Goal: Task Accomplishment & Management: Manage account settings

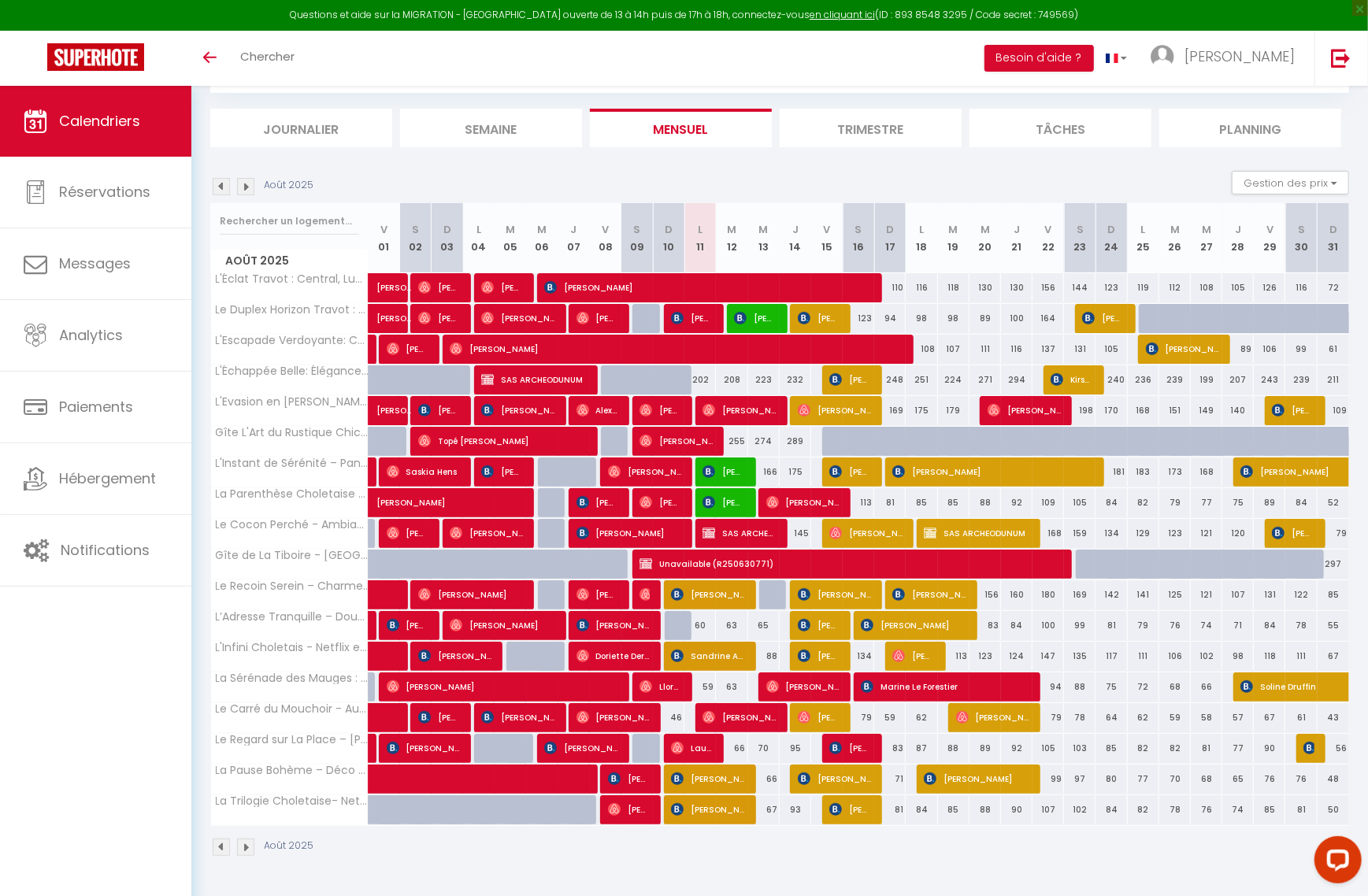
click at [247, 856] on img at bounding box center [245, 846] width 17 height 17
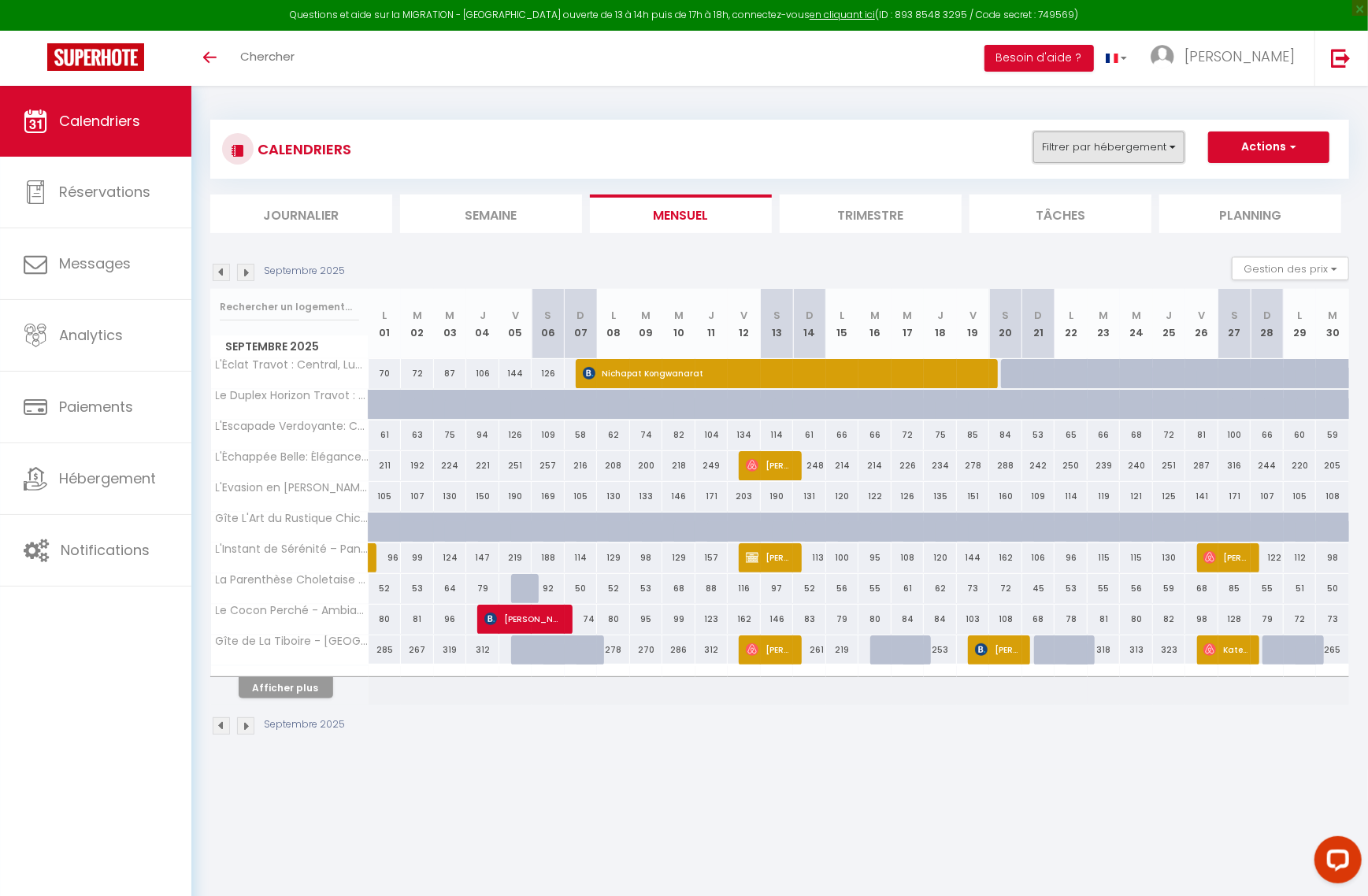
click at [1173, 145] on button "Filtrer par hébergement" at bounding box center [1108, 147] width 152 height 31
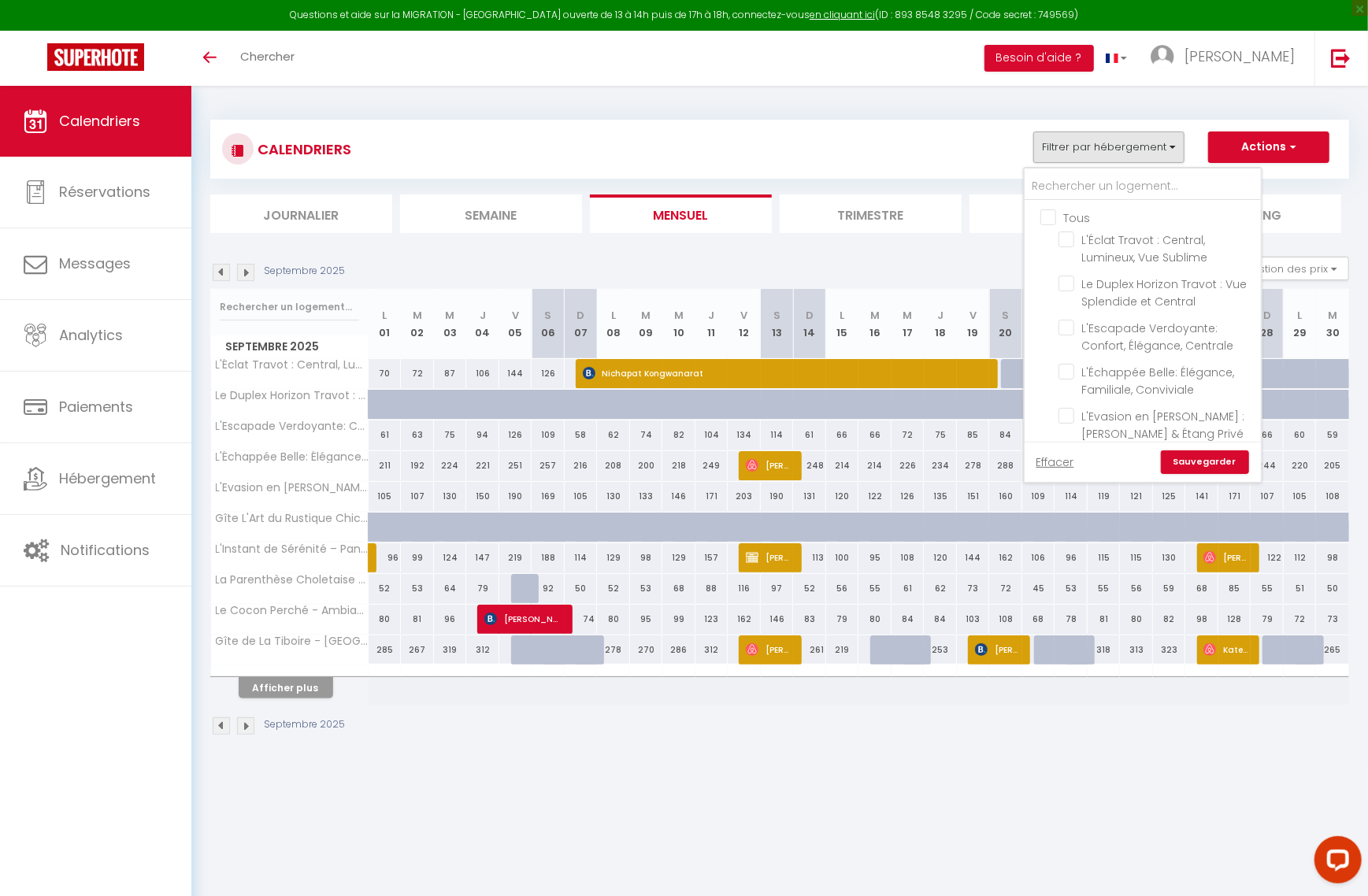
click at [1047, 212] on input "Tous" at bounding box center [1158, 217] width 237 height 16
checkbox input "true"
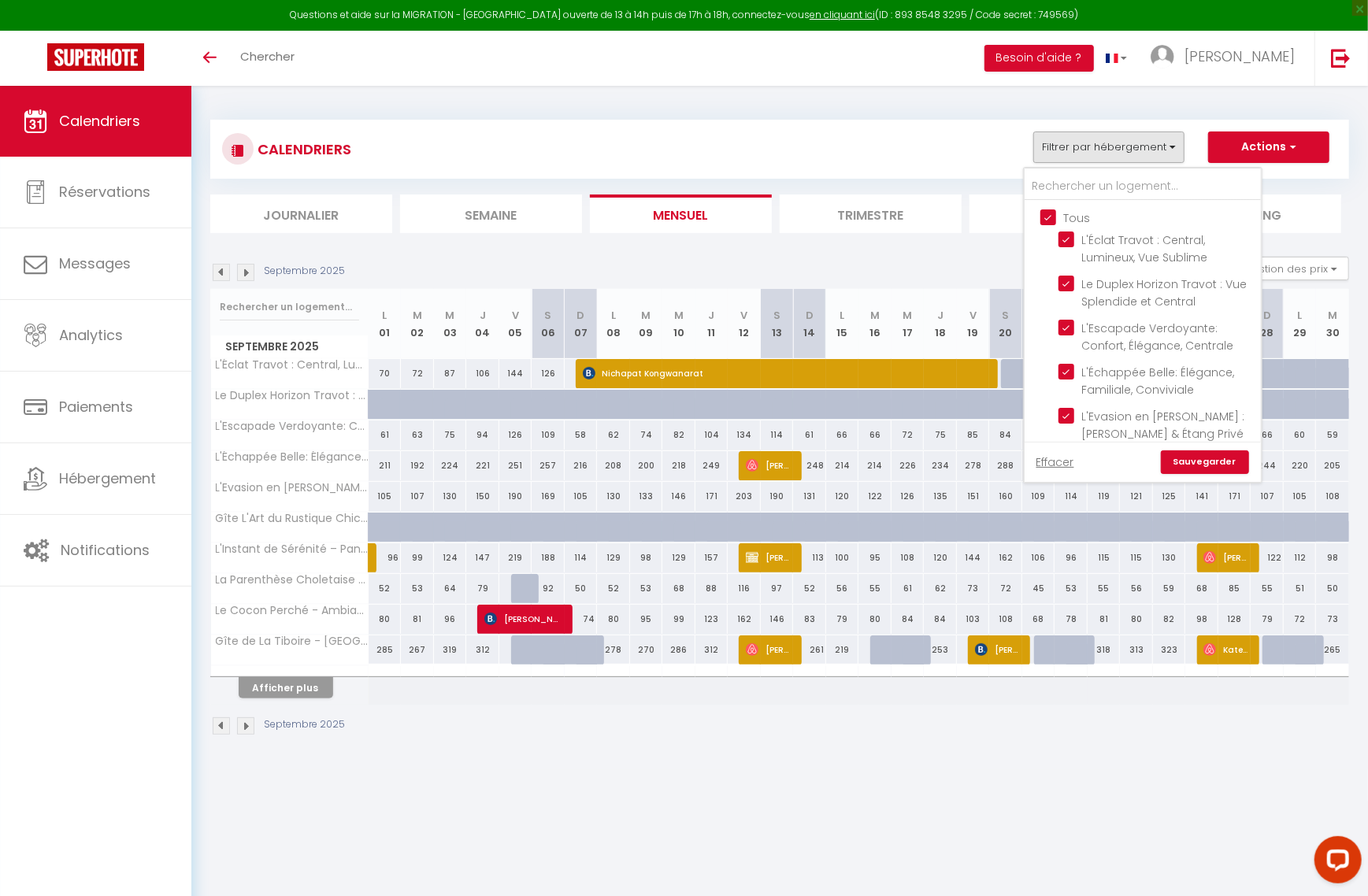
checkbox input "true"
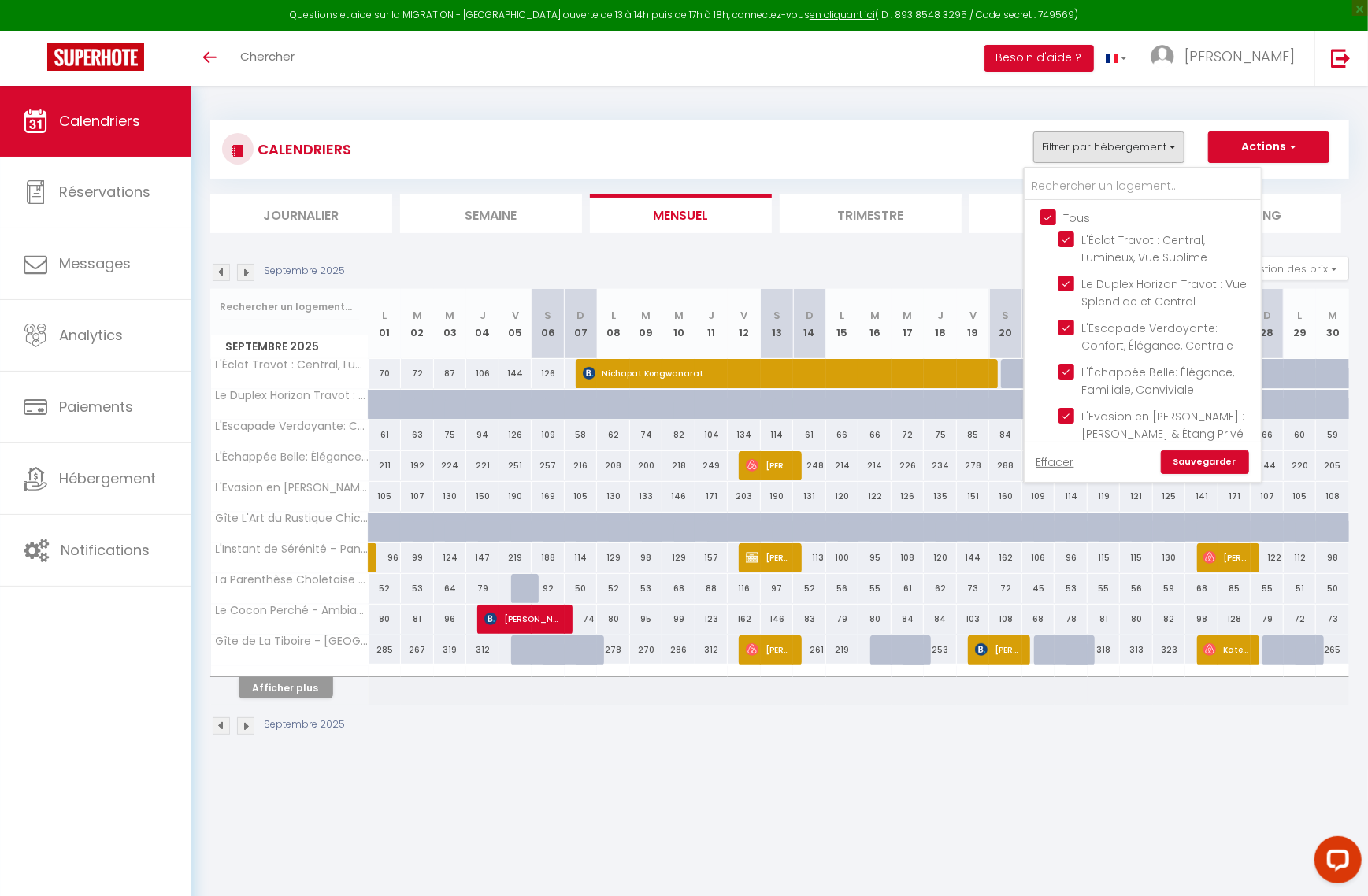
checkbox input "true"
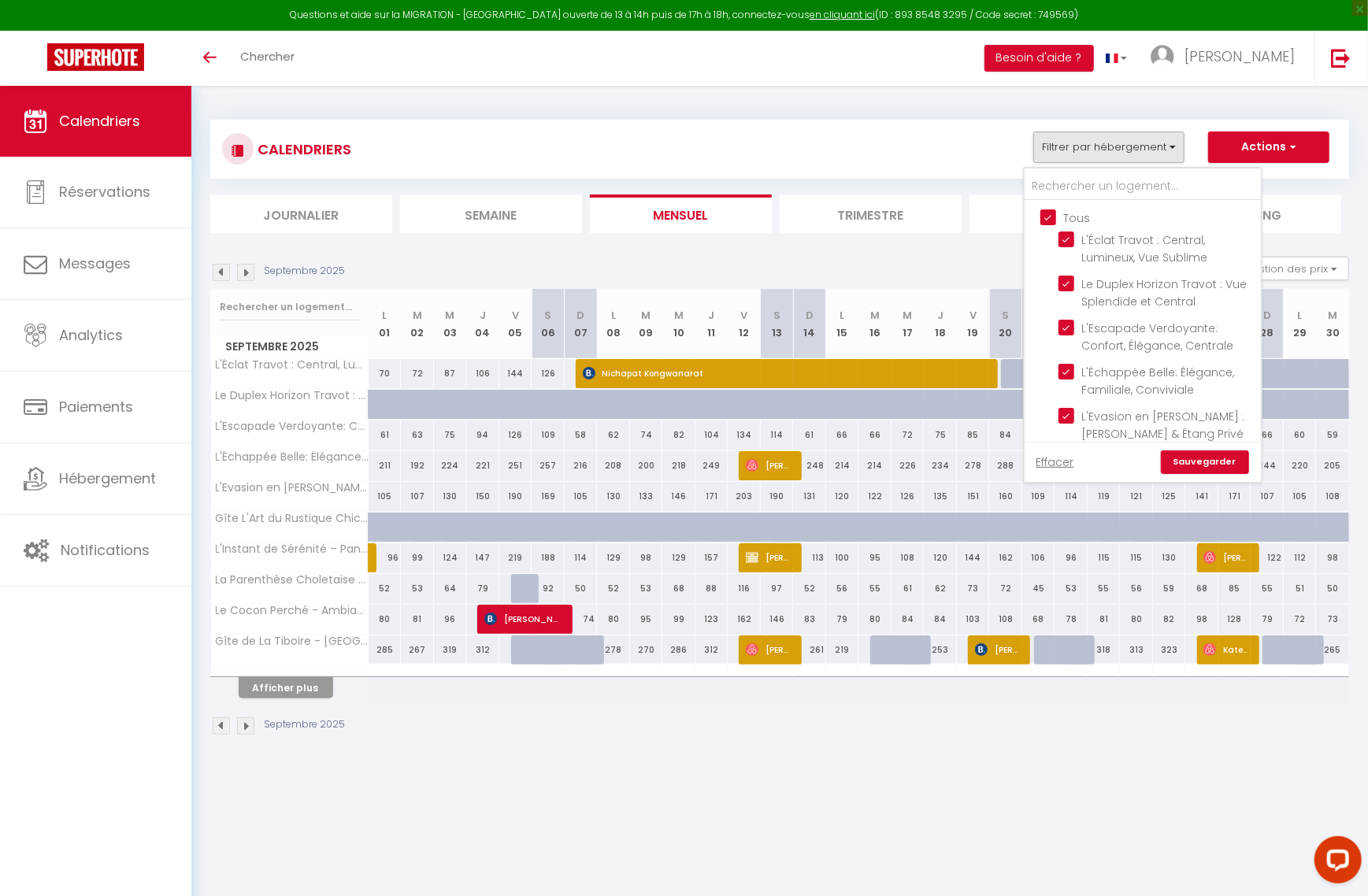
checkbox input "true"
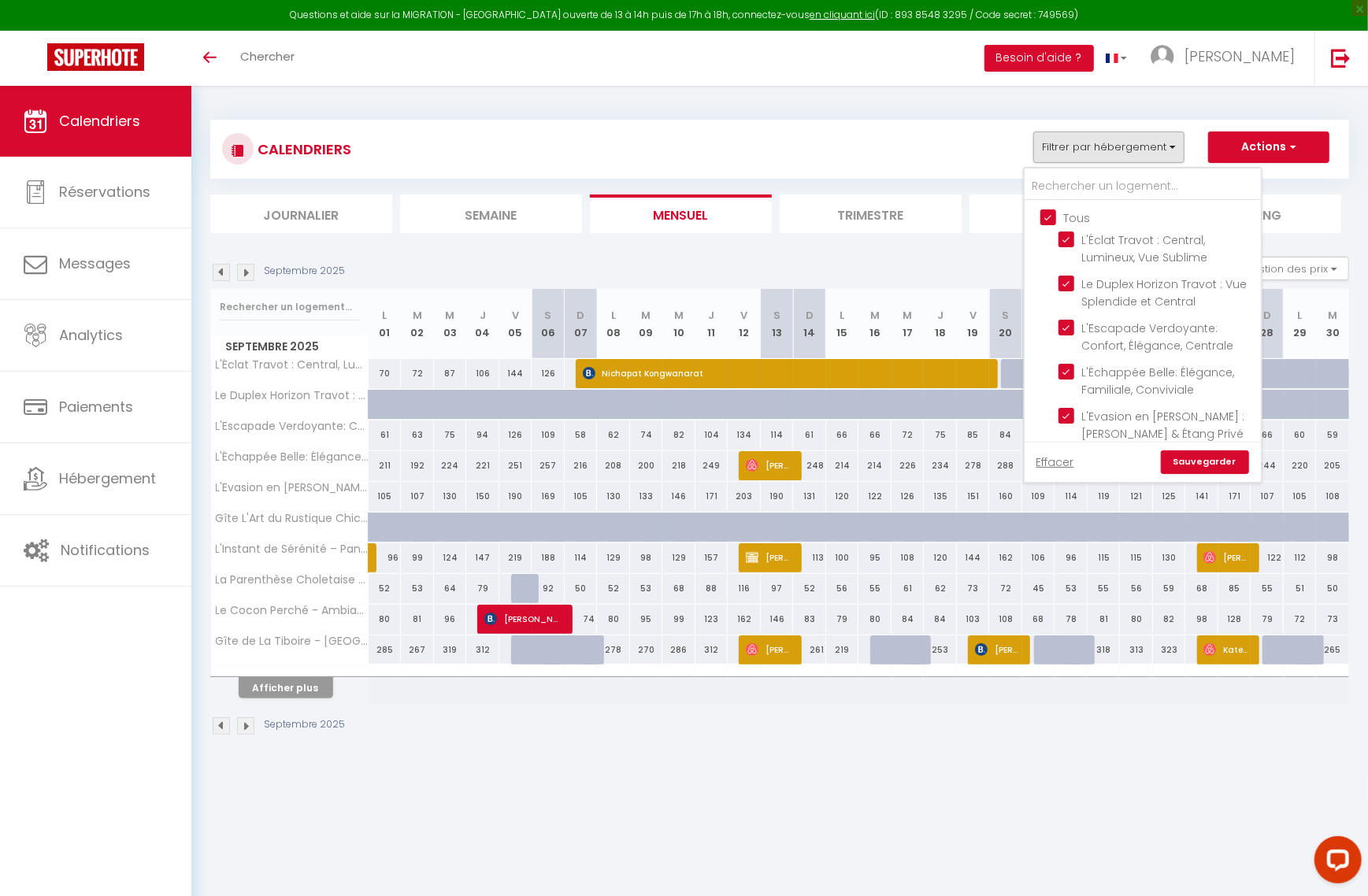
click at [1045, 212] on input "Tous" at bounding box center [1158, 217] width 237 height 16
checkbox input "false"
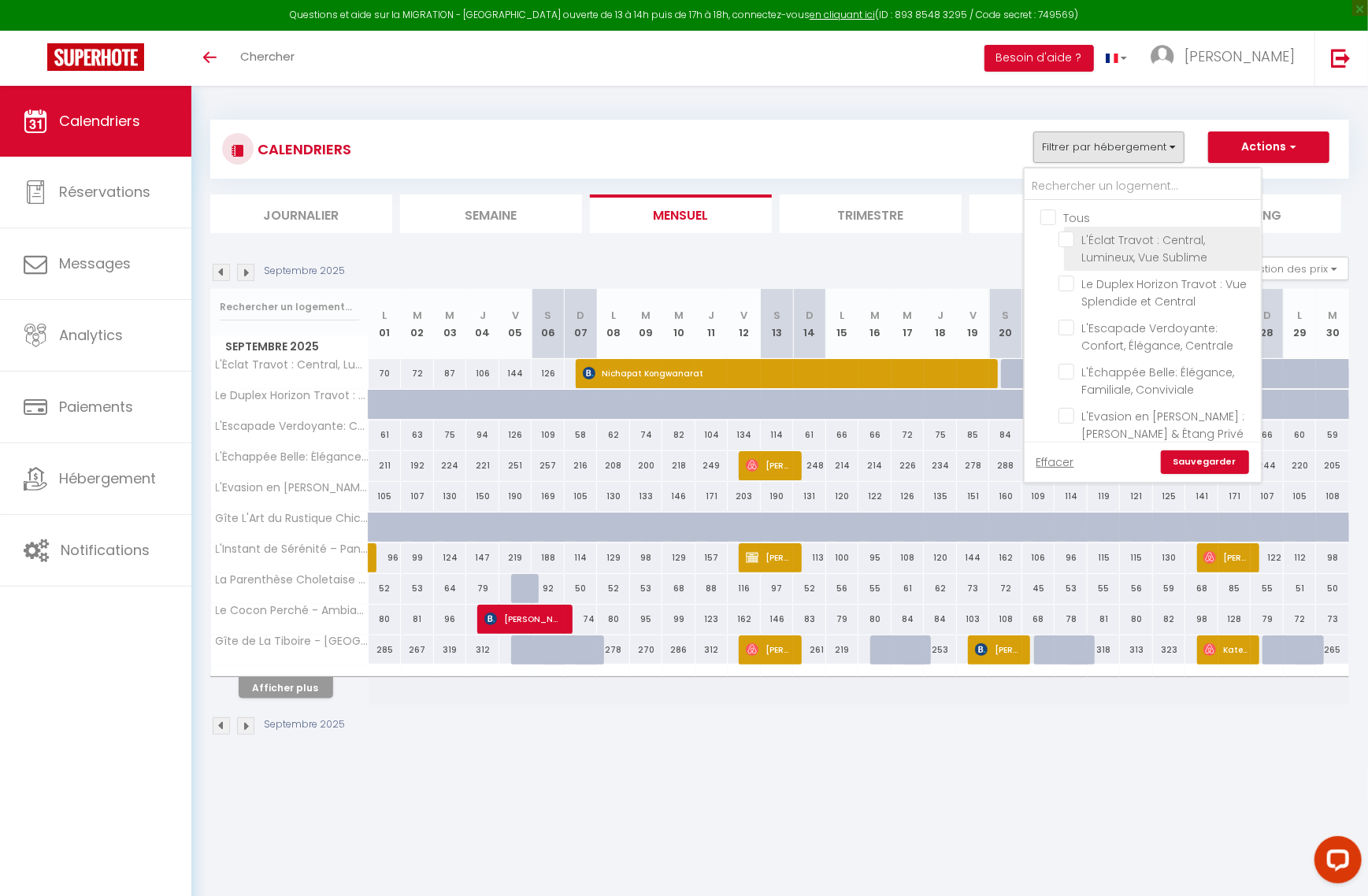
checkbox input "false"
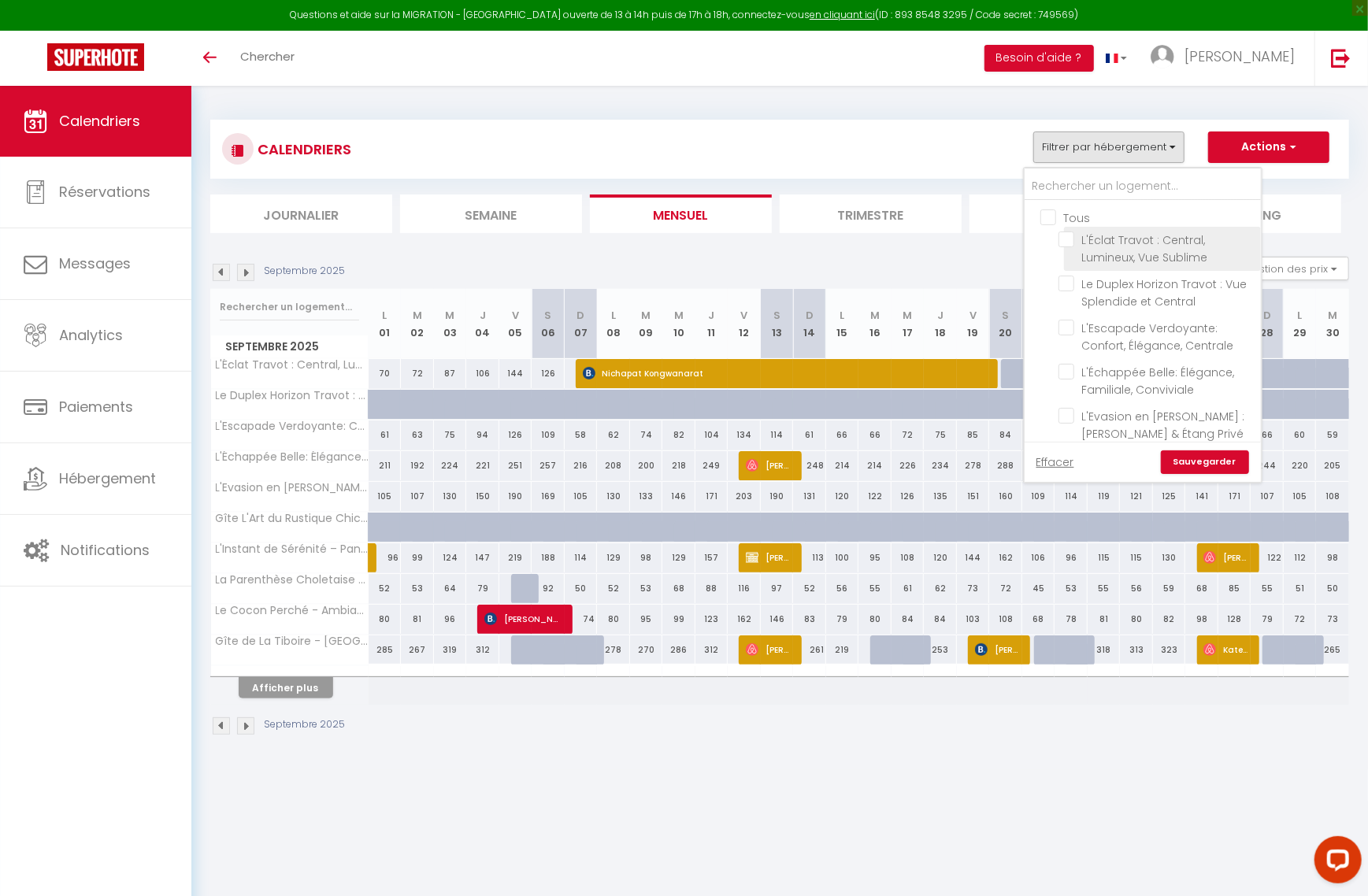
checkbox input "false"
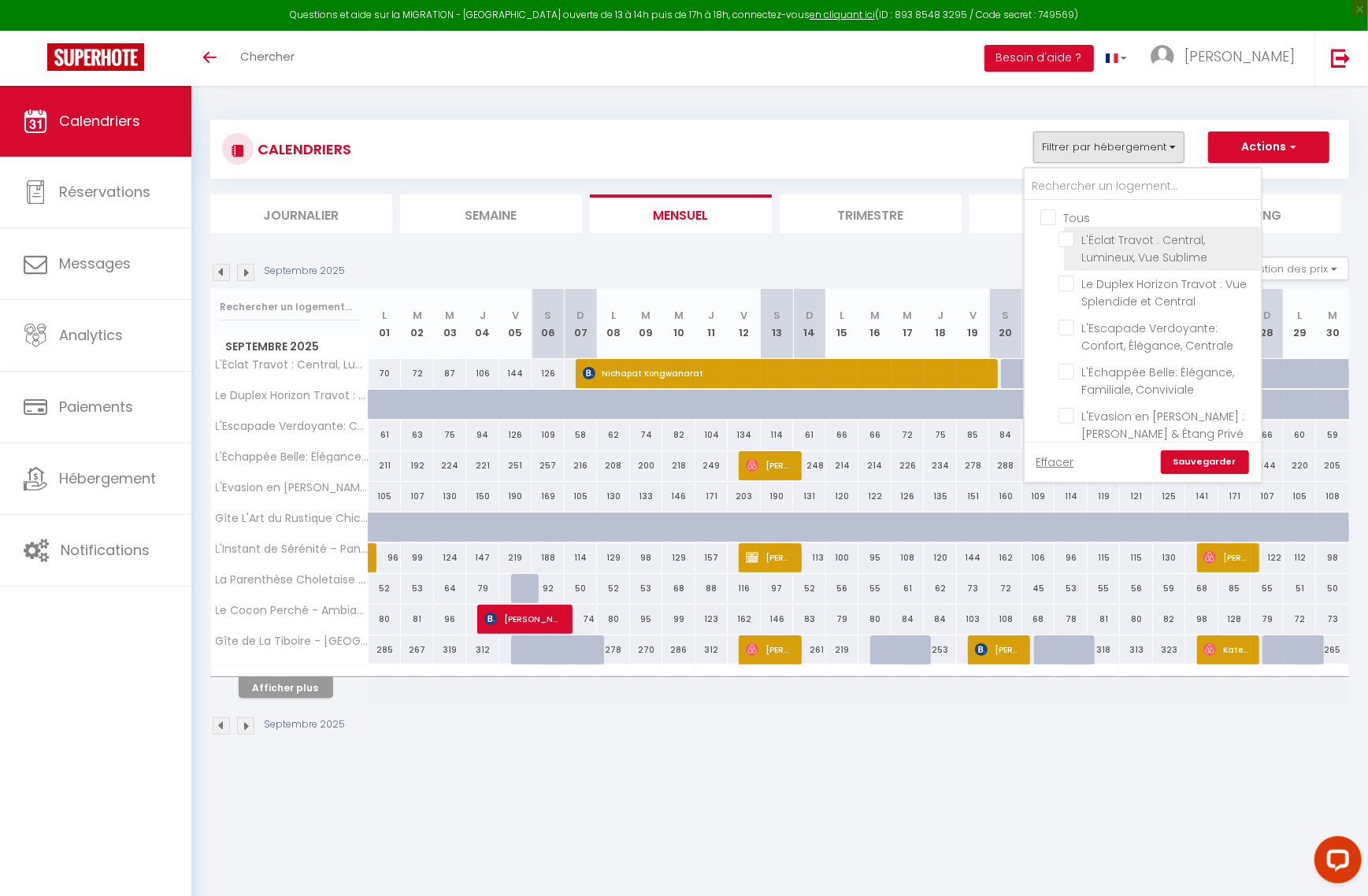
checkbox input "false"
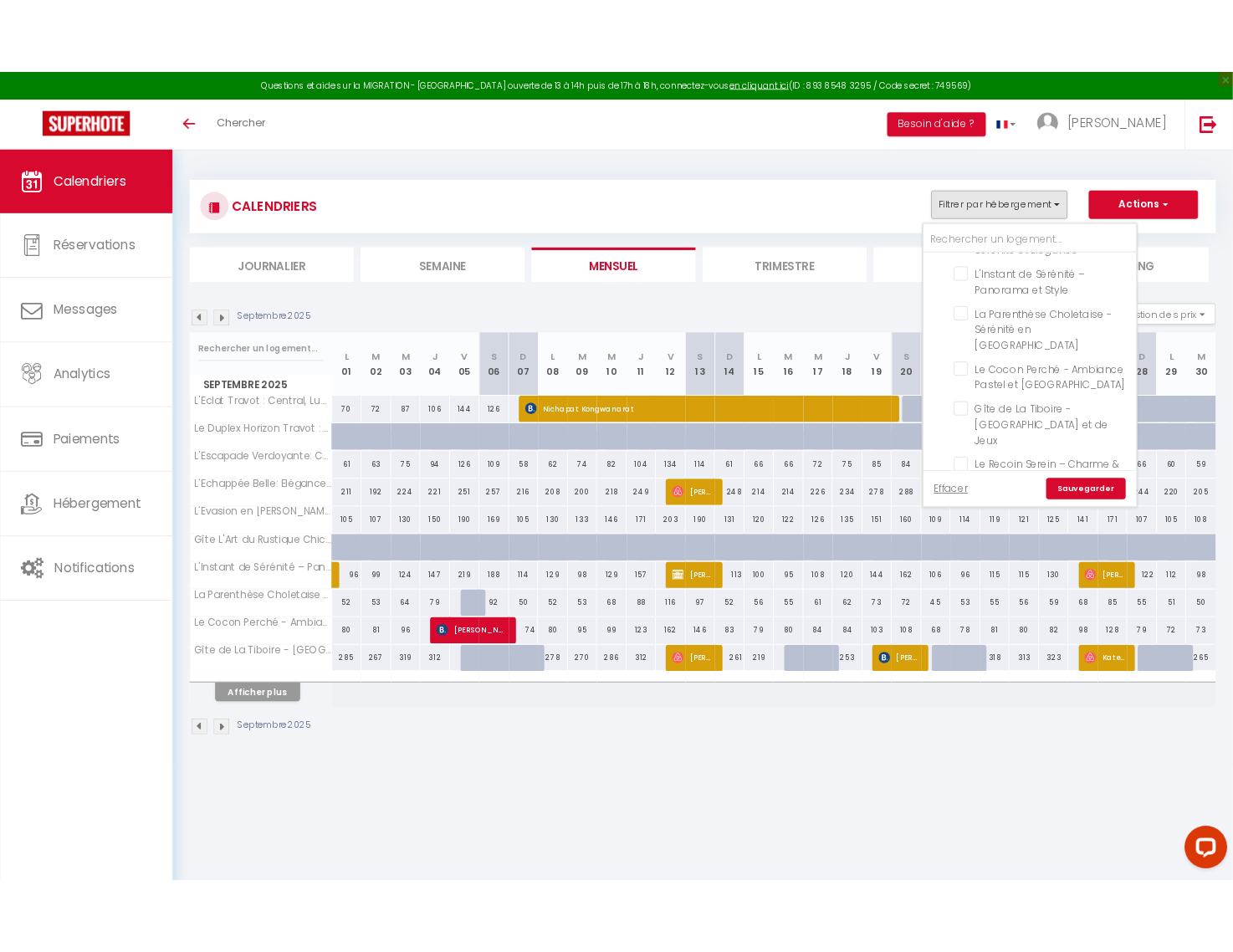
scroll to position [446, 0]
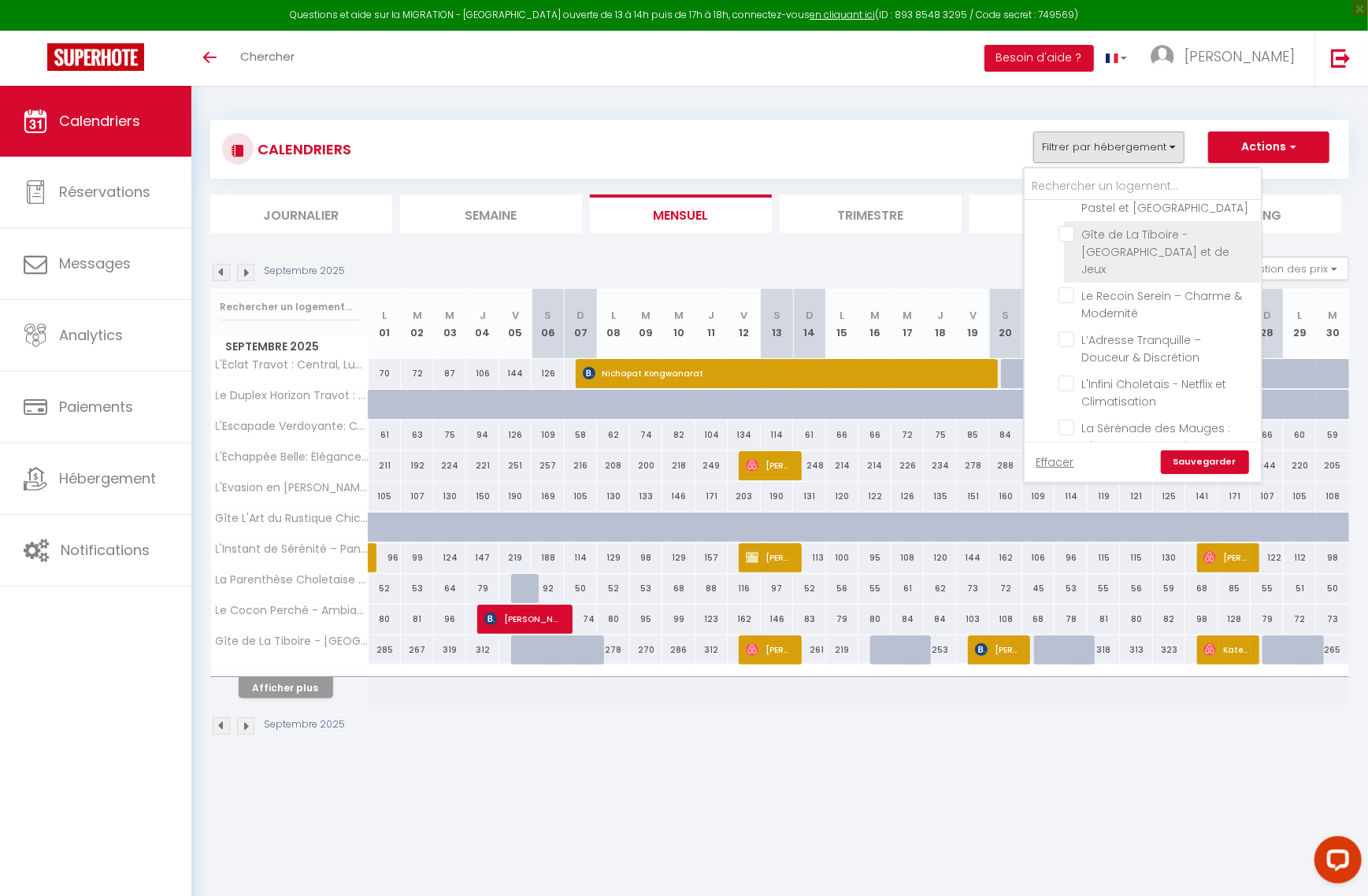
click at [1065, 226] on input "Gîte de La Tiboire - [GEOGRAPHIC_DATA] et de Jeux" at bounding box center [1157, 234] width 197 height 16
checkbox input "true"
click at [1182, 461] on link "Sauvegarder" at bounding box center [1205, 461] width 88 height 23
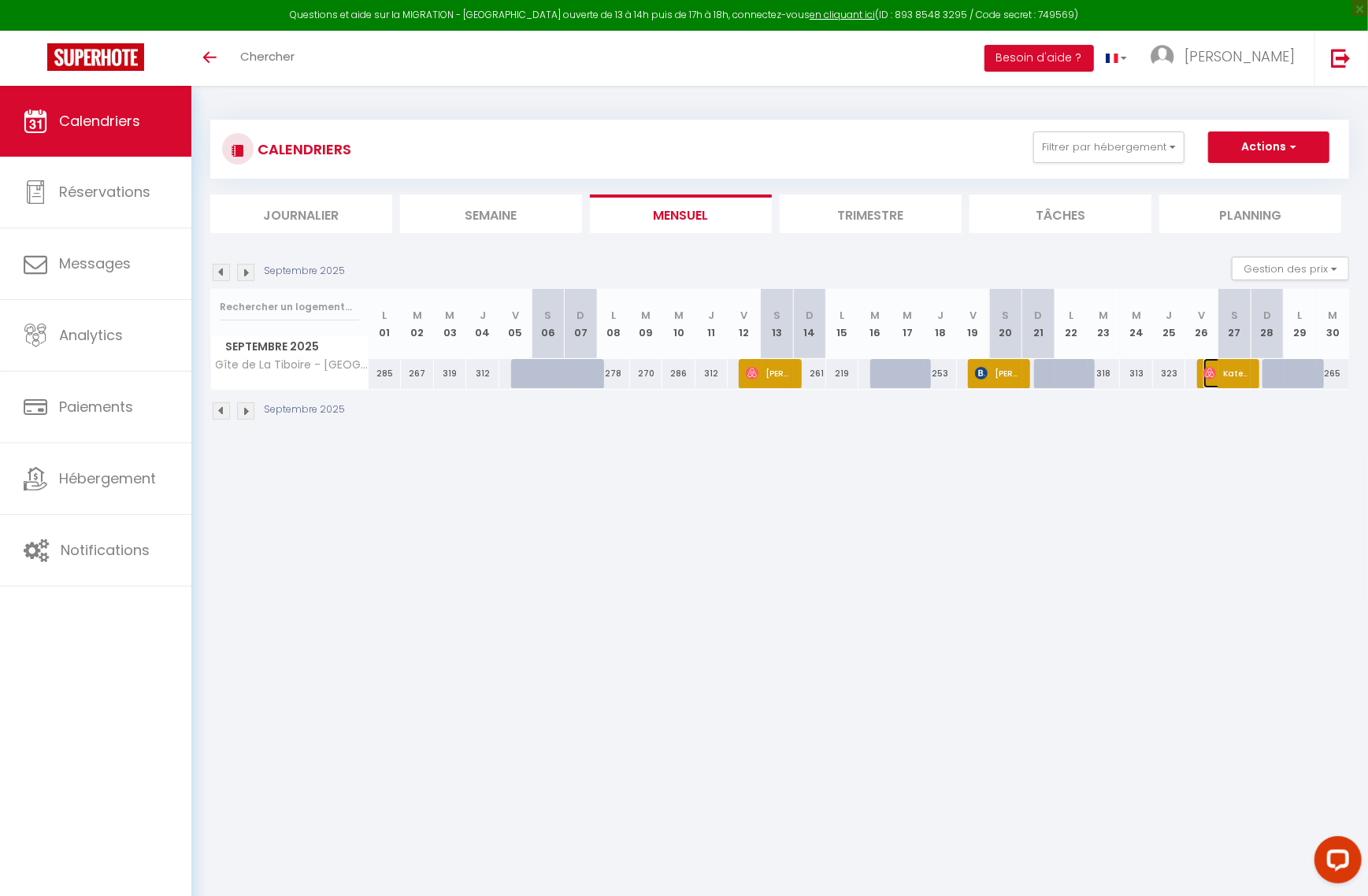
click at [1211, 373] on img at bounding box center [1209, 373] width 13 height 13
select select "OK"
select select "1"
select select "0"
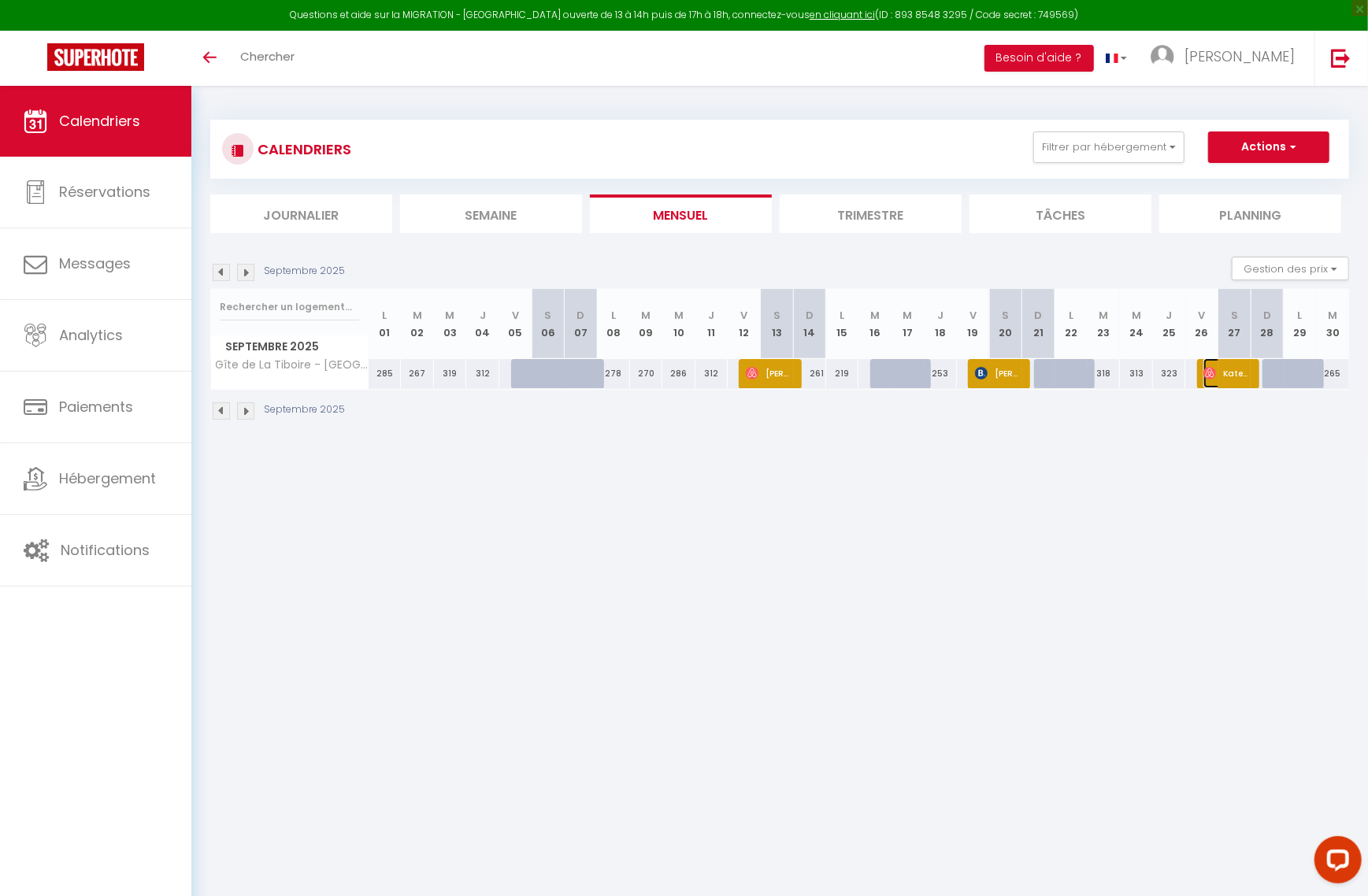
select select "1"
select select
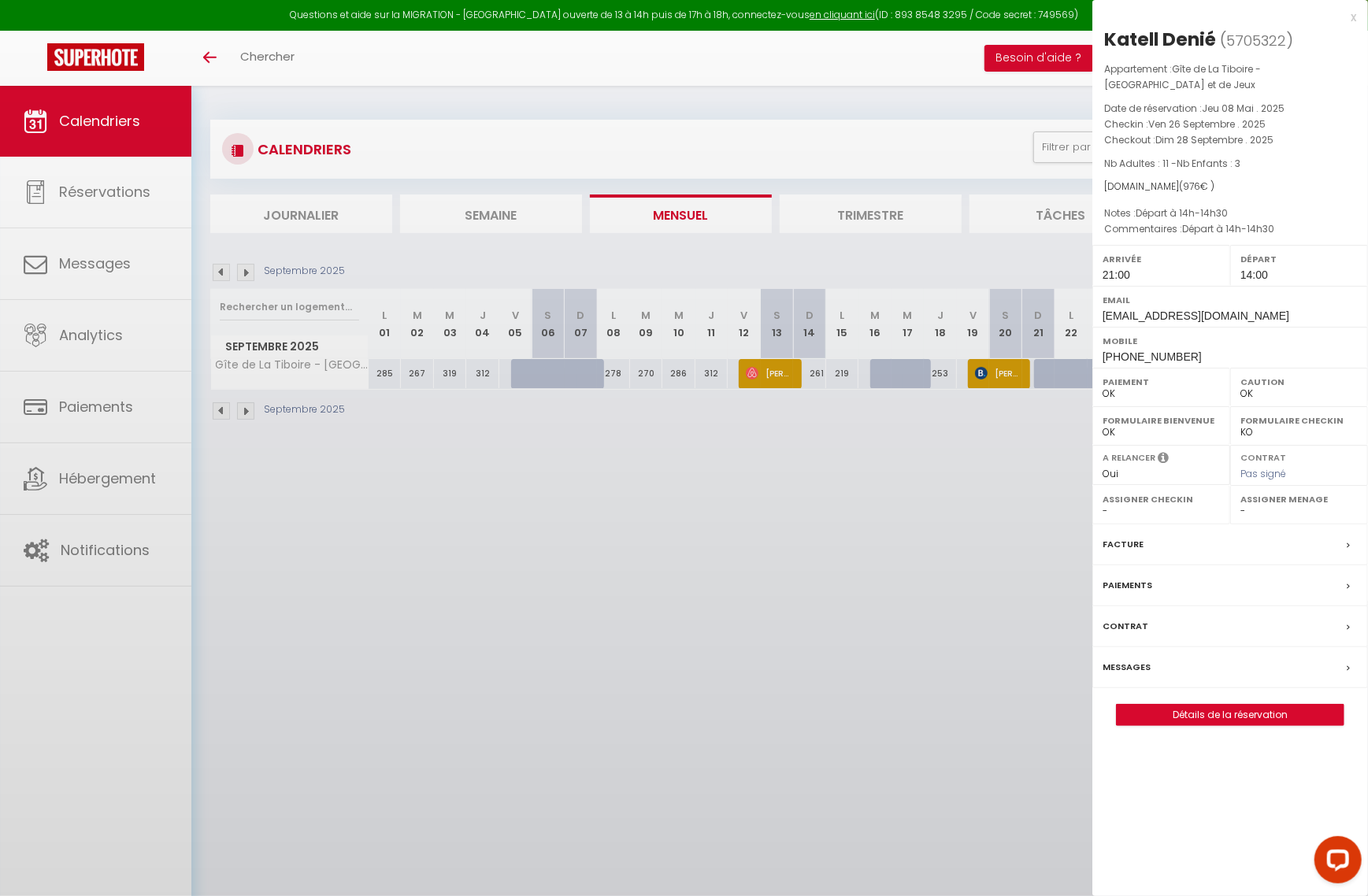
select select "41594"
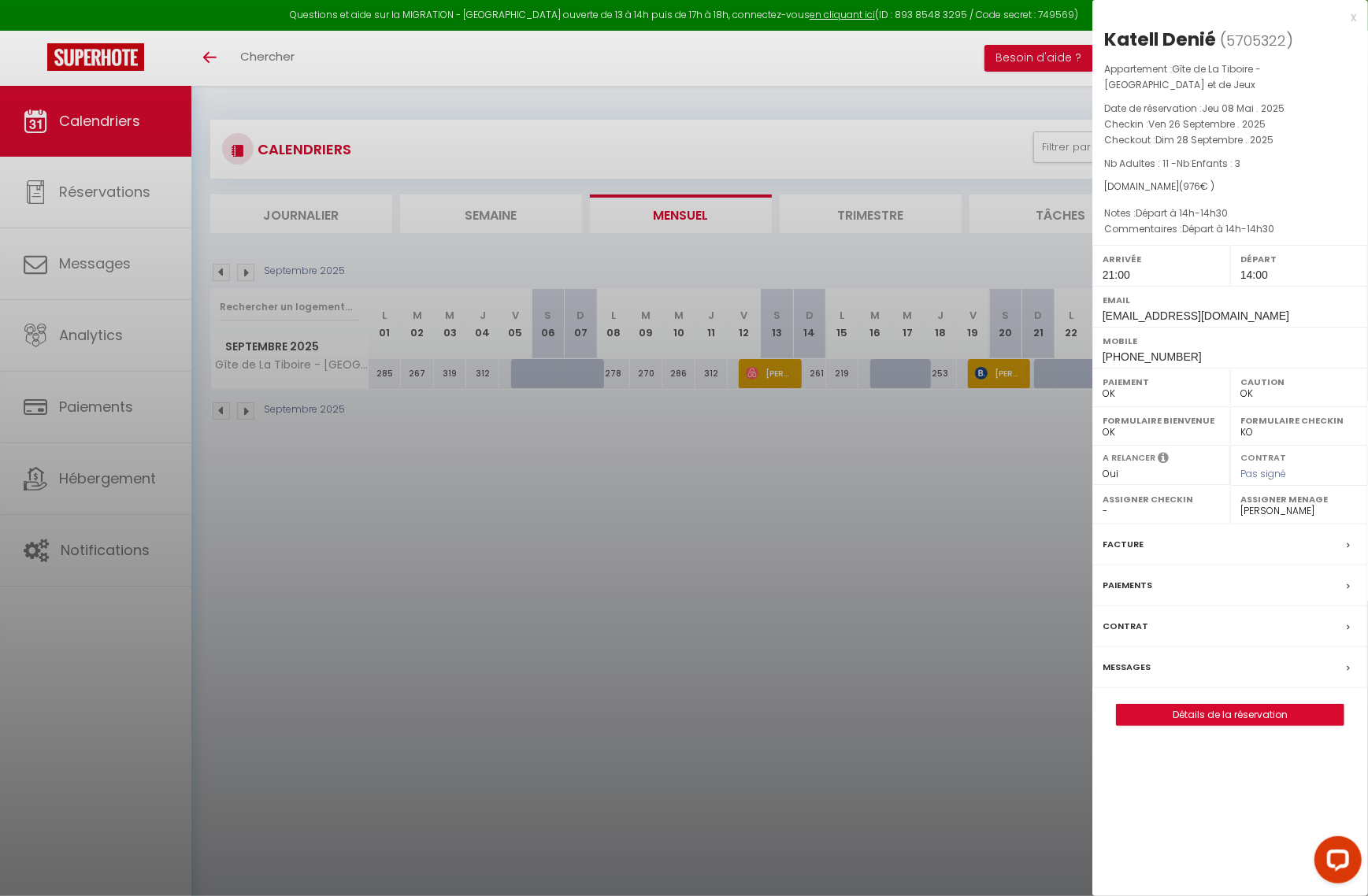
drag, startPoint x: 1002, startPoint y: 639, endPoint x: 1053, endPoint y: 669, distance: 59.2
click at [1003, 640] on div at bounding box center [684, 448] width 1368 height 896
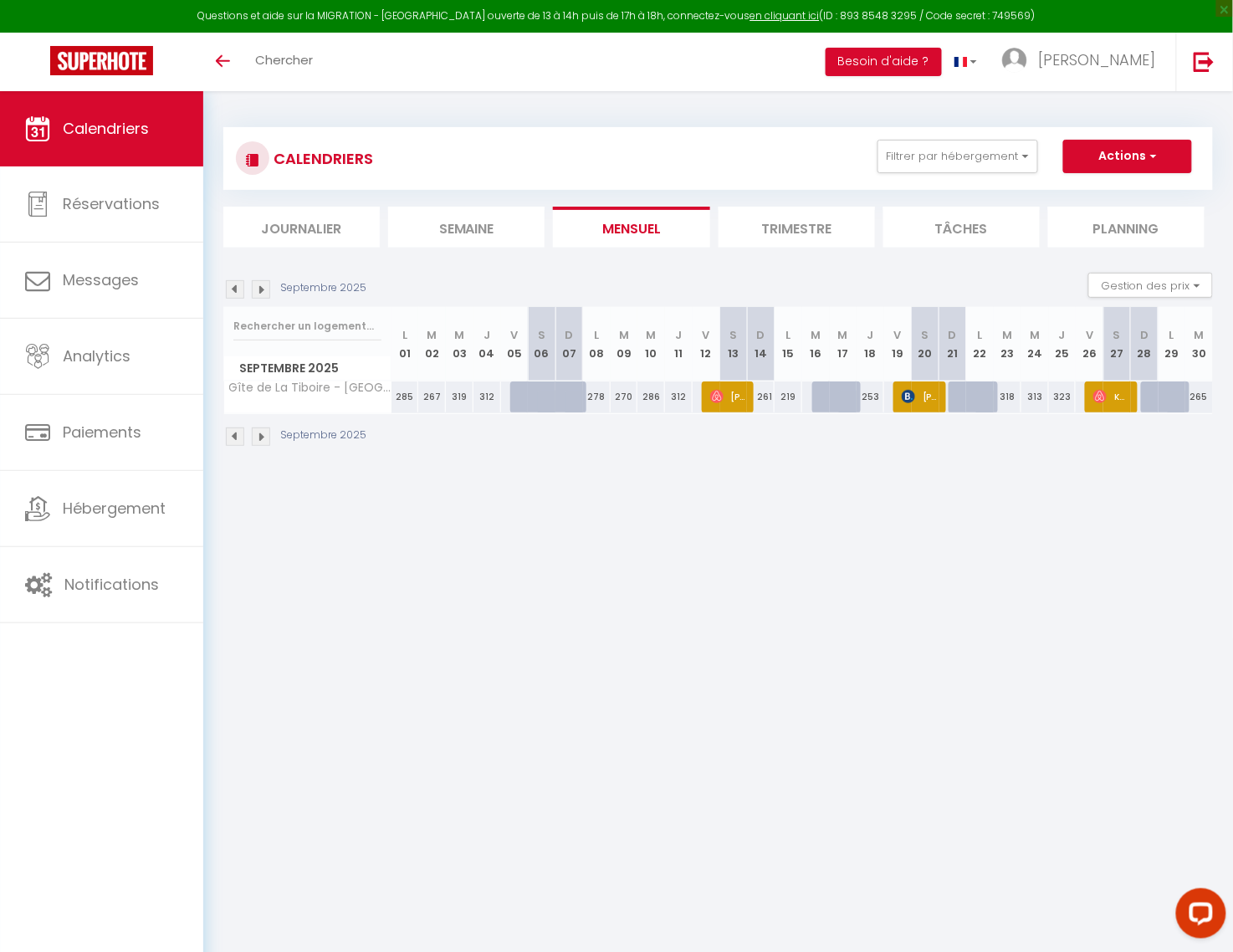
click at [1010, 395] on div "318" at bounding box center [1007, 397] width 28 height 31
type input "318"
select select "1"
type input "[DATE]"
type input "Mer 24 Septembre 2025"
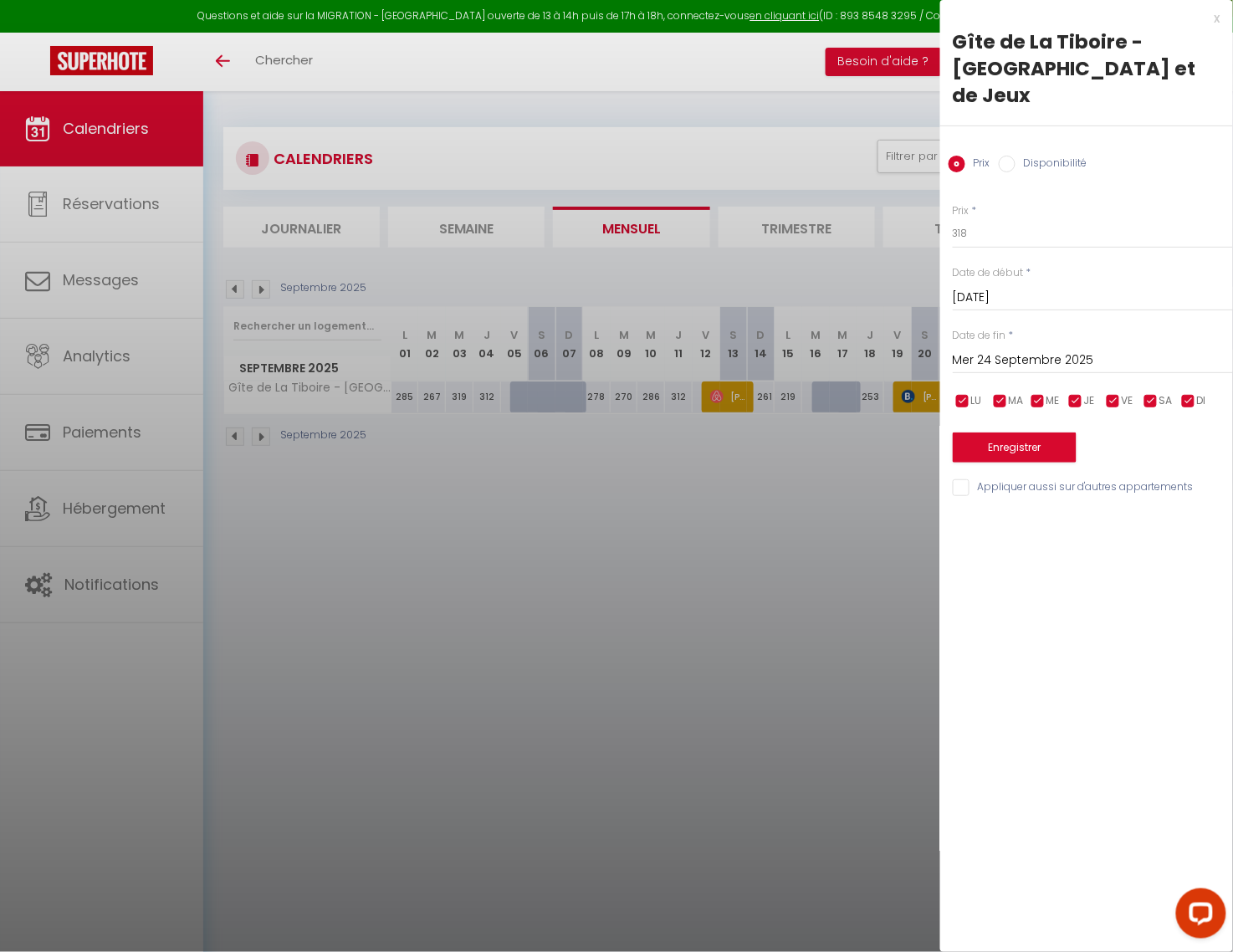
click at [1061, 155] on label "Disponibilité" at bounding box center [1051, 164] width 72 height 18
click at [1015, 155] on input "Disponibilité" at bounding box center [1007, 164] width 17 height 17
radio input "true"
radio input "false"
click at [1012, 218] on select "Disponible Indisponible" at bounding box center [1092, 233] width 280 height 31
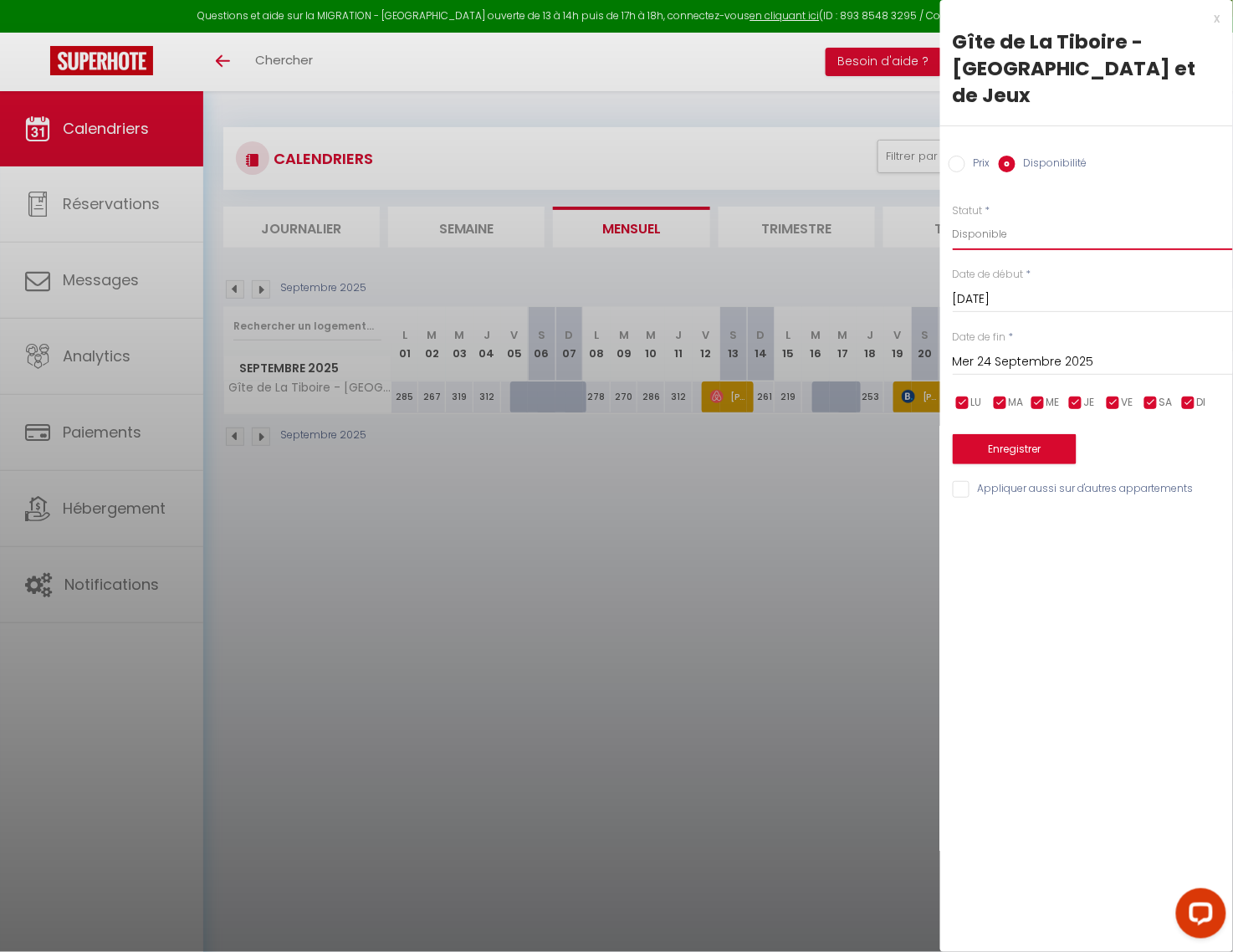
select select "0"
click at [952, 218] on select "Disponible Indisponible" at bounding box center [1092, 233] width 280 height 31
click at [987, 351] on input "Mer 24 Septembre 2025" at bounding box center [1092, 362] width 280 height 22
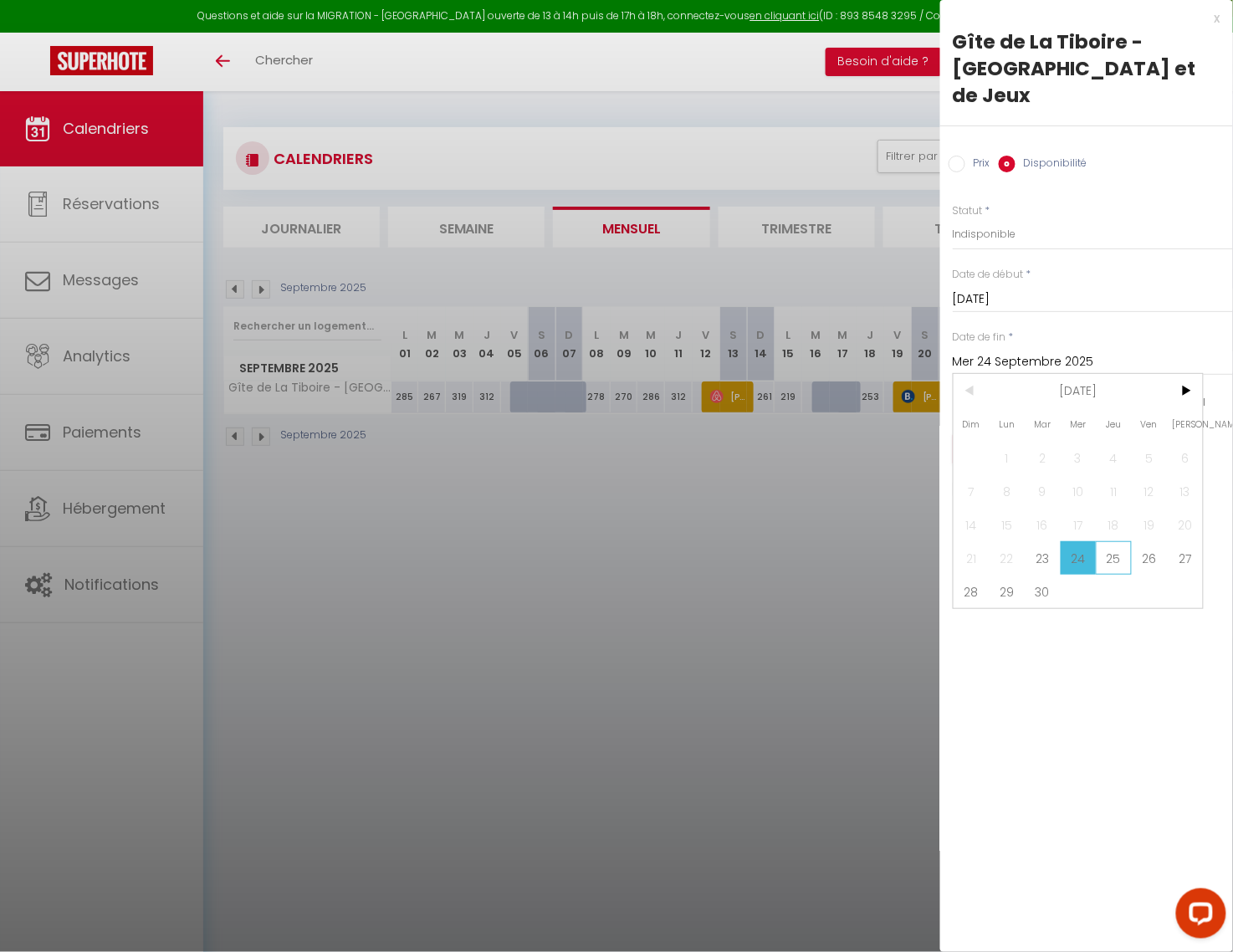
click at [1110, 541] on span "25" at bounding box center [1114, 557] width 36 height 33
type input "Jeu 25 Septembre 2025"
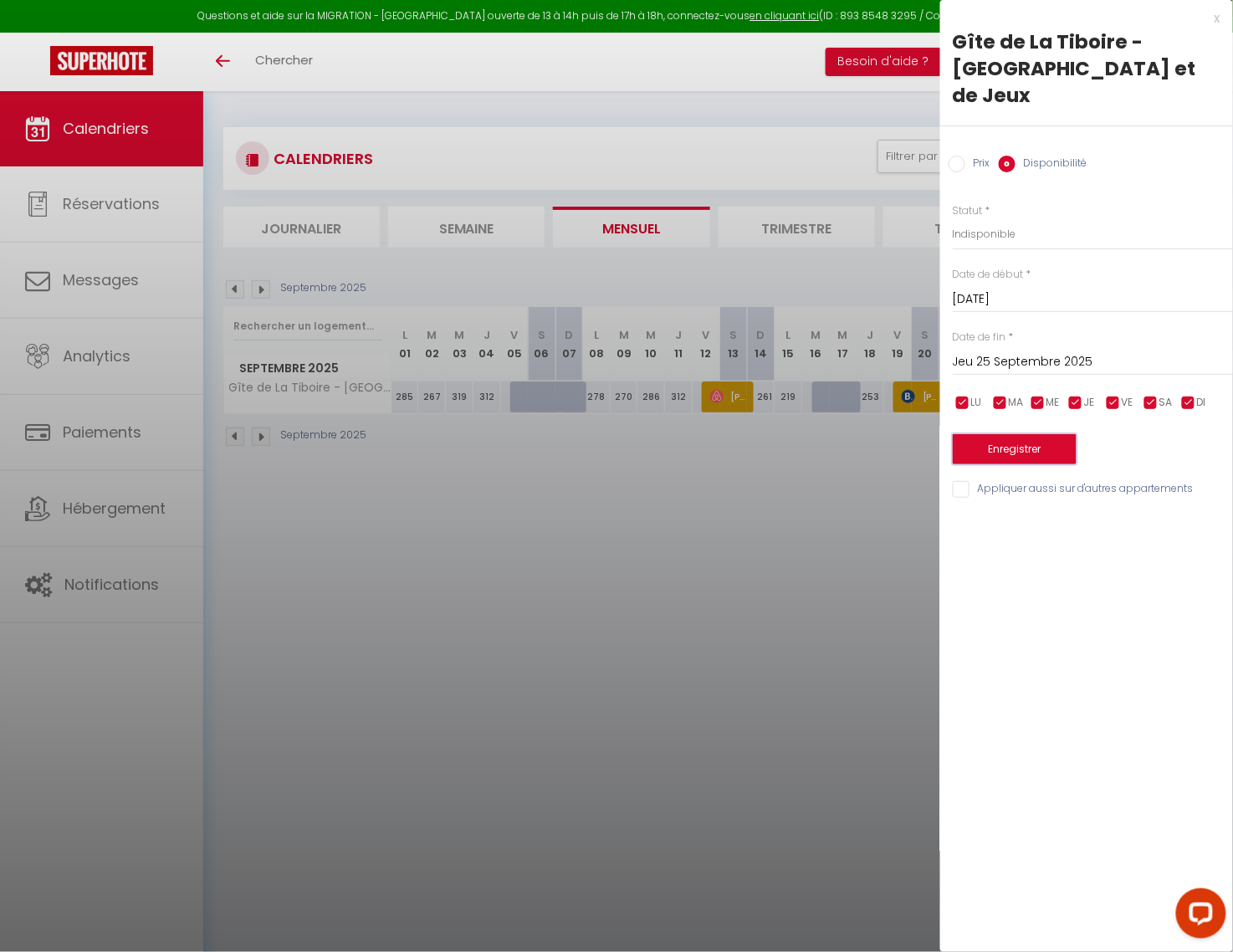
click at [1024, 434] on button "Enregistrer" at bounding box center [1014, 449] width 124 height 30
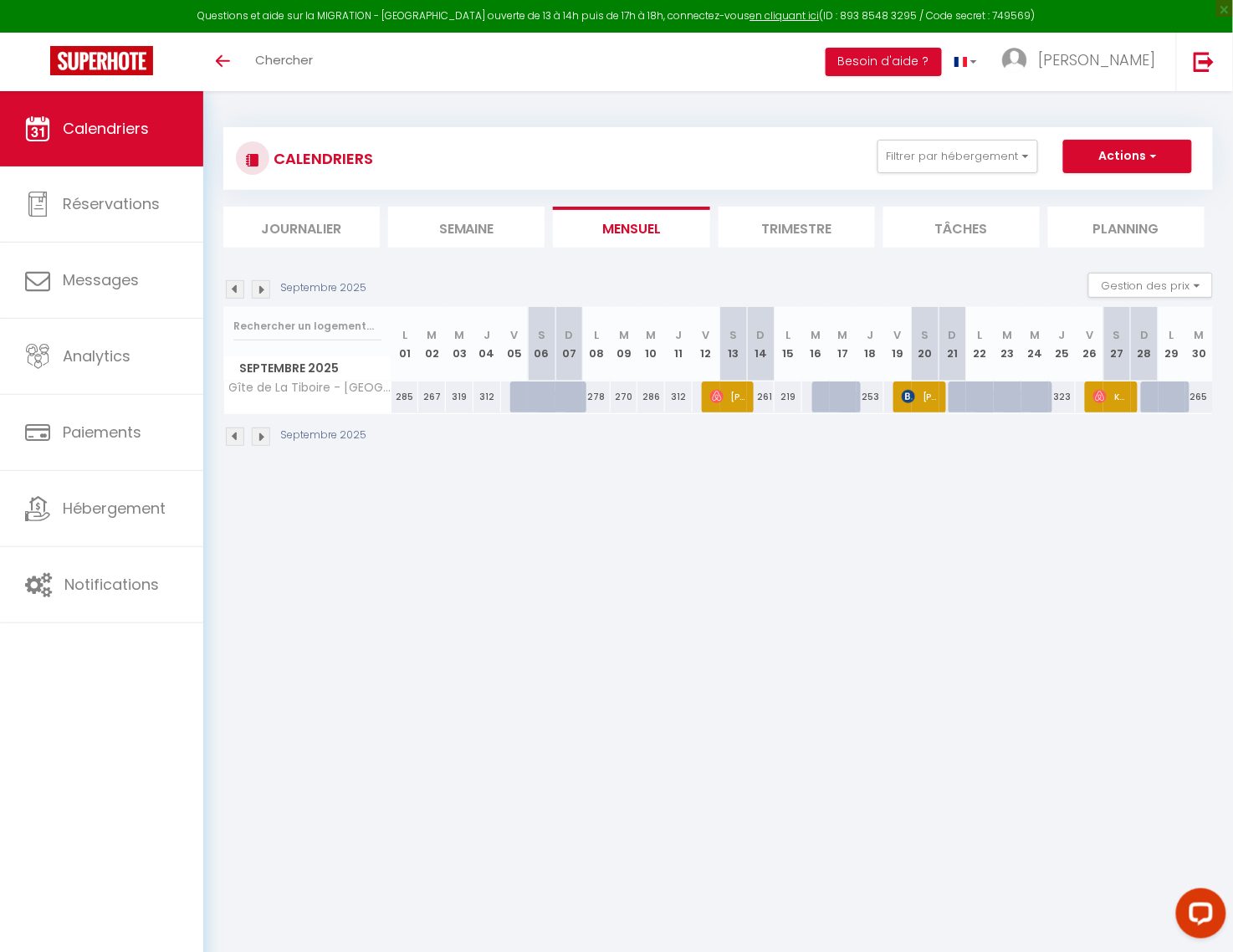
click at [1059, 395] on div "323" at bounding box center [1062, 397] width 28 height 31
select select "1"
type input "Jeu 25 Septembre 2025"
type input "Ven 26 Septembre 2025"
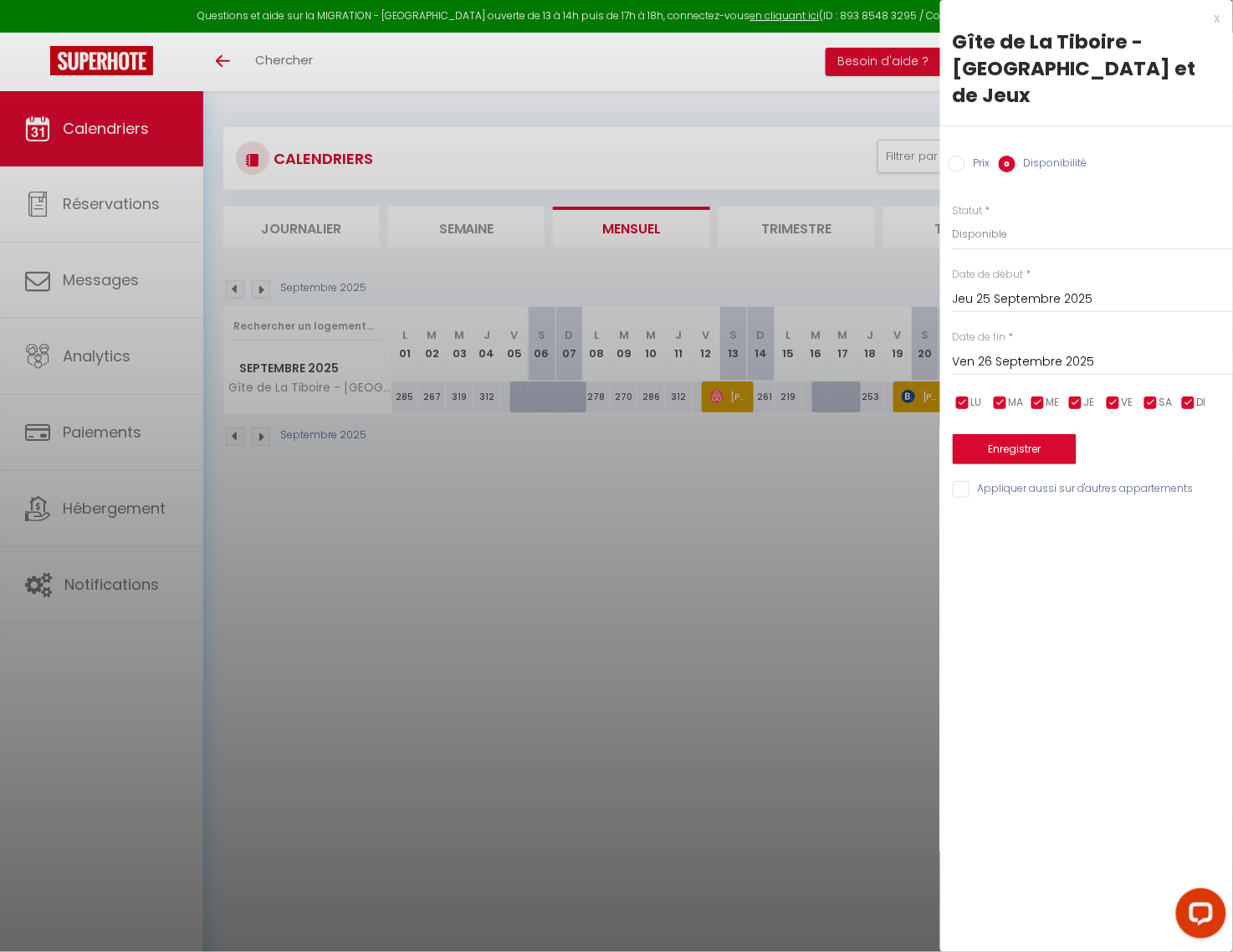
click at [901, 485] on div at bounding box center [616, 476] width 1233 height 952
select select
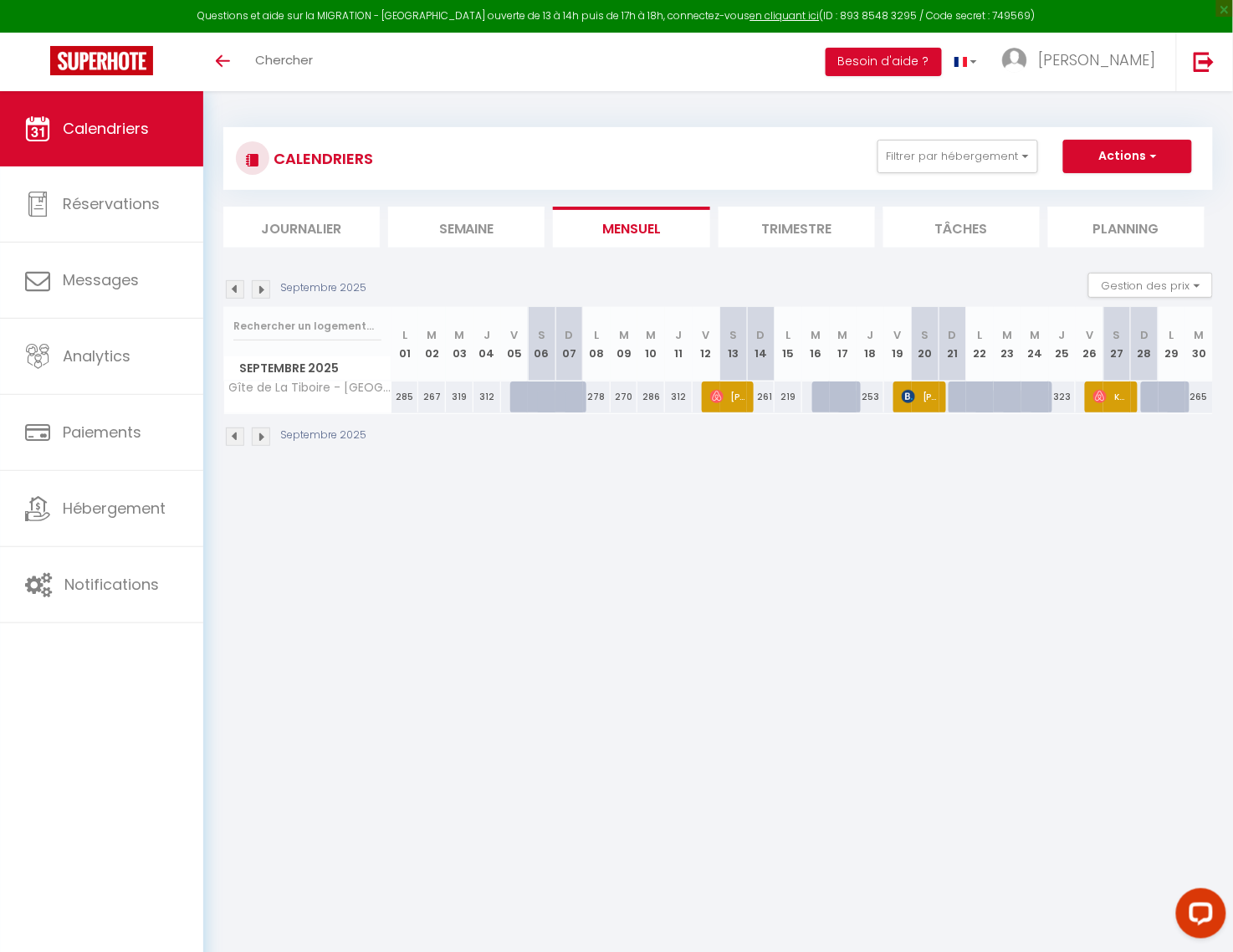
click at [965, 393] on div "363" at bounding box center [980, 397] width 29 height 31
select select "1"
type input "Lun 22 Septembre 2025"
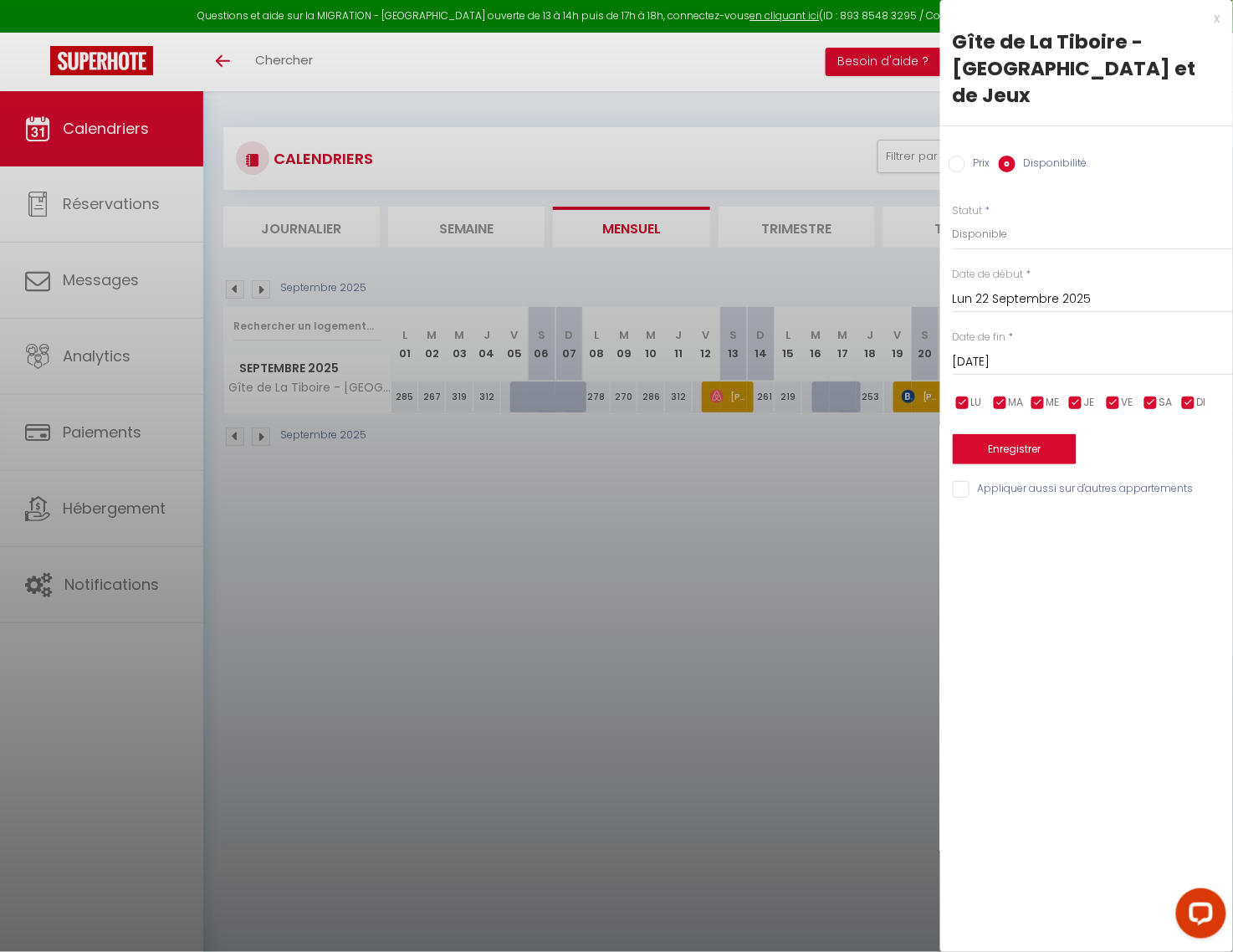
click at [1001, 351] on input "[DATE]" at bounding box center [1092, 362] width 280 height 22
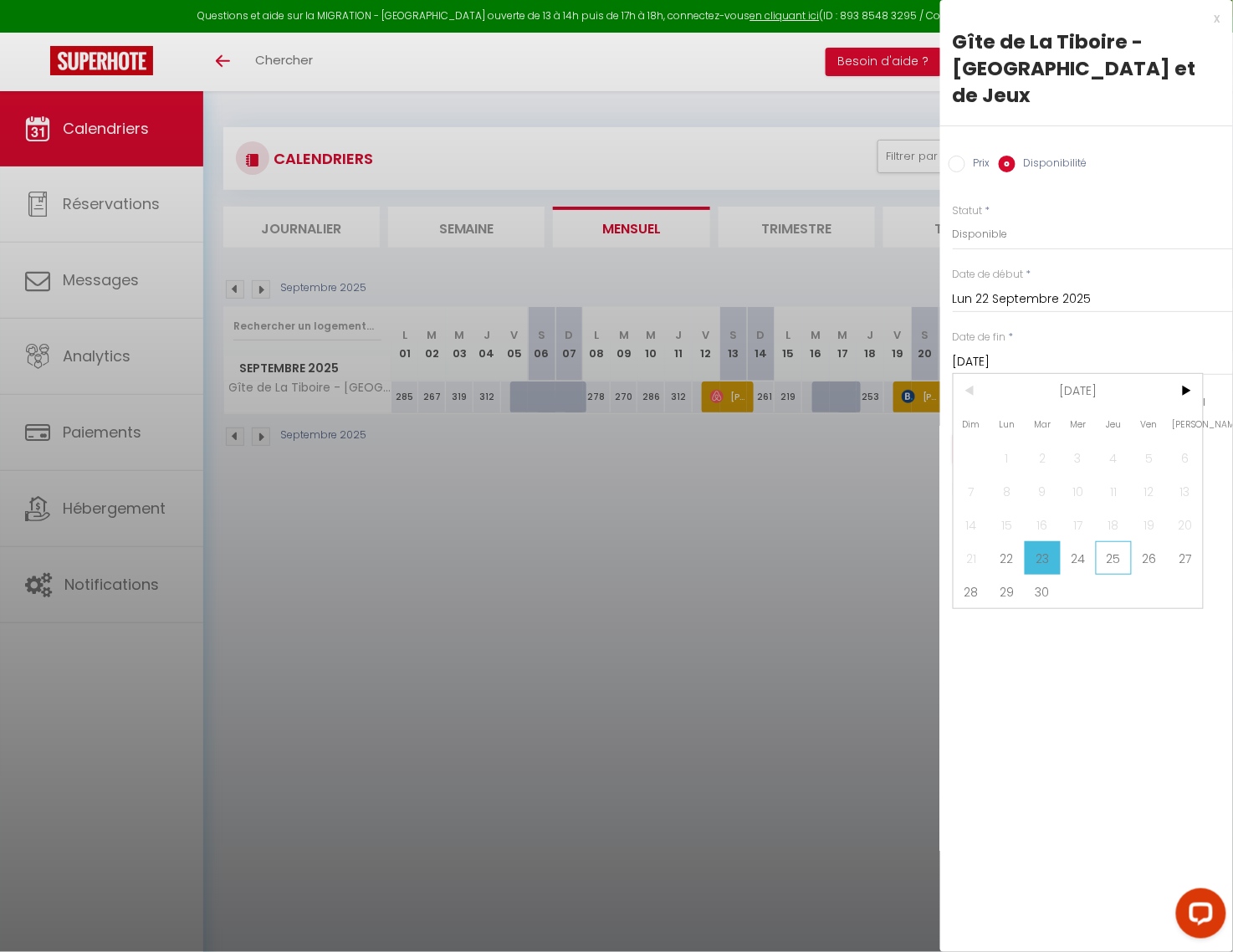
click at [1115, 541] on span "25" at bounding box center [1114, 557] width 36 height 33
type input "Jeu 25 Septembre 2025"
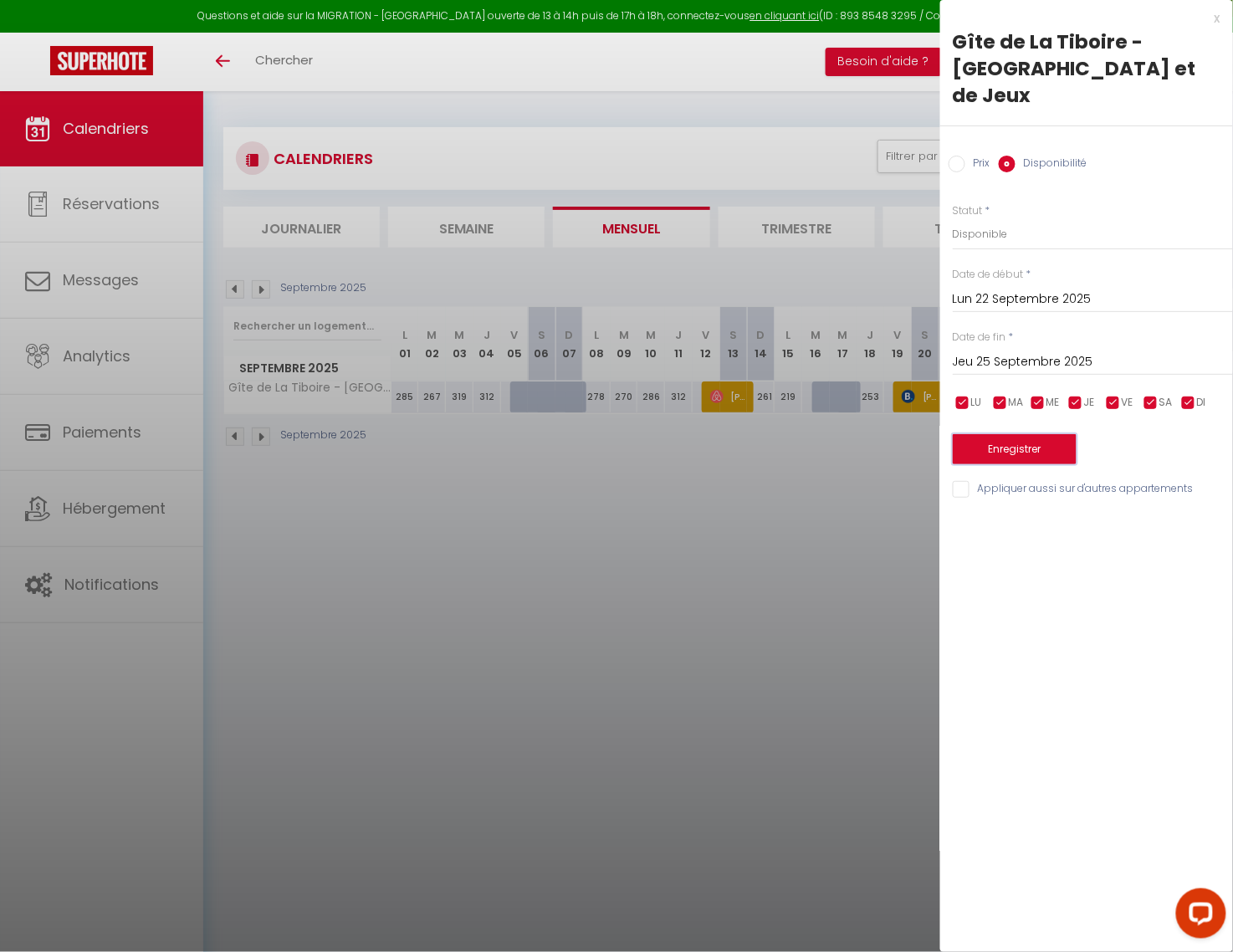
click at [1008, 434] on button "Enregistrer" at bounding box center [1014, 449] width 124 height 30
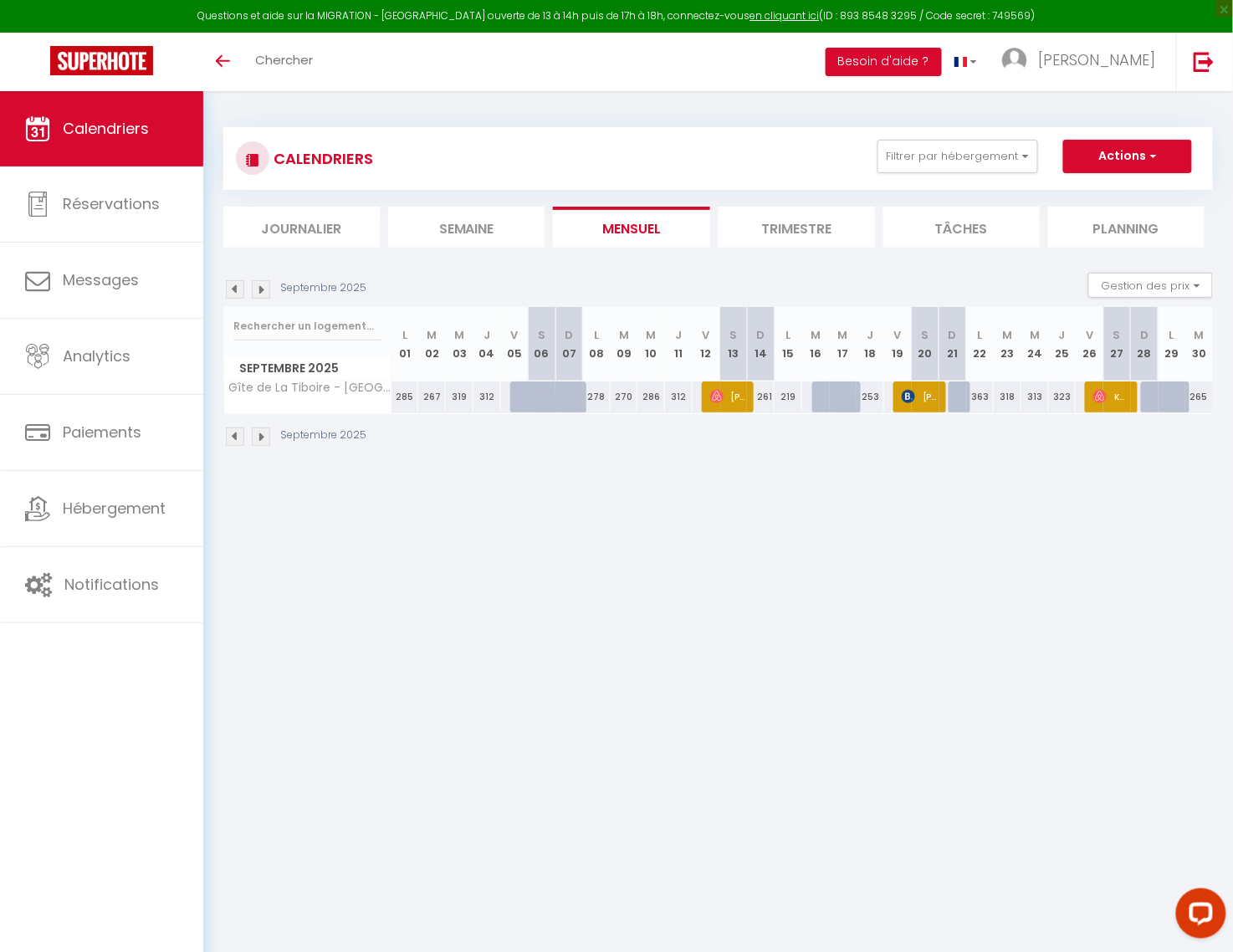
click at [1004, 403] on div "318" at bounding box center [1007, 397] width 28 height 31
select select "1"
type input "[DATE]"
type input "Mer 24 Septembre 2025"
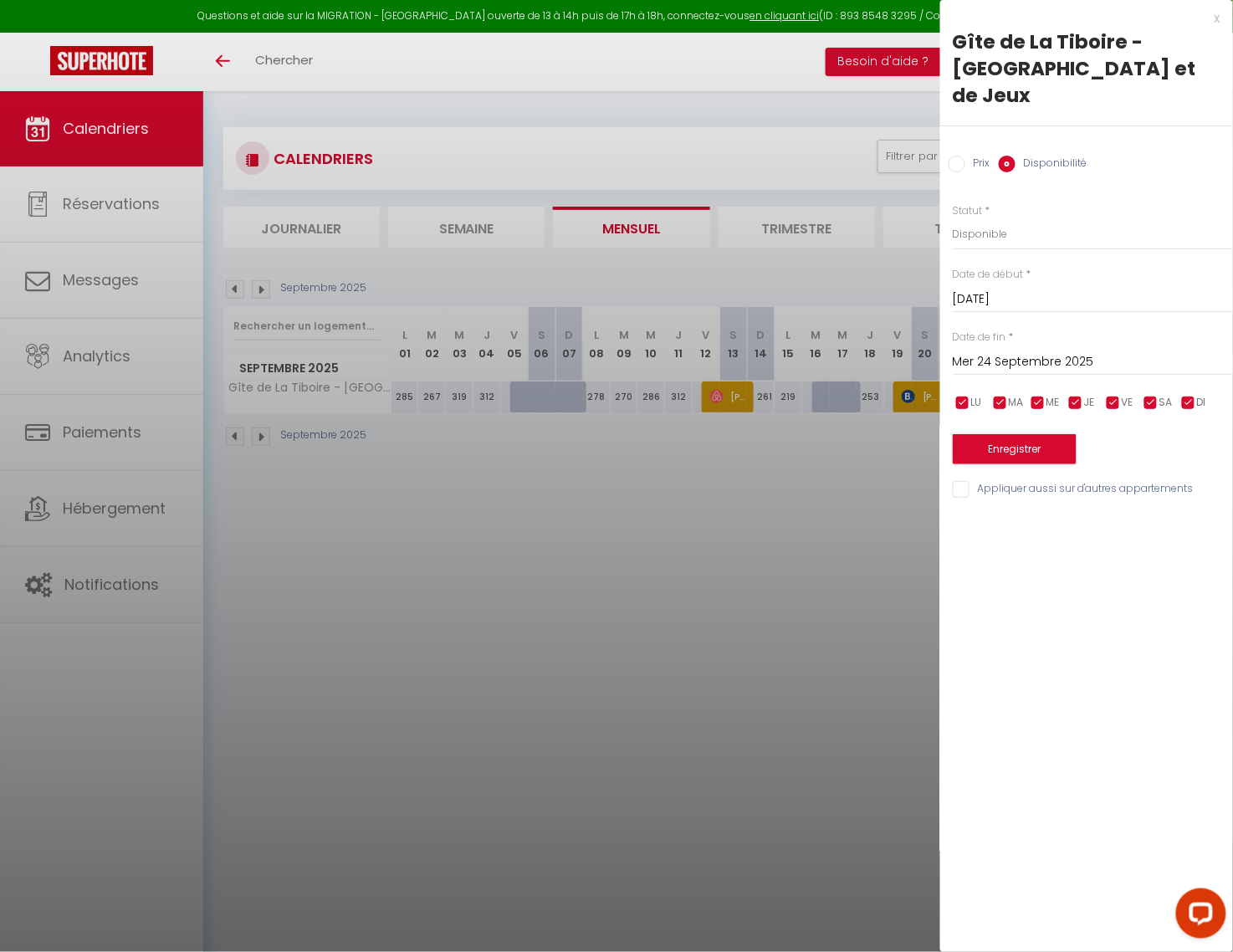
drag, startPoint x: 914, startPoint y: 458, endPoint x: 928, endPoint y: 451, distance: 15.7
click at [915, 458] on div at bounding box center [616, 476] width 1233 height 952
select select
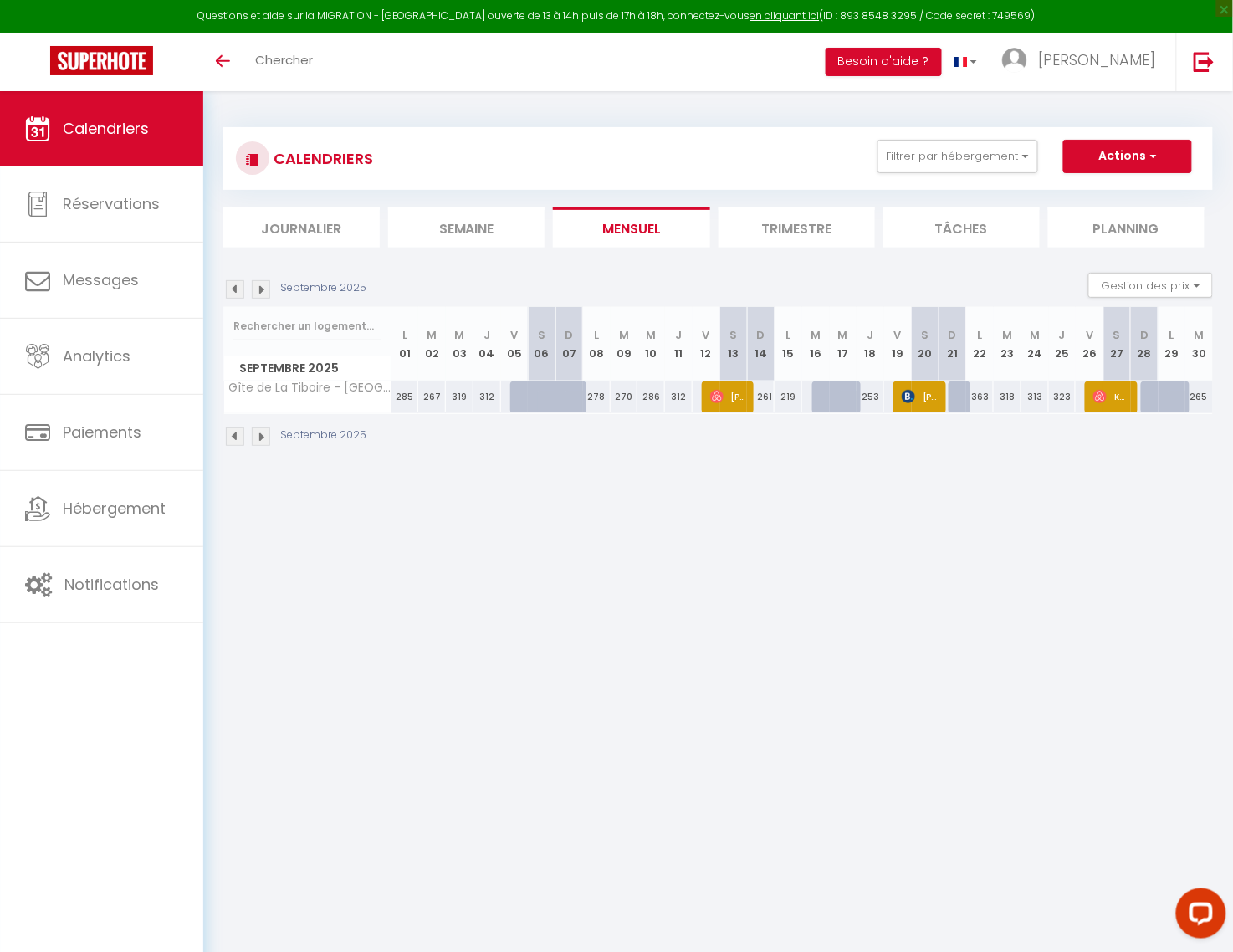
click at [972, 393] on div "363" at bounding box center [980, 397] width 28 height 31
select select "1"
type input "Lun 22 Septembre 2025"
type input "[DATE]"
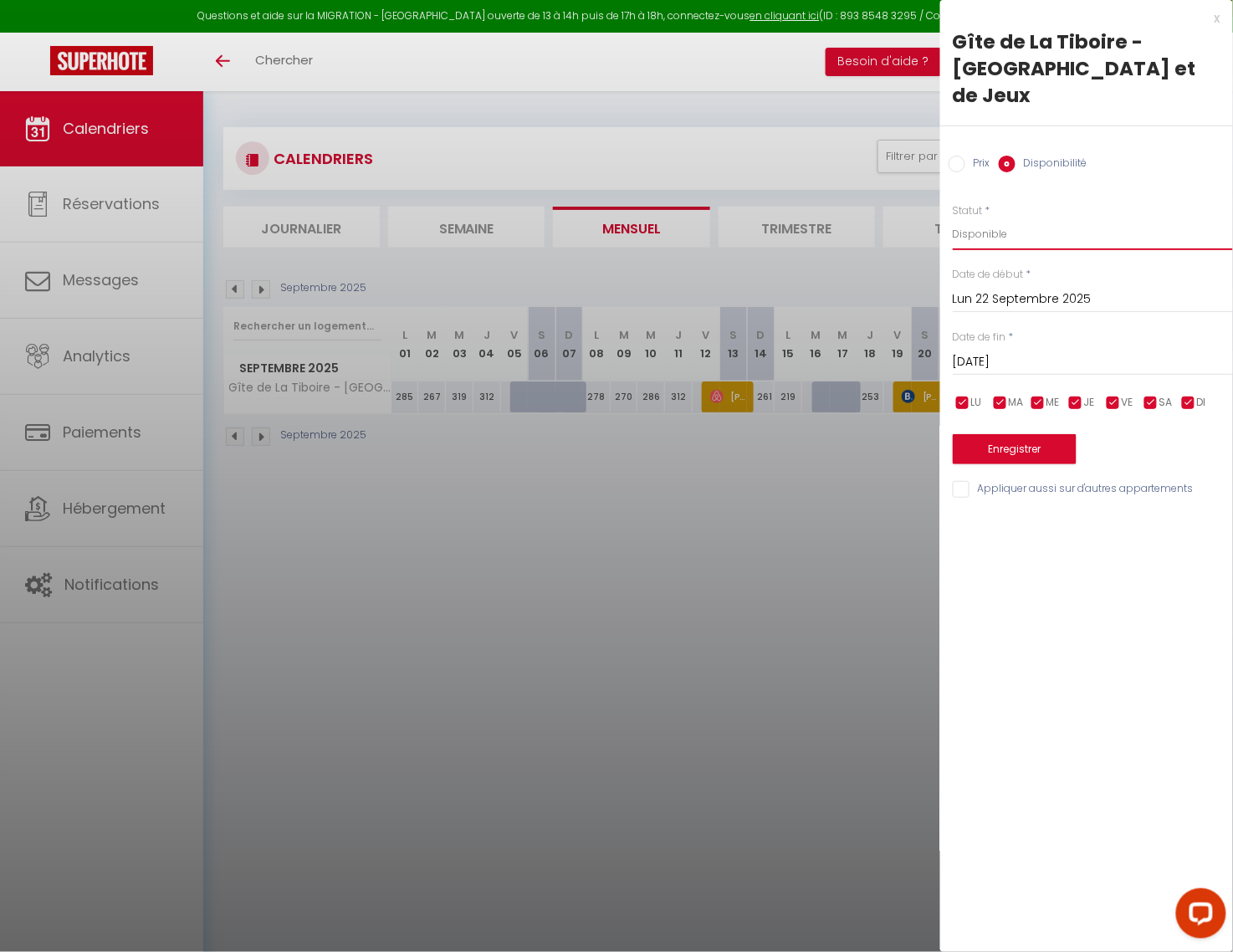
click at [1002, 218] on select "Disponible Indisponible" at bounding box center [1092, 233] width 280 height 31
select select "0"
click at [952, 218] on select "Disponible Indisponible" at bounding box center [1092, 233] width 280 height 31
click at [1007, 434] on button "Enregistrer" at bounding box center [1014, 449] width 124 height 30
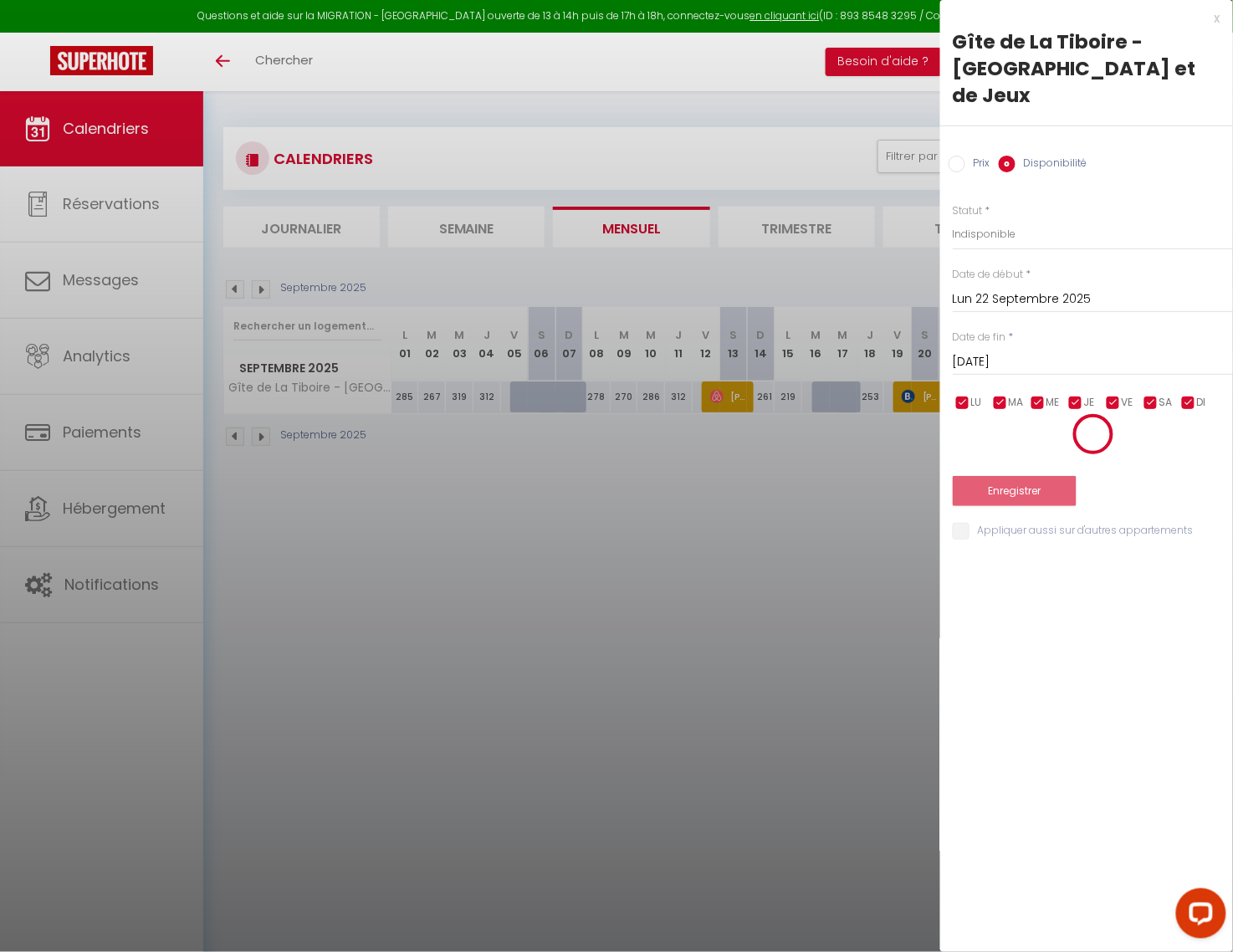
click at [880, 502] on div at bounding box center [616, 476] width 1233 height 952
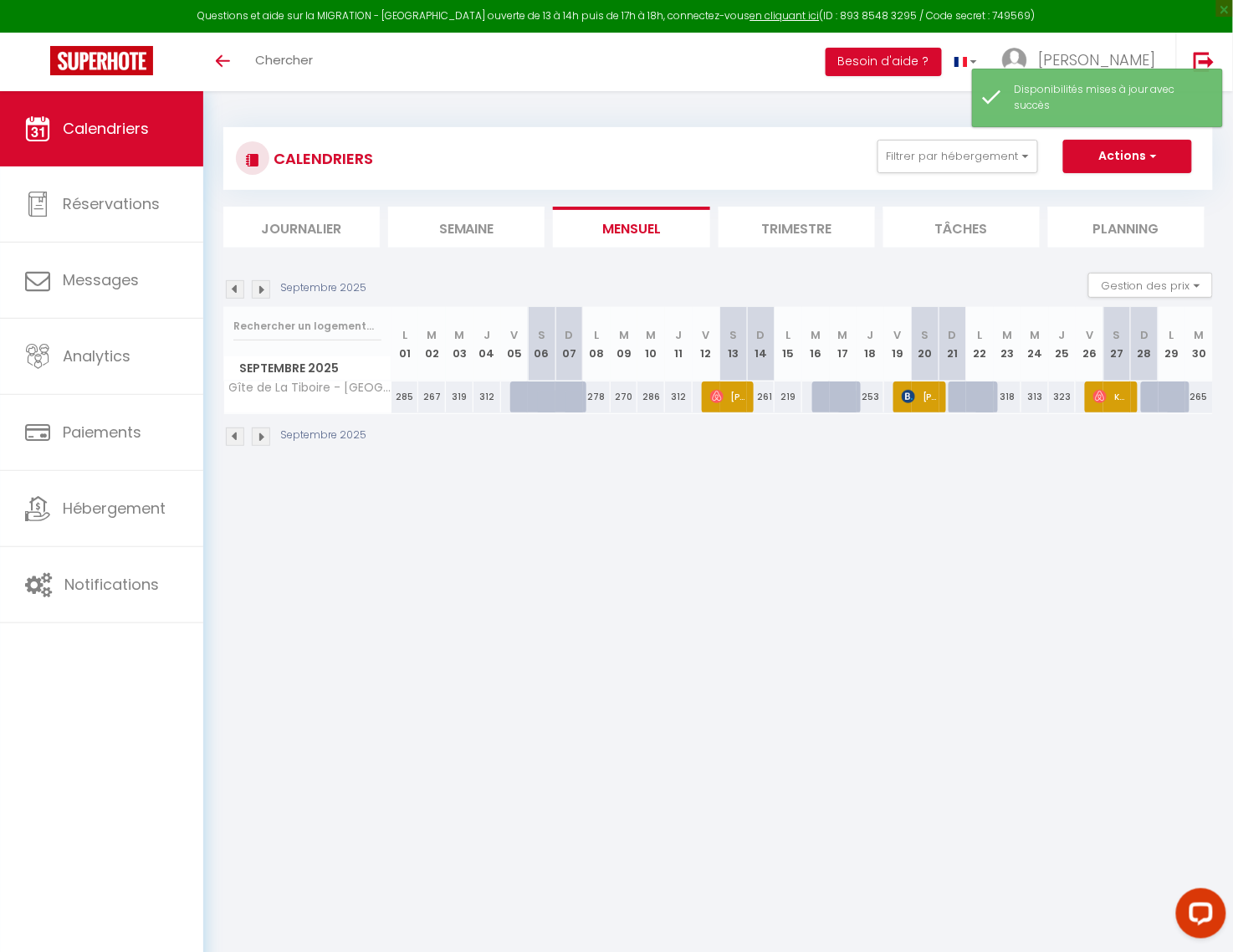
click at [1014, 395] on div "318" at bounding box center [1007, 397] width 28 height 31
select select "1"
type input "[DATE]"
type input "Mer 24 Septembre 2025"
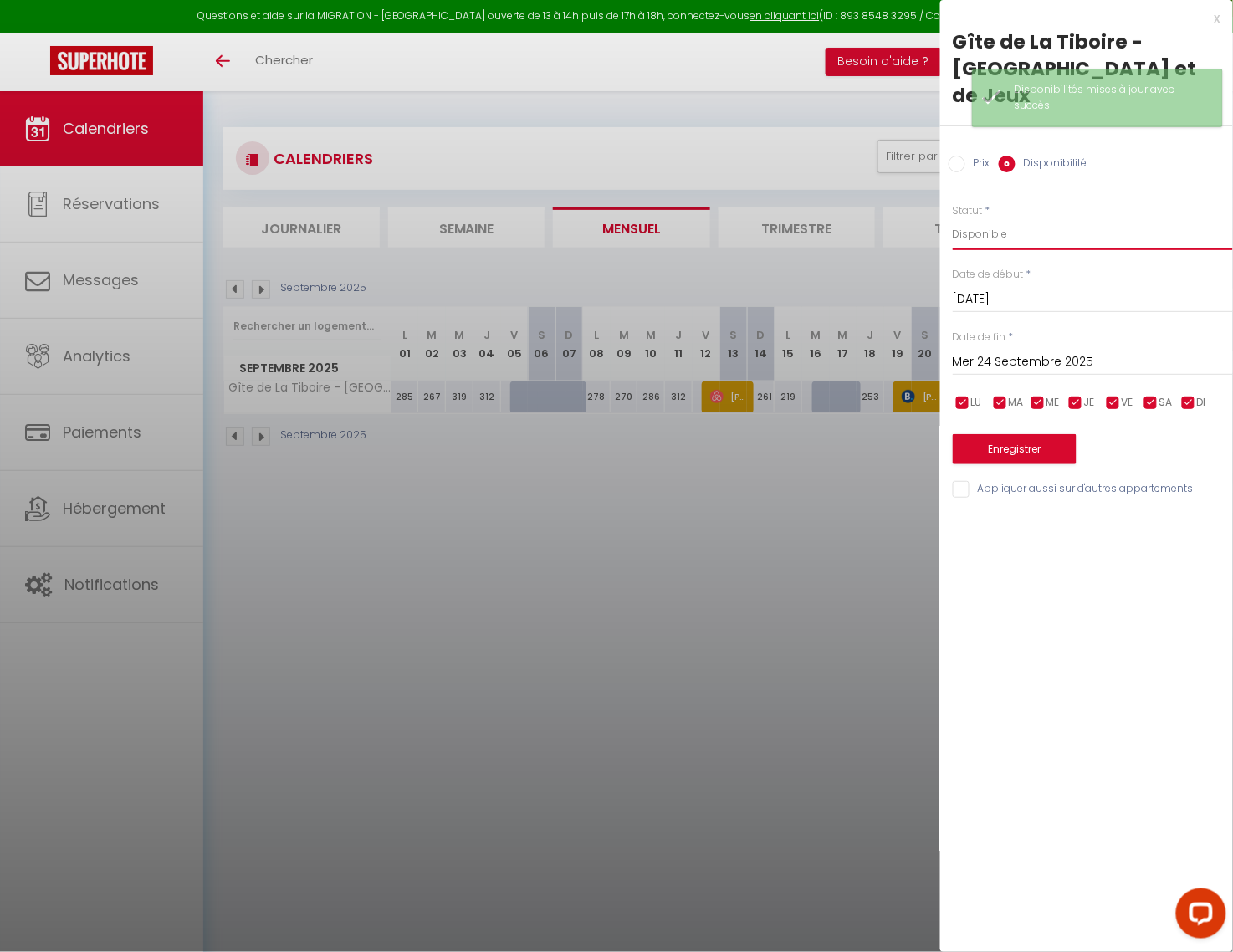
click at [997, 218] on select "Disponible Indisponible" at bounding box center [1092, 233] width 280 height 31
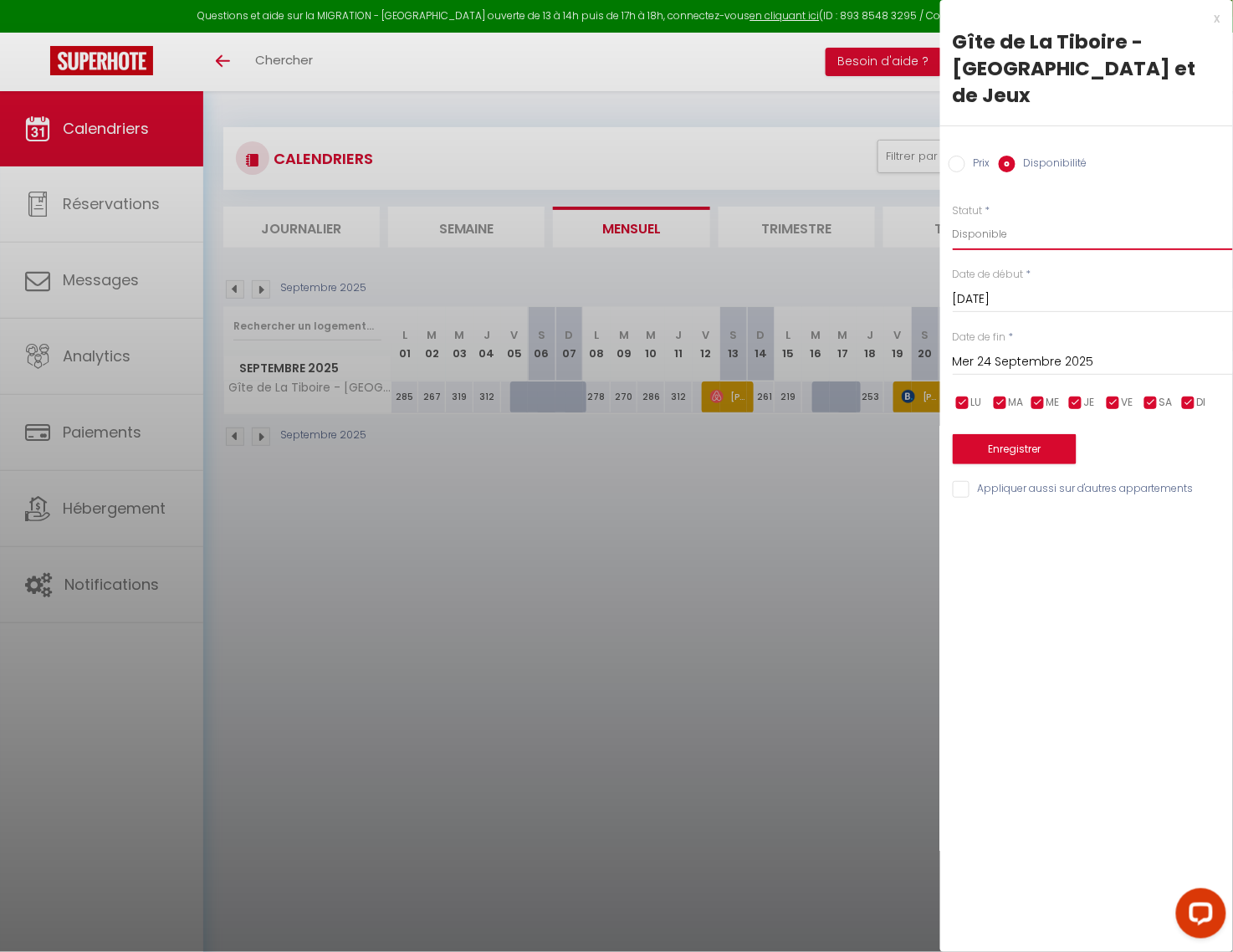
select select "0"
click at [952, 218] on select "Disponible Indisponible" at bounding box center [1092, 233] width 280 height 31
click at [995, 351] on input "Mer 24 Septembre 2025" at bounding box center [1092, 362] width 280 height 22
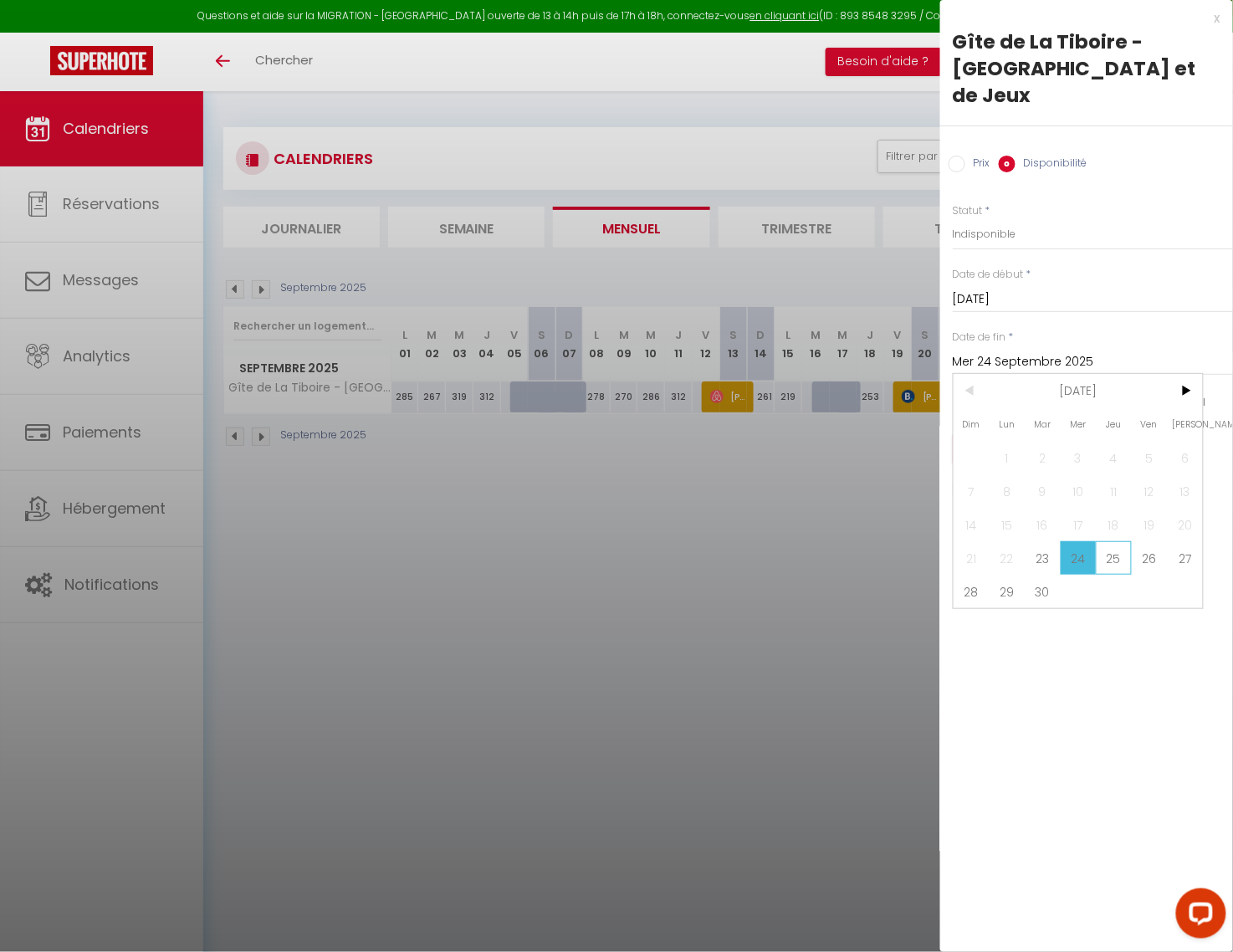
click at [1112, 541] on span "25" at bounding box center [1114, 557] width 36 height 33
type input "Jeu 25 Septembre 2025"
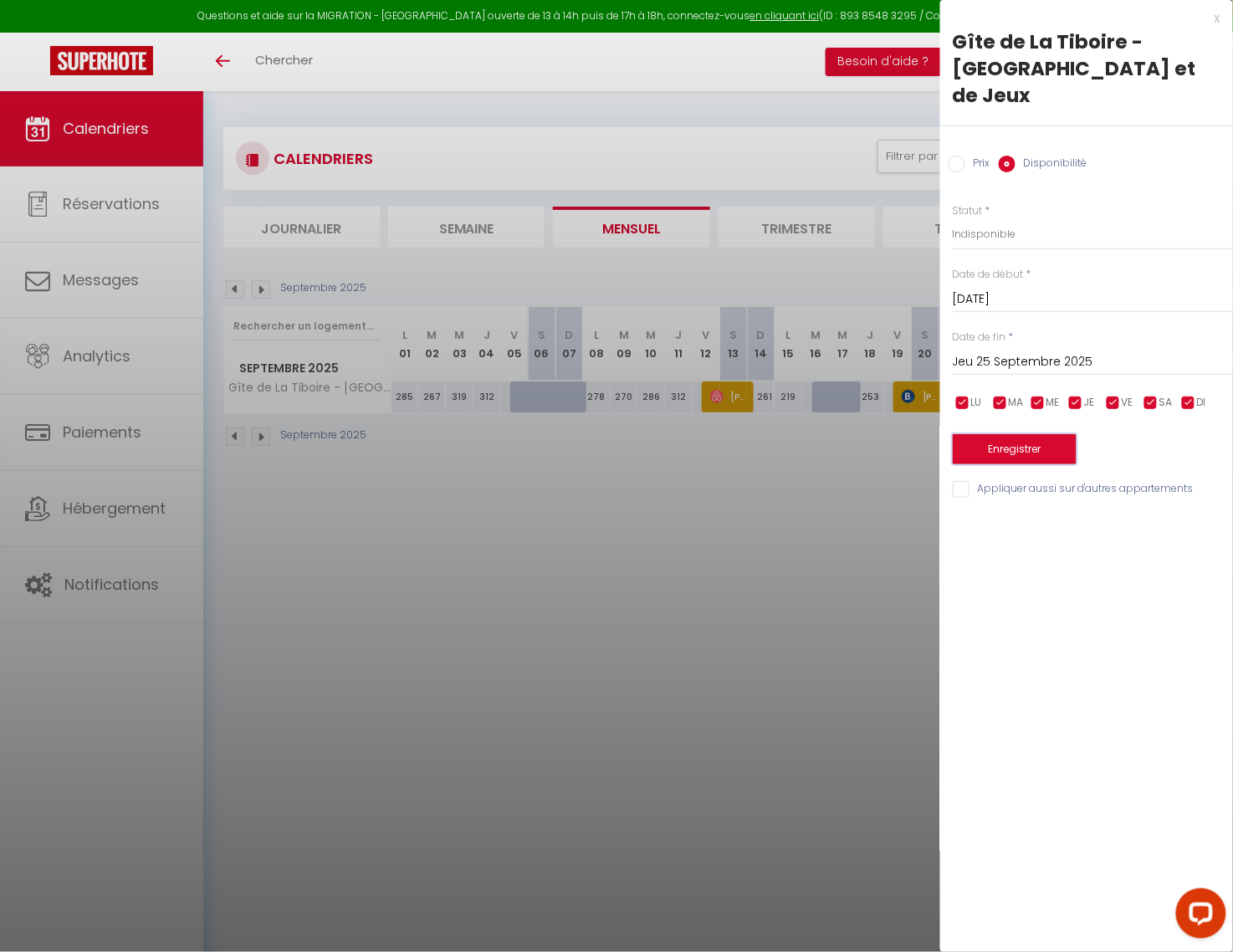
click at [1042, 434] on button "Enregistrer" at bounding box center [1014, 449] width 124 height 30
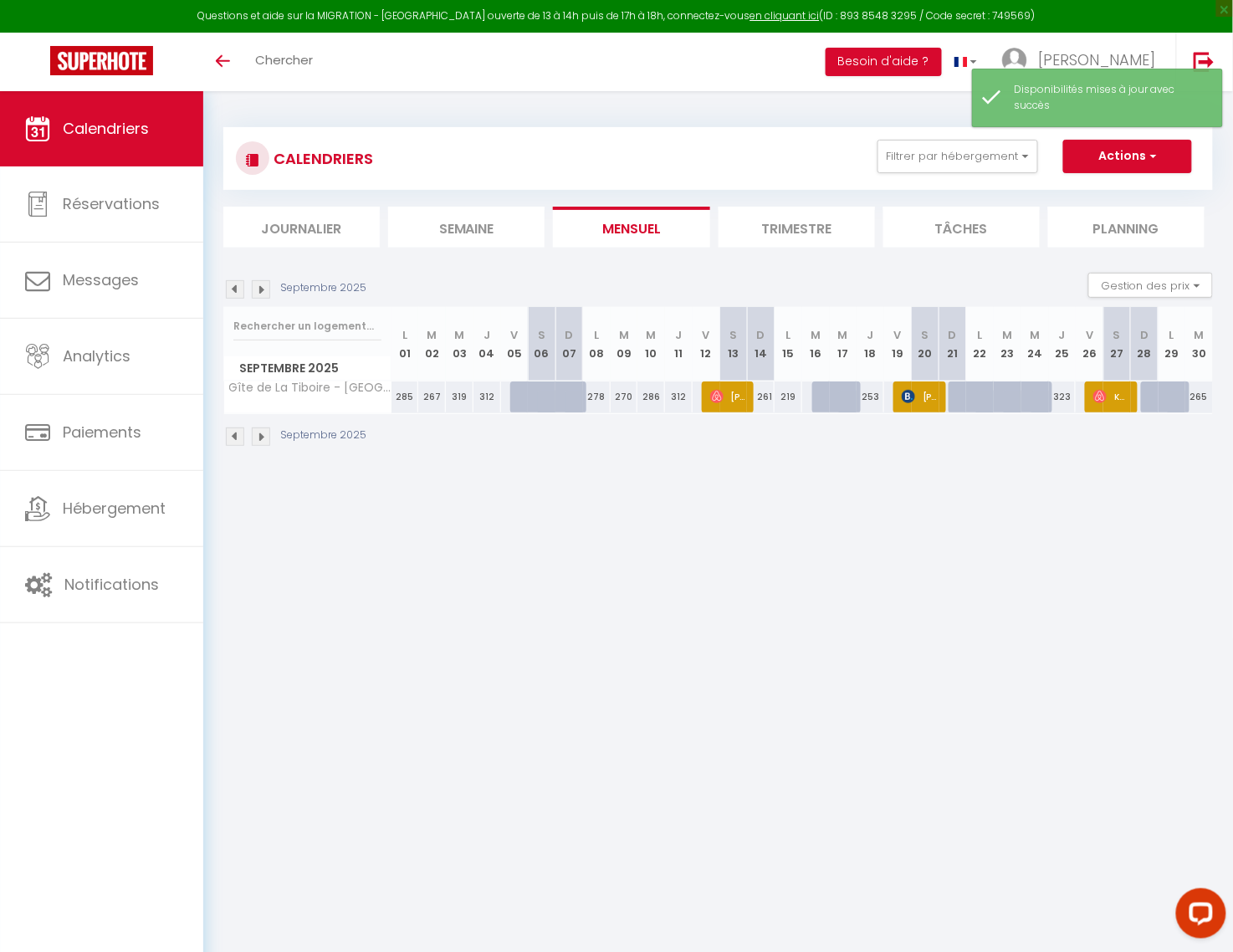
click at [1064, 396] on div "323" at bounding box center [1062, 397] width 28 height 31
select select "1"
type input "Jeu 25 Septembre 2025"
type input "Ven 26 Septembre 2025"
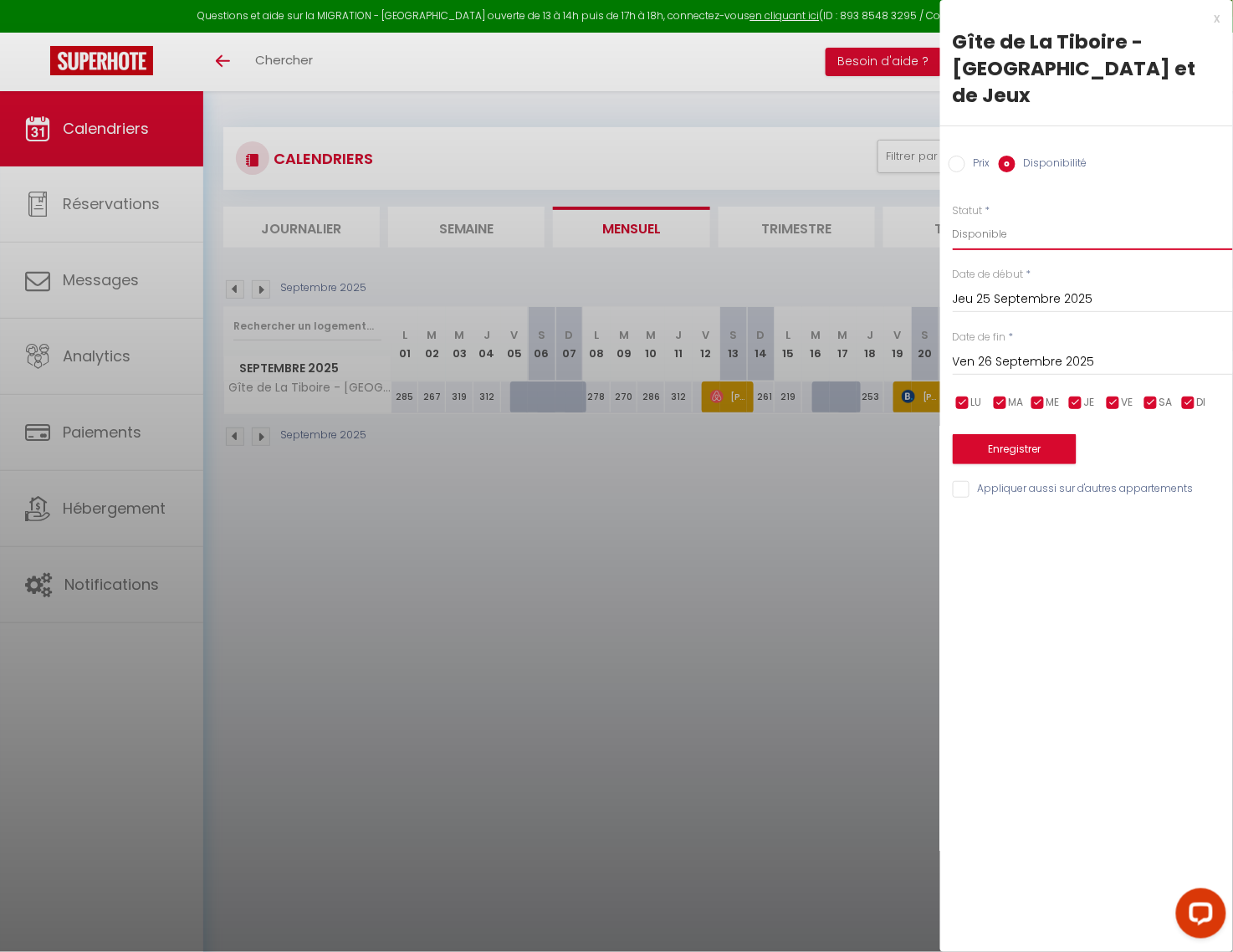
click at [997, 218] on select "Disponible Indisponible" at bounding box center [1092, 233] width 280 height 31
select select "0"
click at [952, 218] on select "Disponible Indisponible" at bounding box center [1092, 233] width 280 height 31
click at [1012, 434] on button "Enregistrer" at bounding box center [1014, 449] width 124 height 30
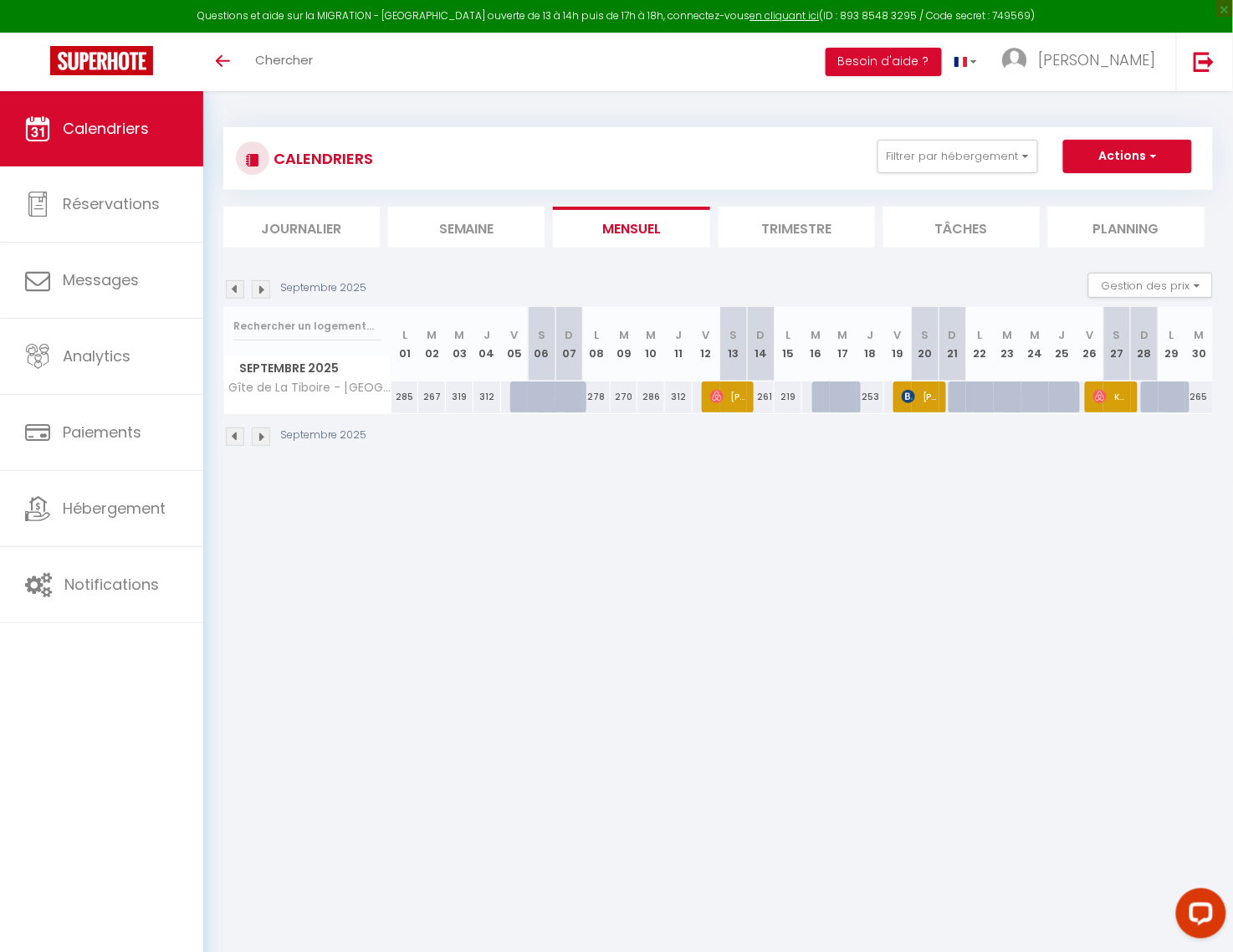
click at [740, 625] on body "Questions et aide sur la MIGRATION - [GEOGRAPHIC_DATA] ouverte de 13 à 14h puis…" at bounding box center [616, 567] width 1233 height 952
click at [237, 437] on img at bounding box center [234, 436] width 18 height 18
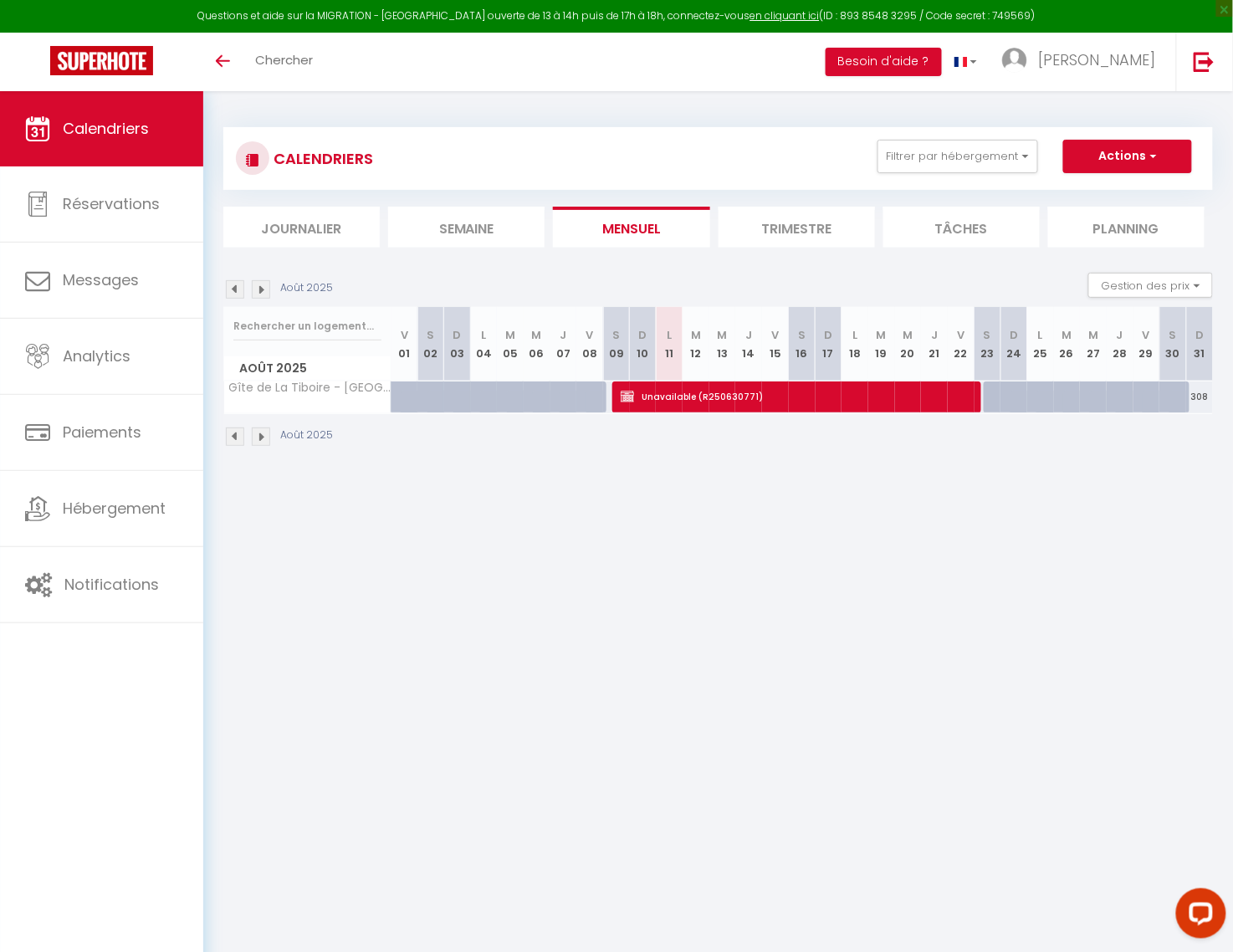
drag, startPoint x: 840, startPoint y: 720, endPoint x: 878, endPoint y: 590, distance: 135.4
click at [840, 718] on body "Questions et aide sur la MIGRATION - [GEOGRAPHIC_DATA] ouverte de 13 à 14h puis…" at bounding box center [616, 567] width 1233 height 952
click at [1027, 159] on button "Filtrer par hébergement" at bounding box center [957, 156] width 161 height 33
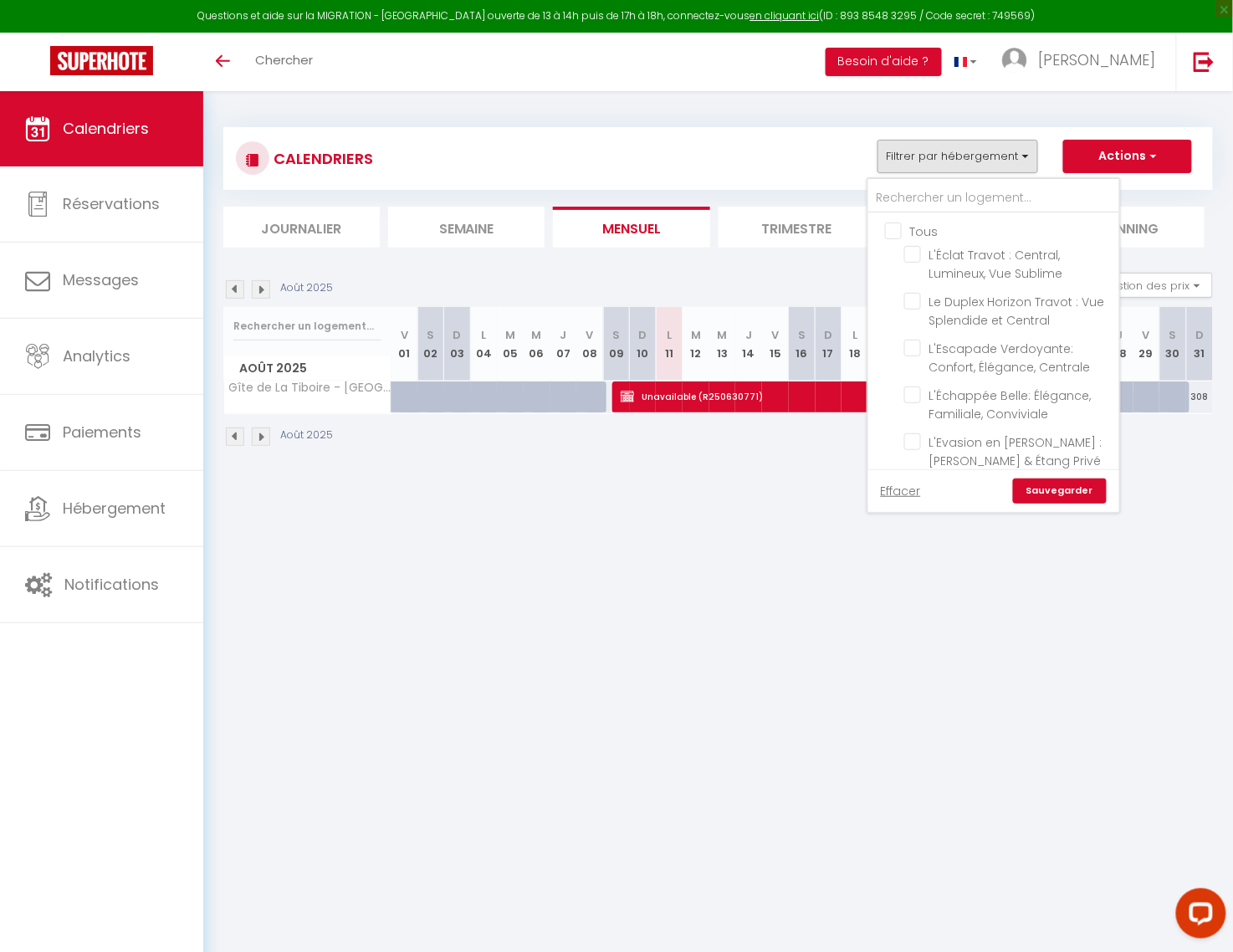
drag, startPoint x: 890, startPoint y: 230, endPoint x: 911, endPoint y: 332, distance: 104.1
click at [894, 230] on input "Tous" at bounding box center [1010, 230] width 251 height 17
checkbox input "true"
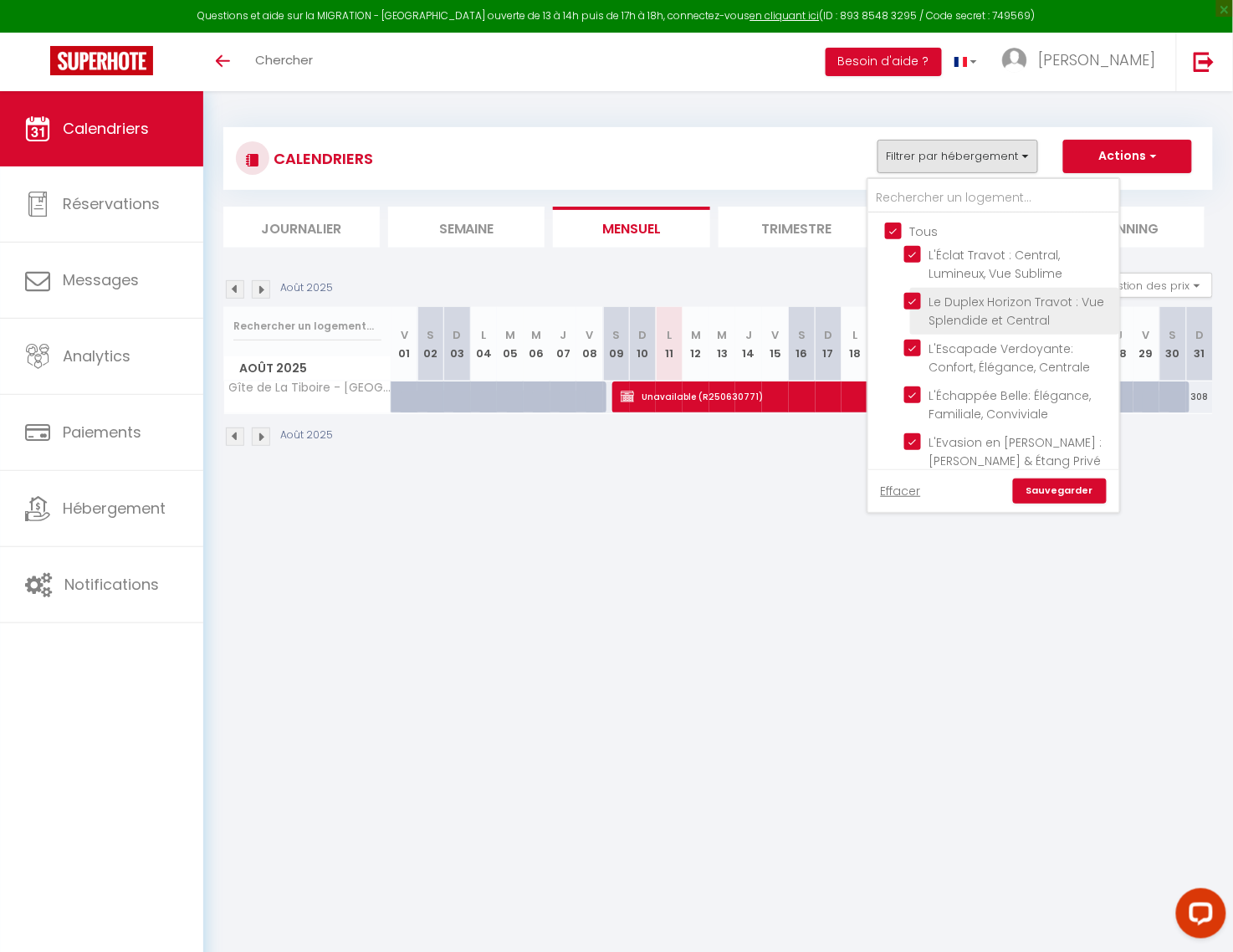
checkbox input "true"
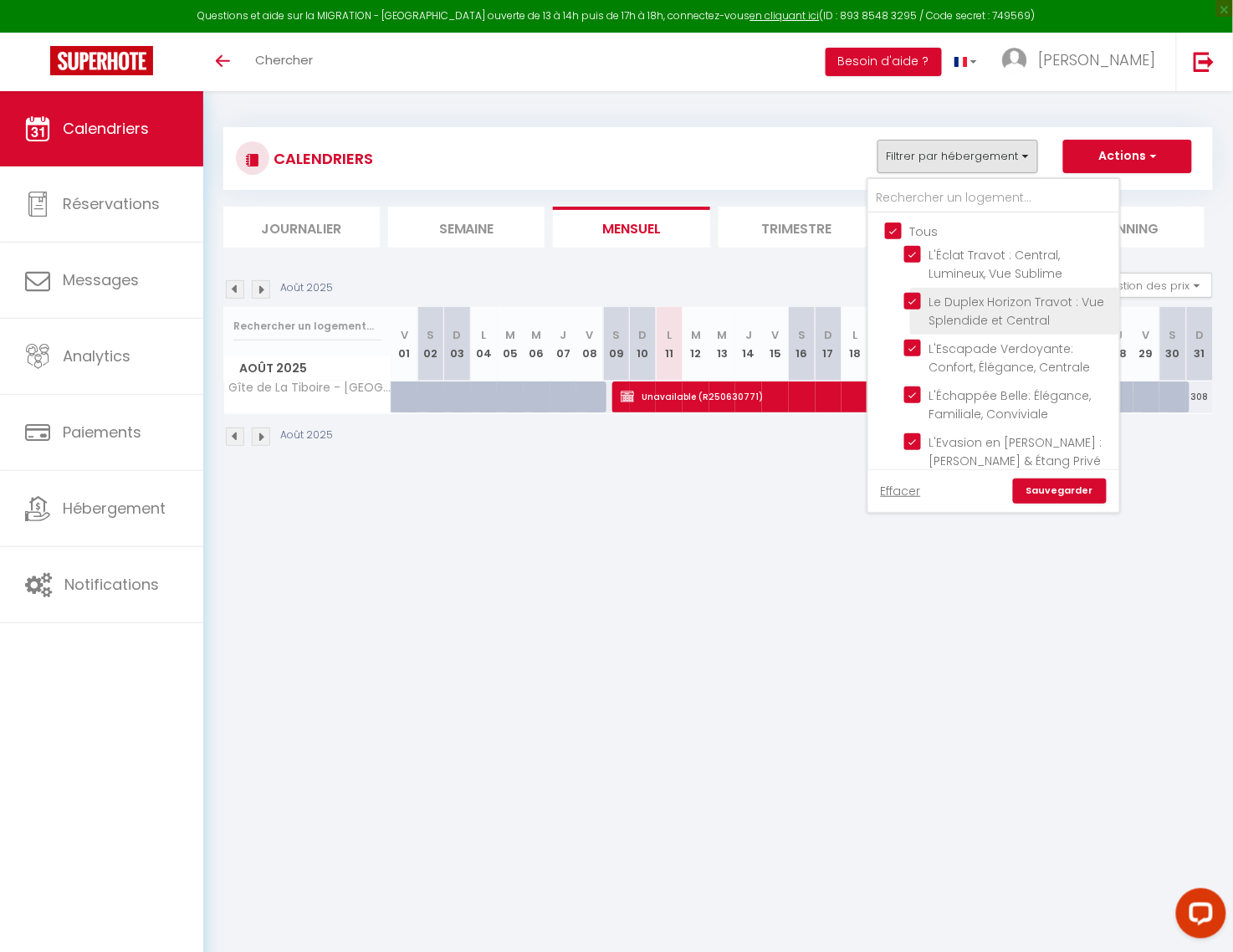
checkbox input "true"
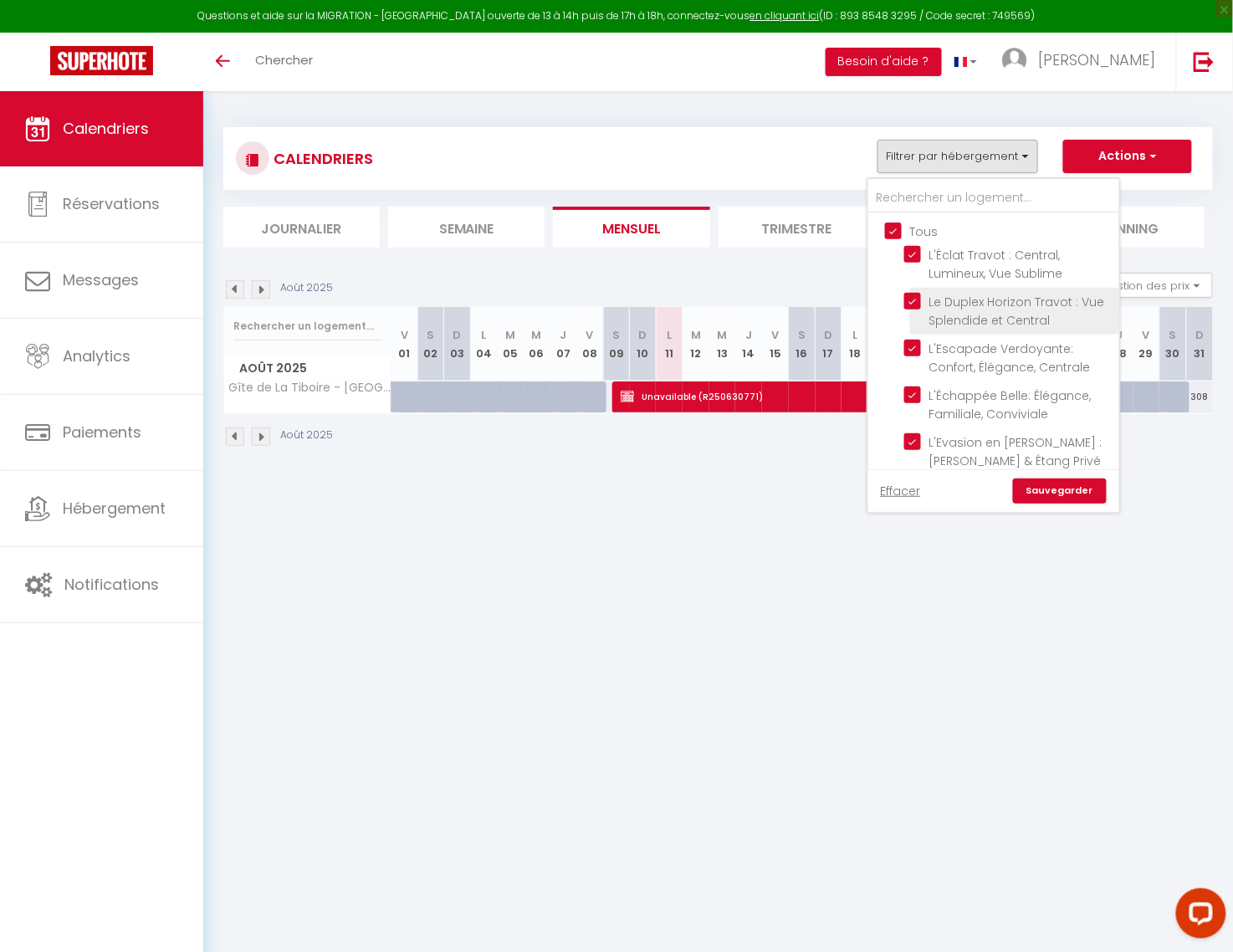
checkbox input "true"
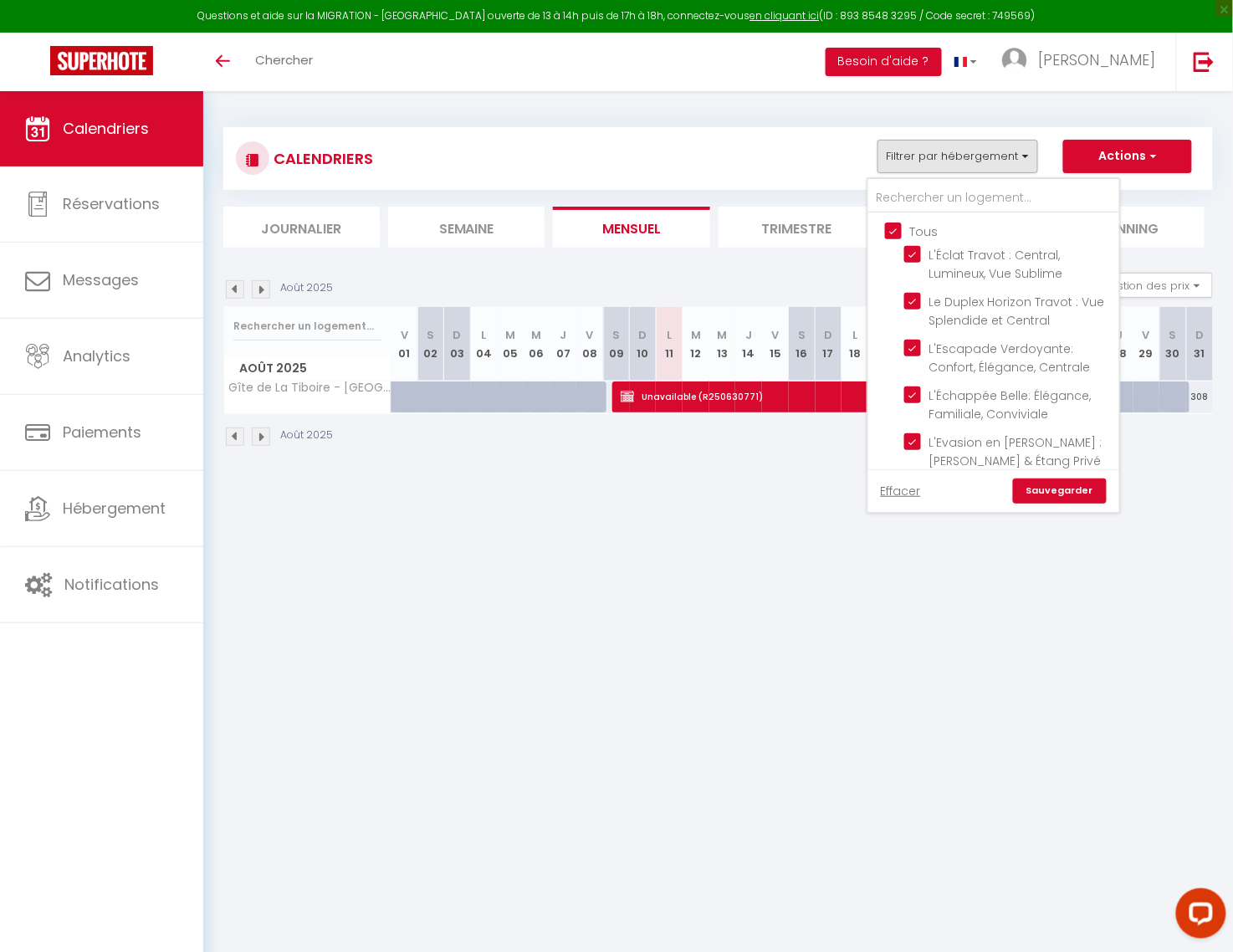
click at [1048, 491] on link "Sauvegarder" at bounding box center [1060, 490] width 93 height 25
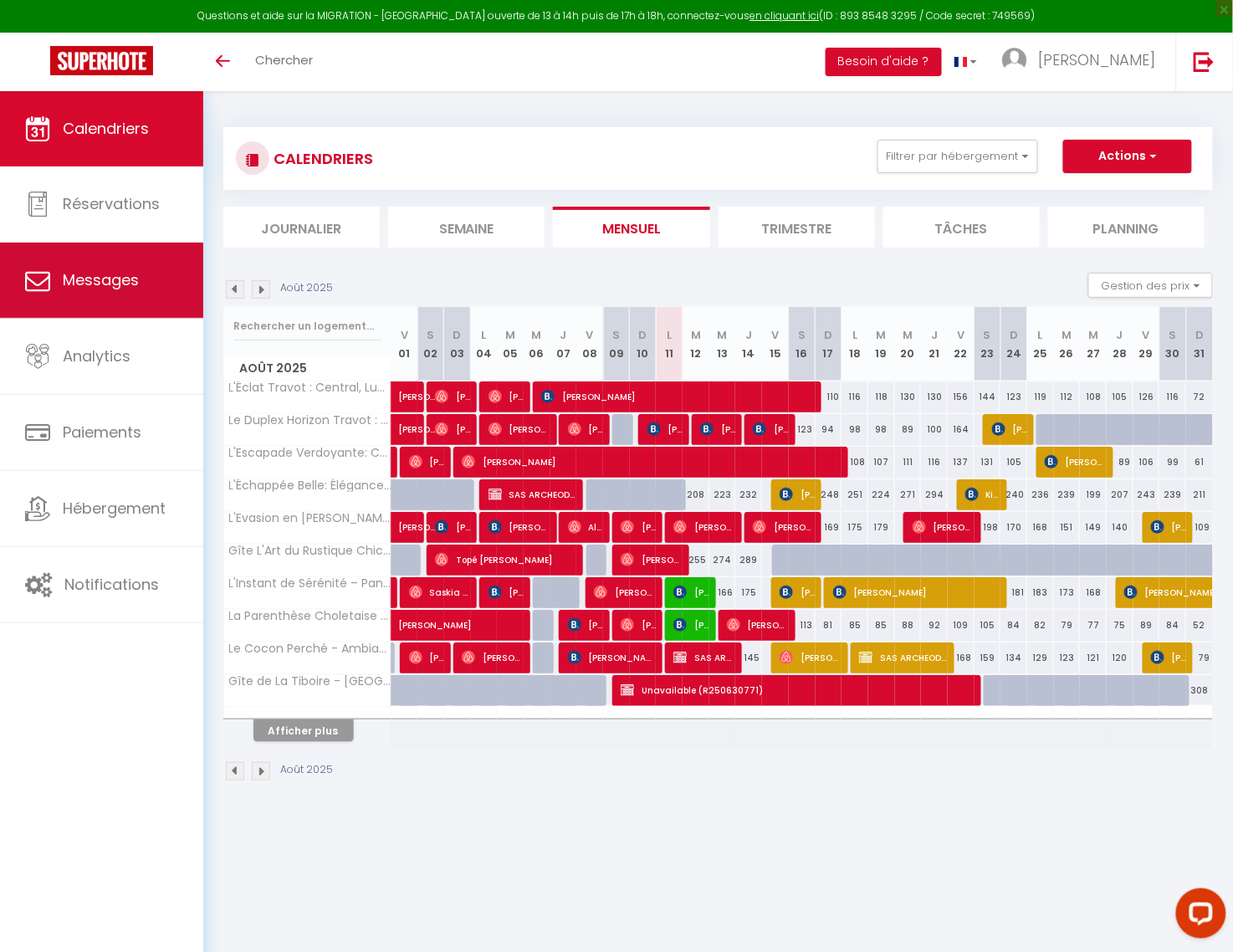
click at [118, 276] on span "Messages" at bounding box center [101, 280] width 76 height 21
select select "message"
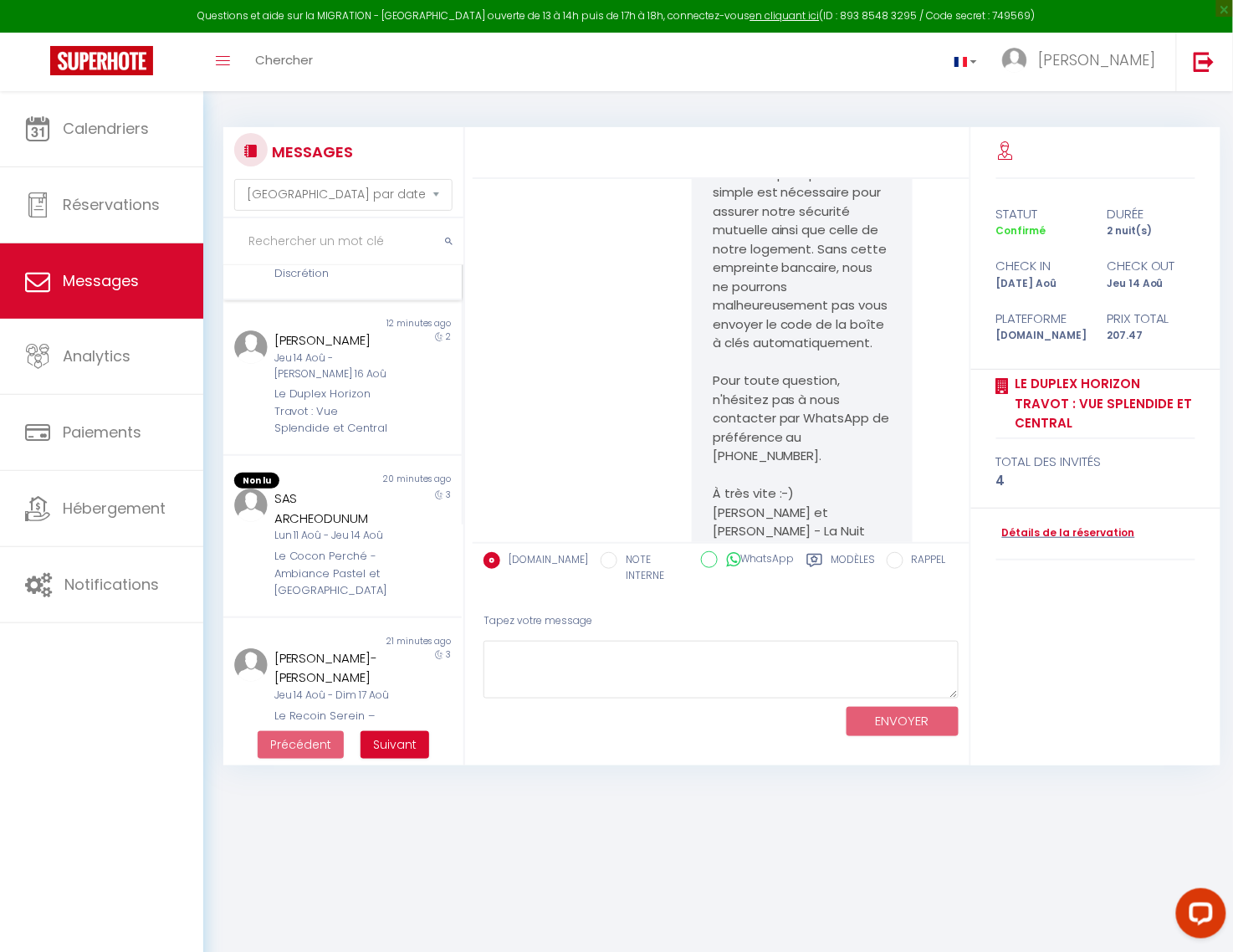
scroll to position [446, 0]
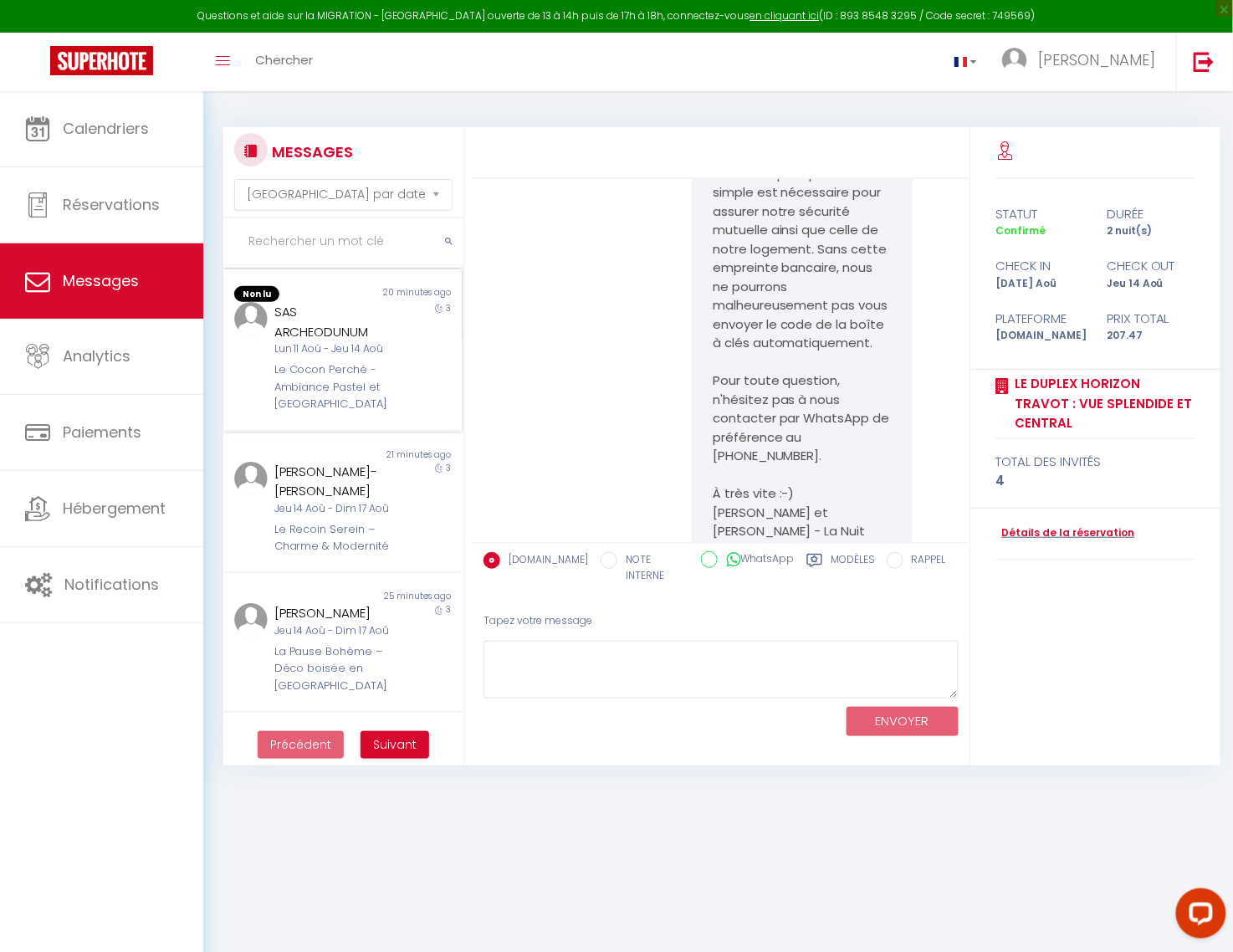
click at [312, 341] on div "SAS ARCHEODUNUM" at bounding box center [332, 321] width 117 height 39
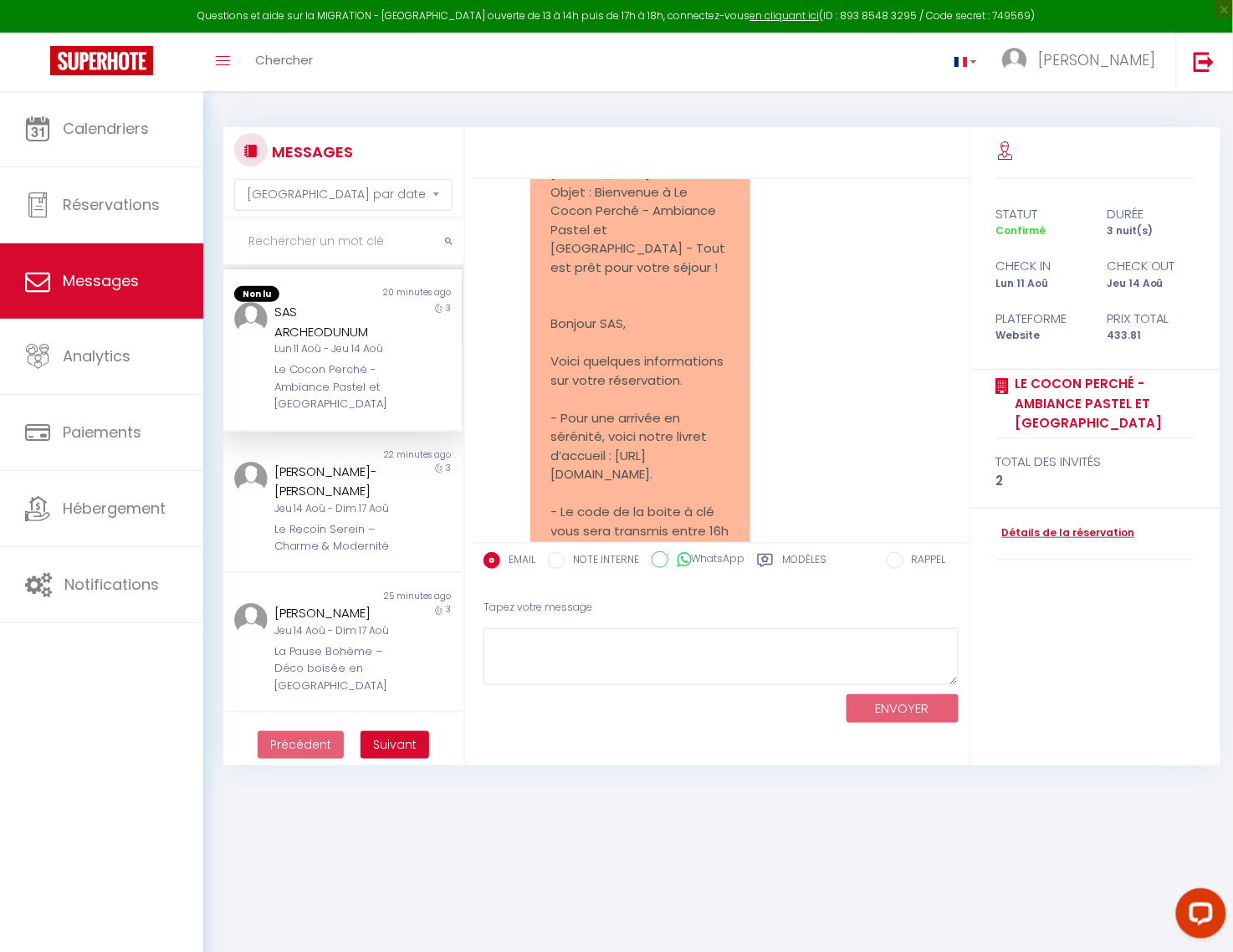
scroll to position [6561, 0]
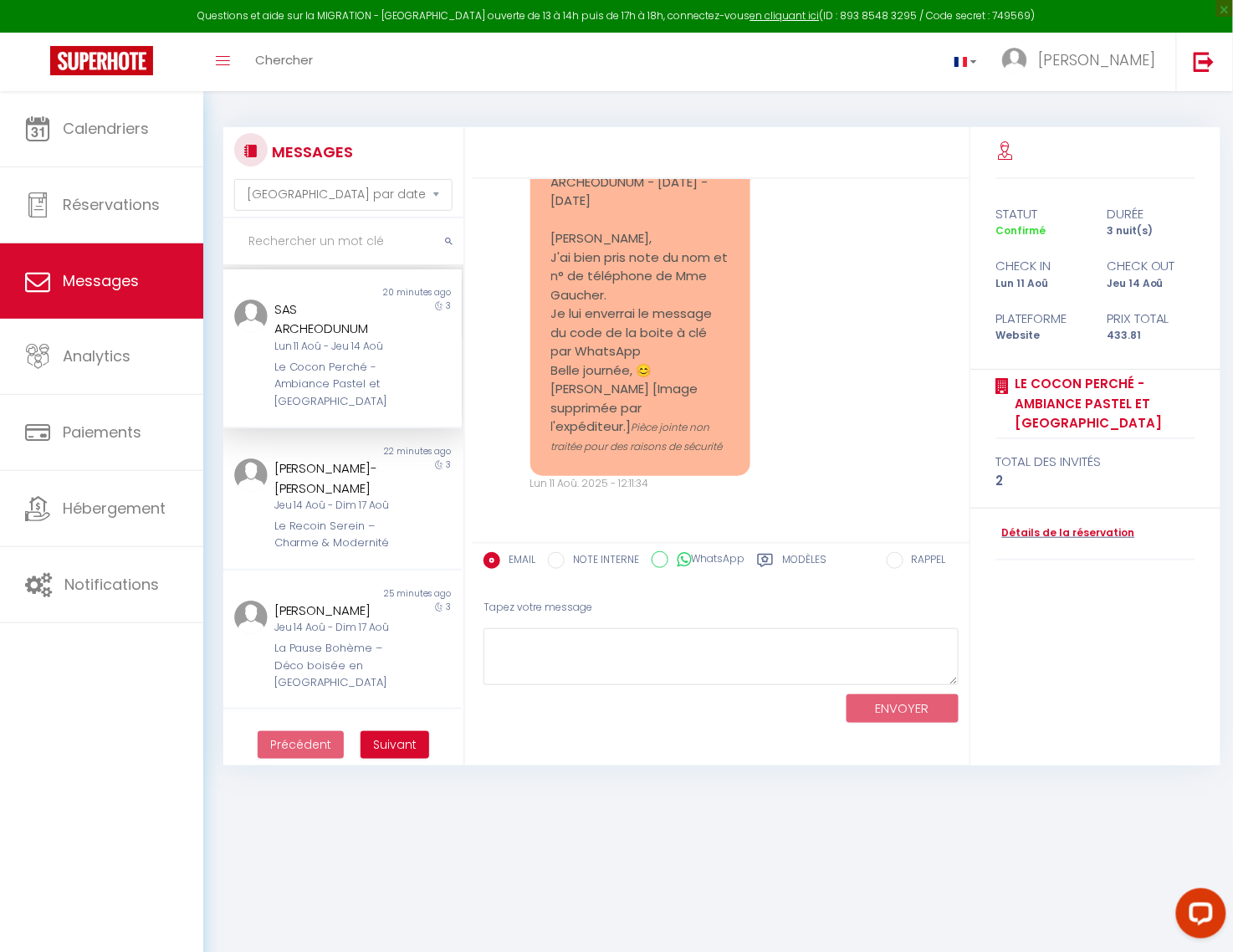
click at [329, 339] on div "SAS ARCHEODUNUM" at bounding box center [332, 318] width 117 height 39
click at [599, 650] on textarea at bounding box center [721, 657] width 475 height 58
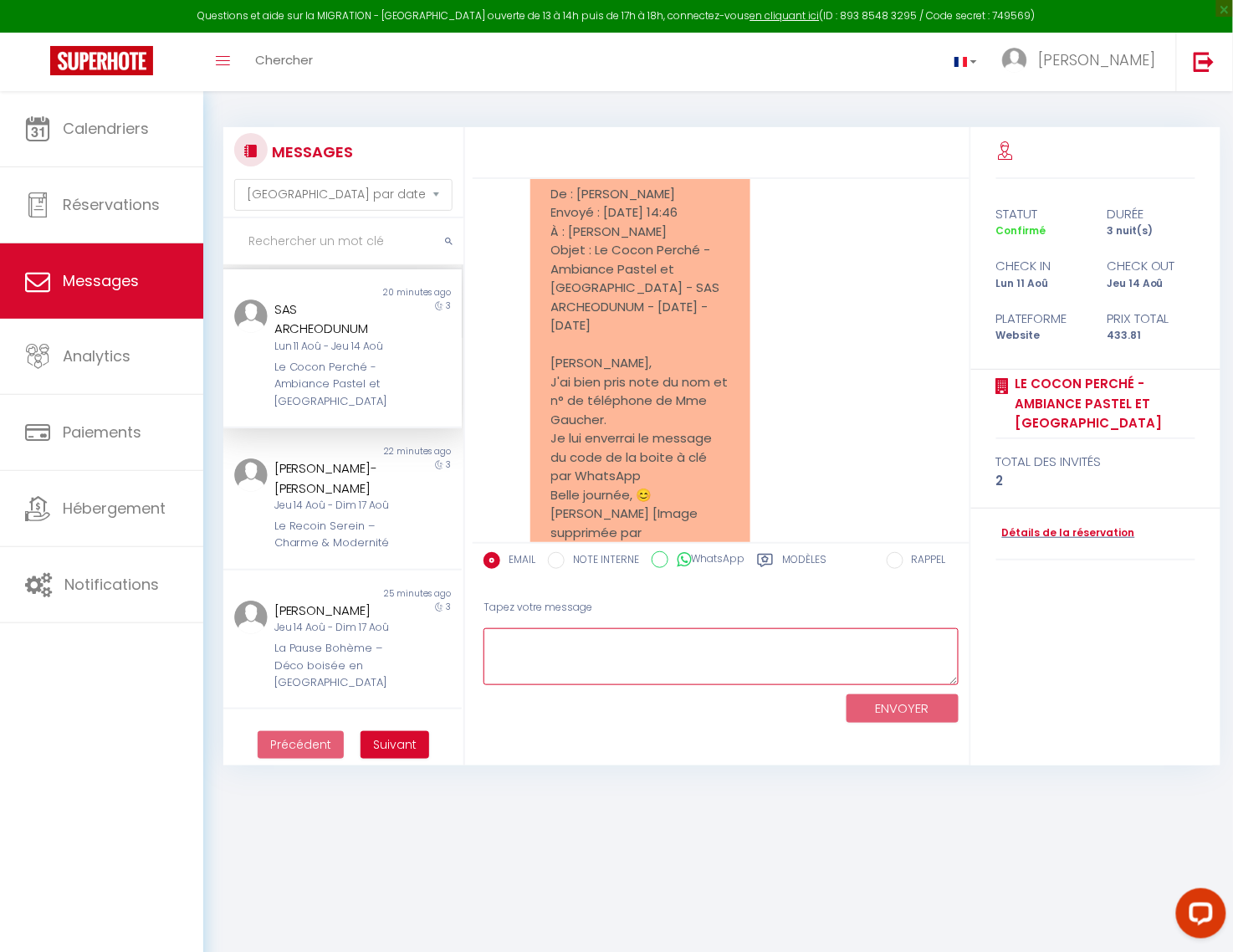
scroll to position [6116, 0]
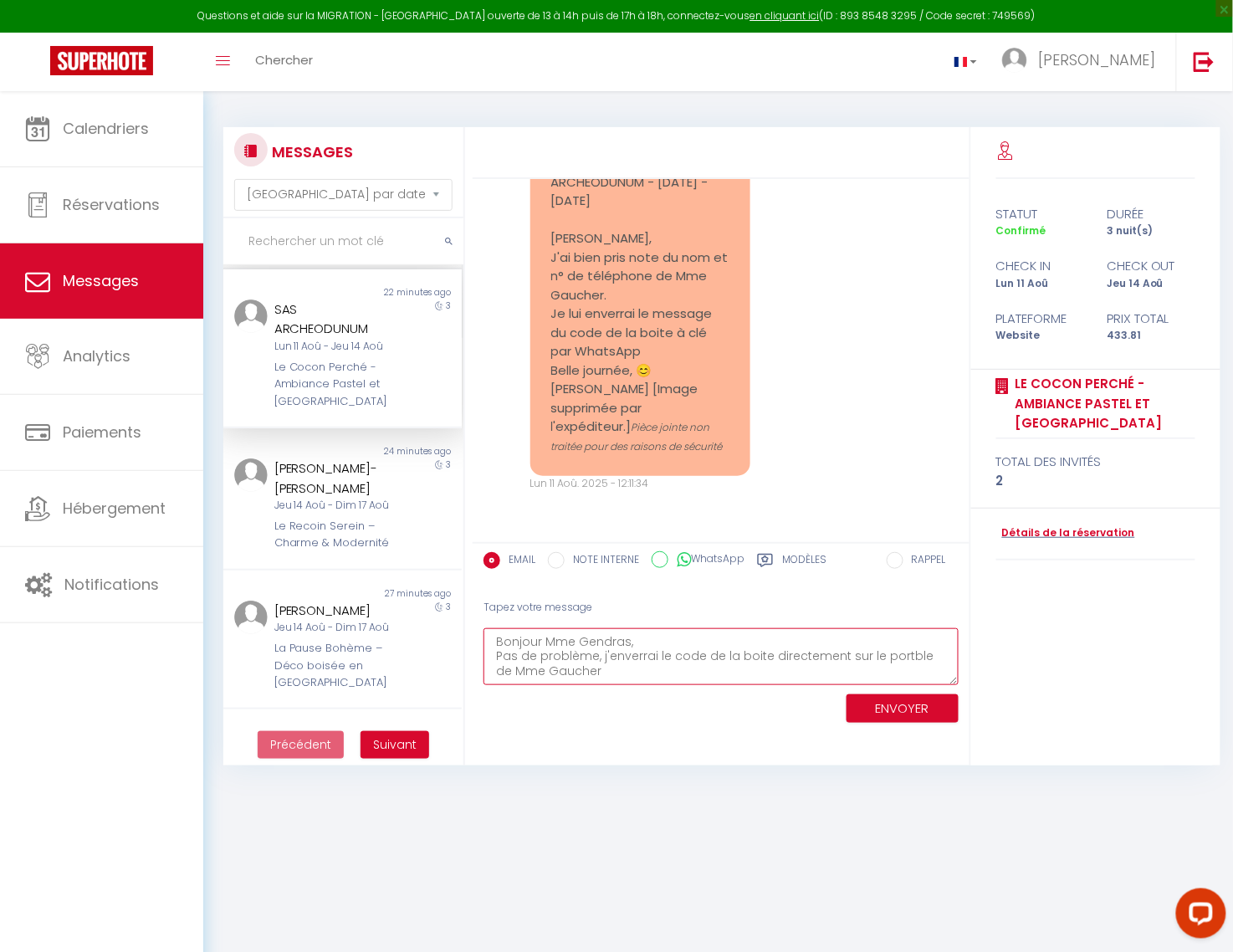
click at [901, 657] on textarea "Bonjour Mme Gendras, Pas de problème, j'enverrai le code de la boite directemen…" at bounding box center [721, 657] width 475 height 58
click at [811, 673] on textarea "Bonjour Mme Gendras, Pas de problème, j'enverrai le code de la boite directemen…" at bounding box center [721, 657] width 475 height 58
click at [657, 674] on textarea "Bonjour Mme Gendras, Pas de problème, j'enverrai le code de la boite directemen…" at bounding box center [721, 657] width 475 height 58
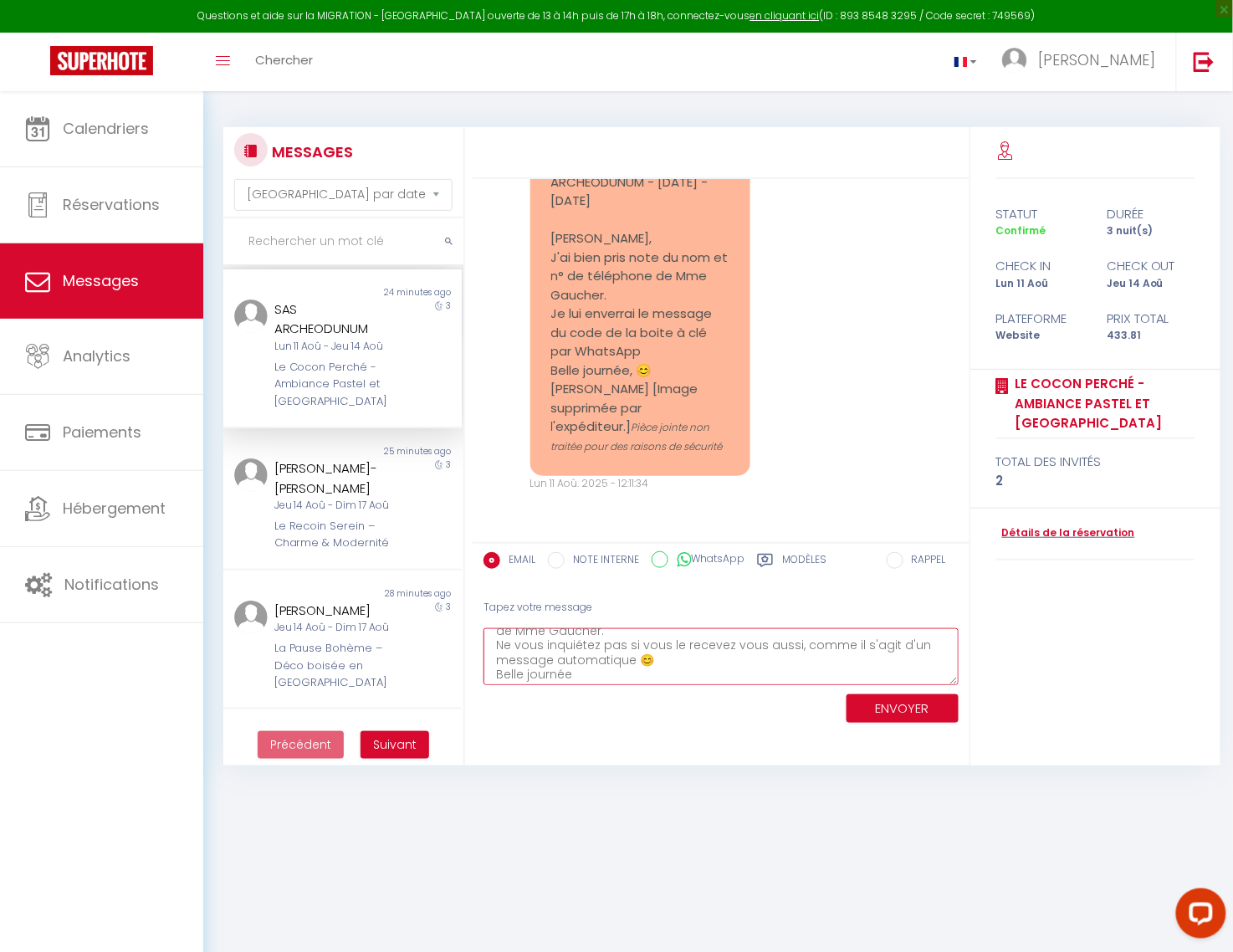
scroll to position [54, 0]
type textarea "Bonjour Mme Gendras, Pas de problème, j'enverrai le code de la boite directemen…"
click at [885, 705] on button "ENVOYER" at bounding box center [903, 708] width 112 height 30
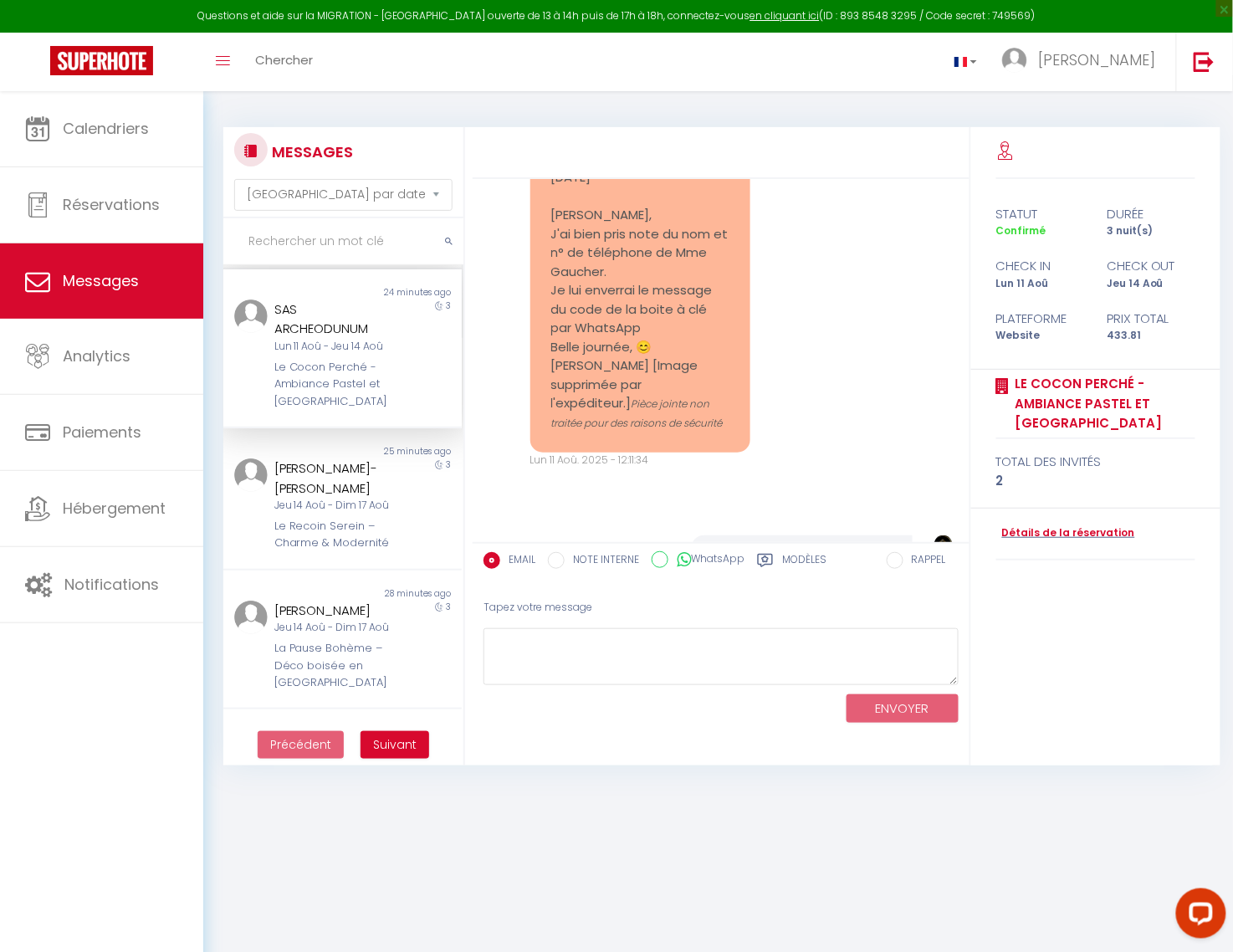
scroll to position [6893, 0]
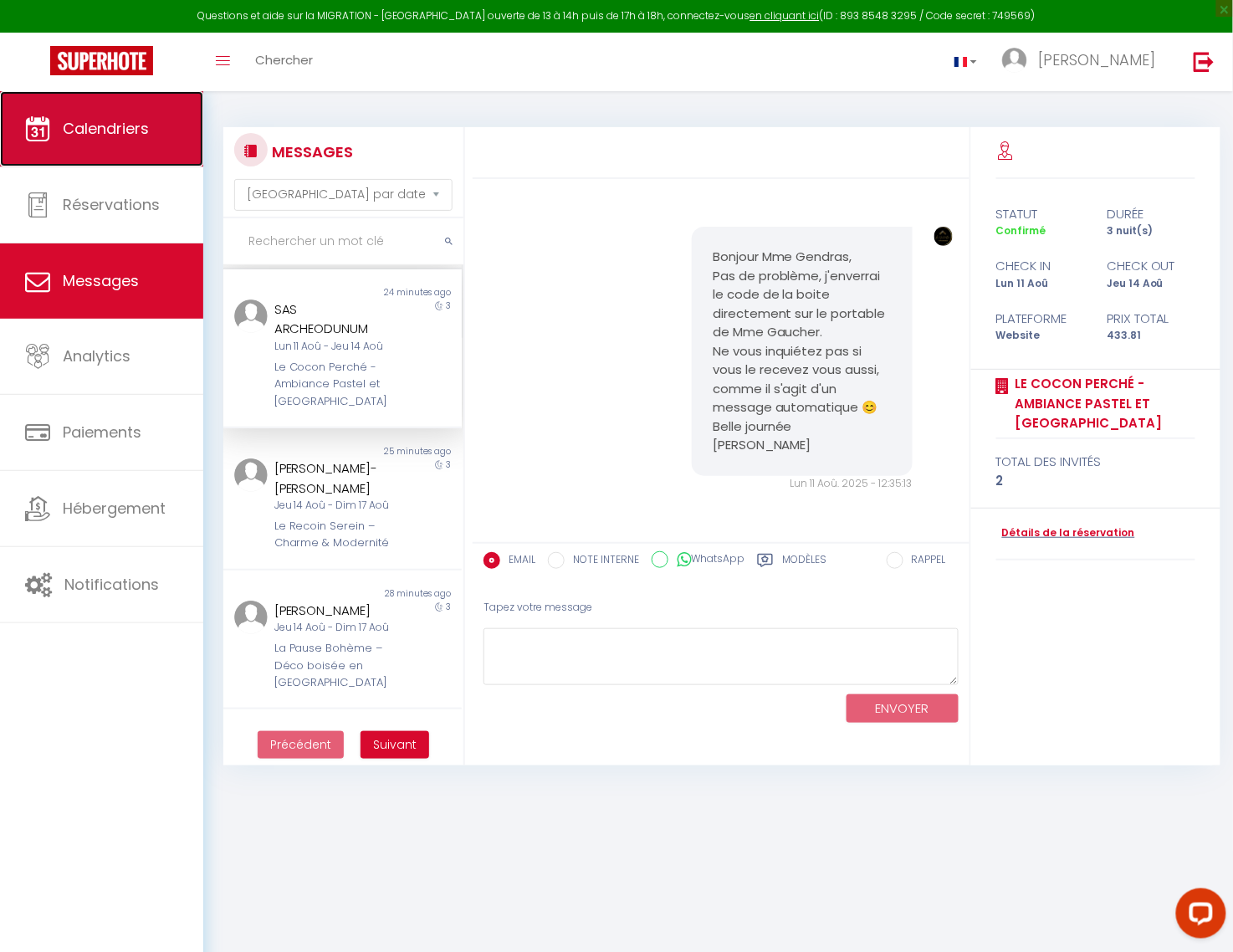
click at [134, 129] on span "Calendriers" at bounding box center [106, 129] width 86 height 21
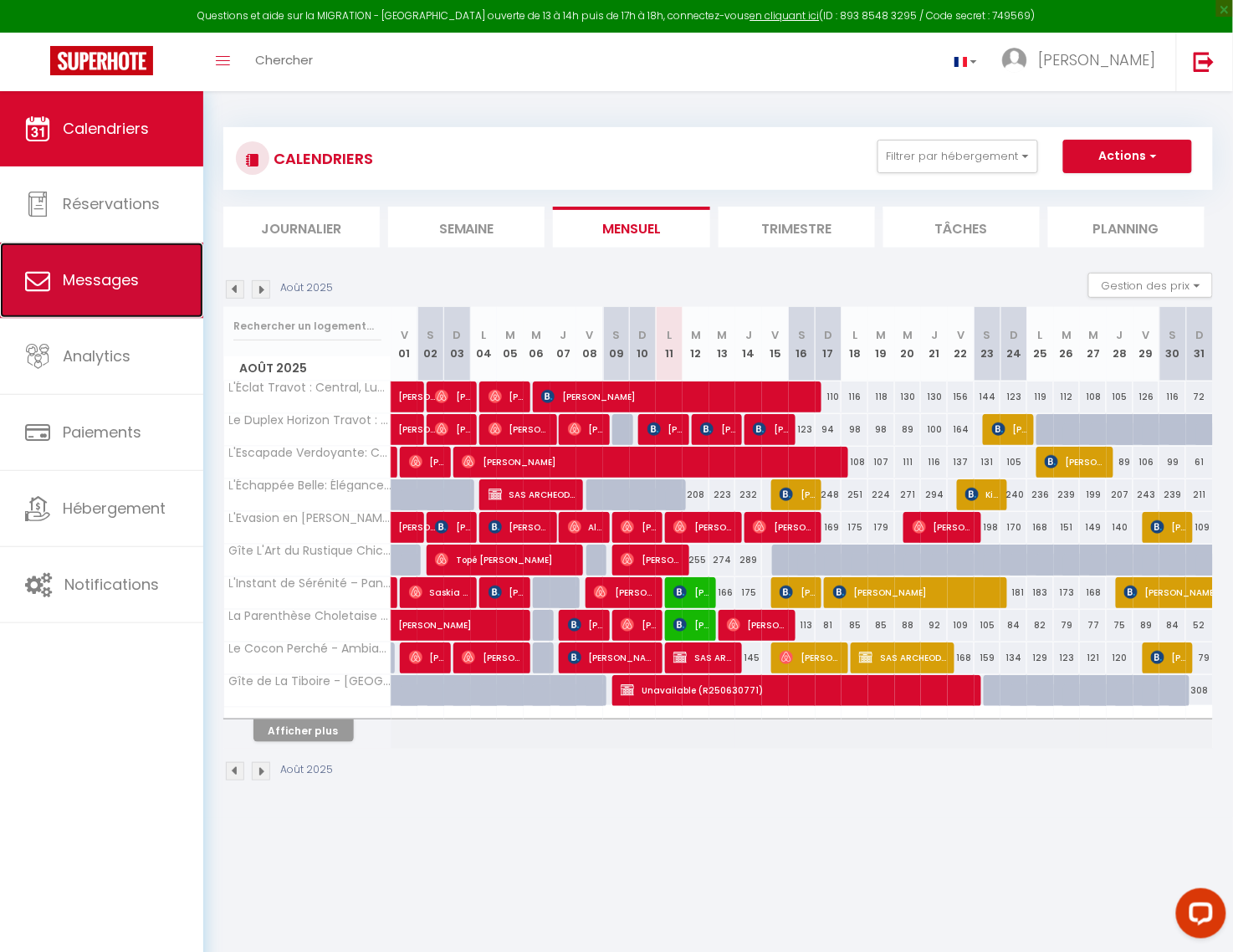
click at [129, 294] on link "Messages" at bounding box center [101, 280] width 203 height 75
select select "message"
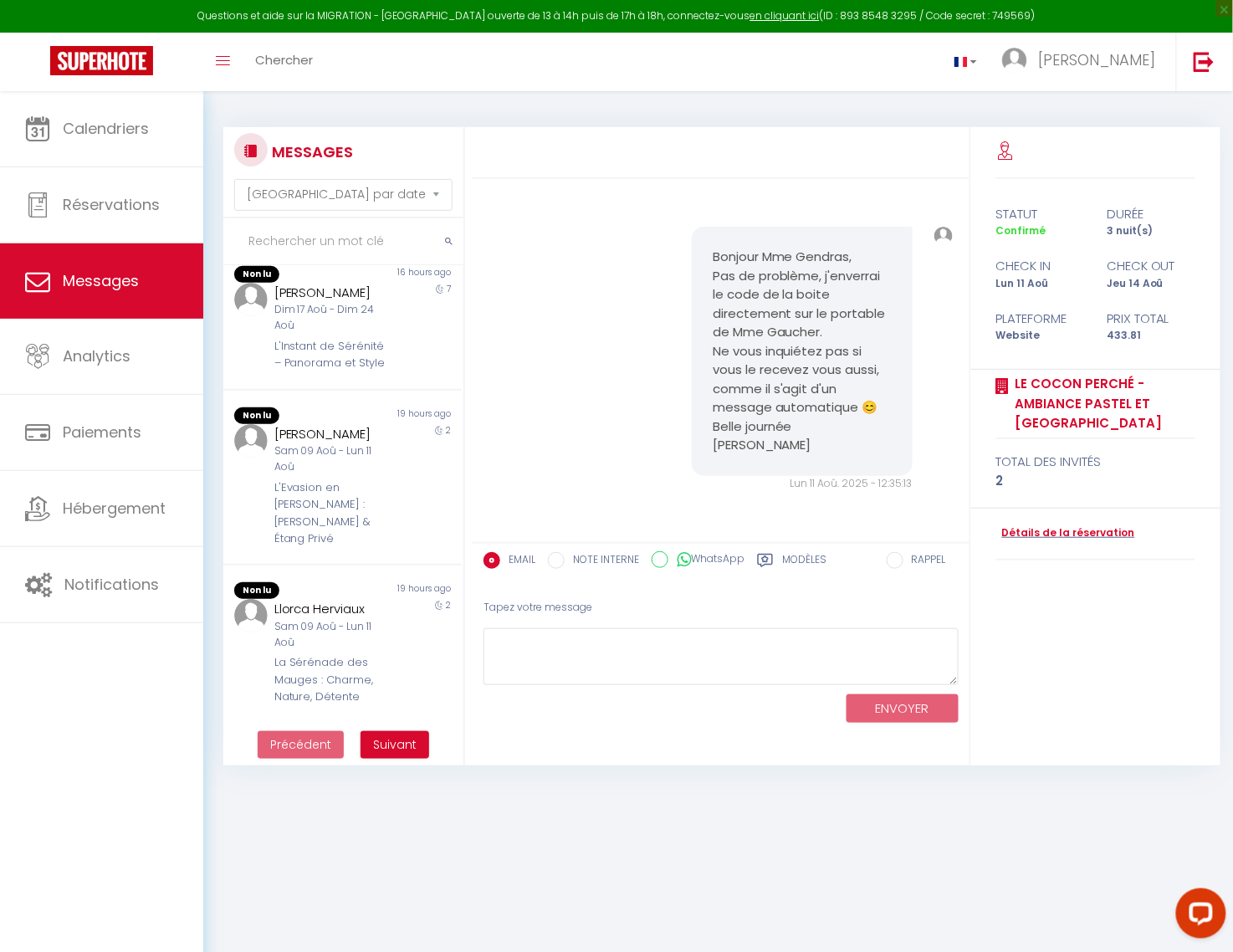
scroll to position [1189, 0]
click at [313, 348] on div "L'Instant de Sérénité – Panorama et Style" at bounding box center [332, 355] width 117 height 34
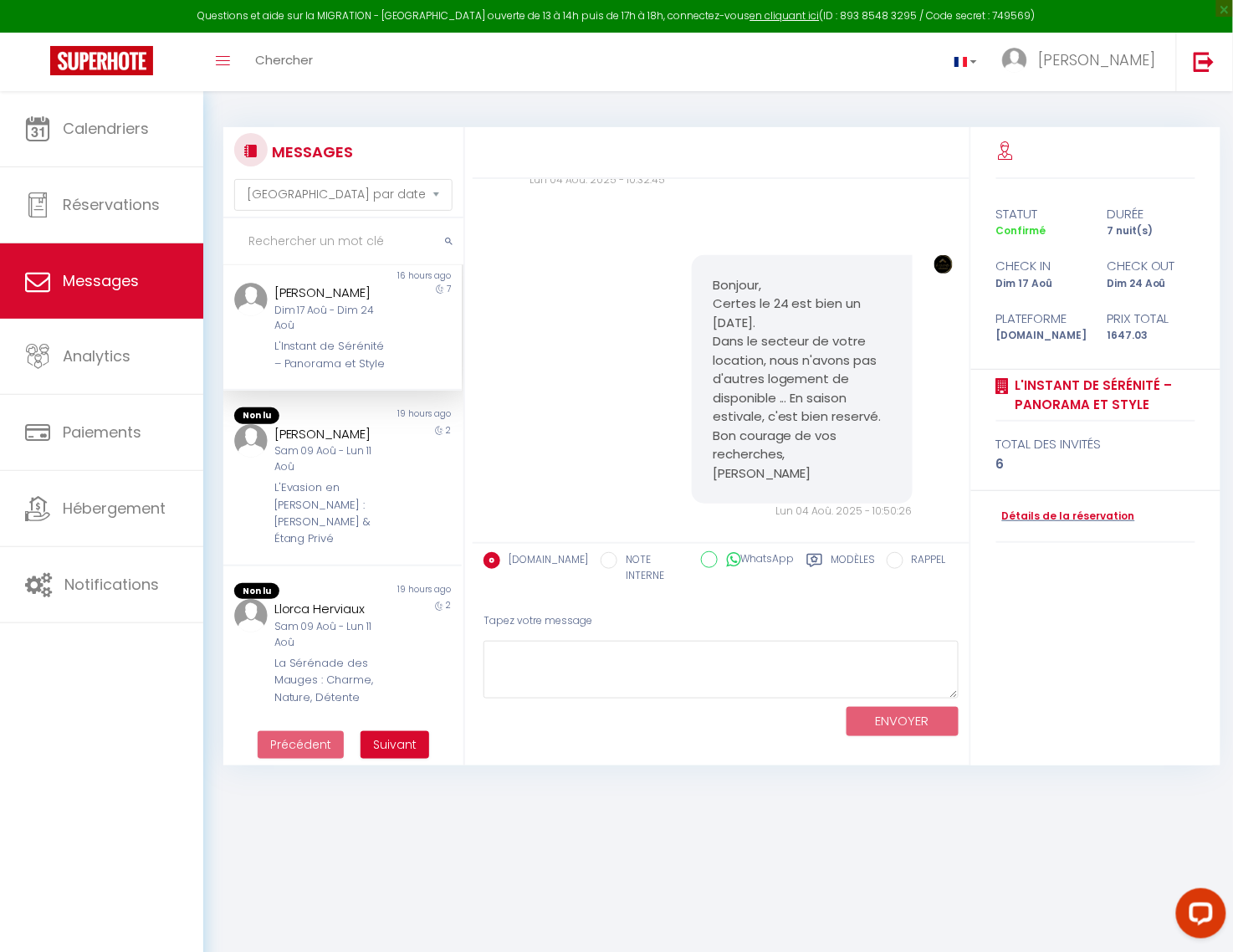
scroll to position [5083, 0]
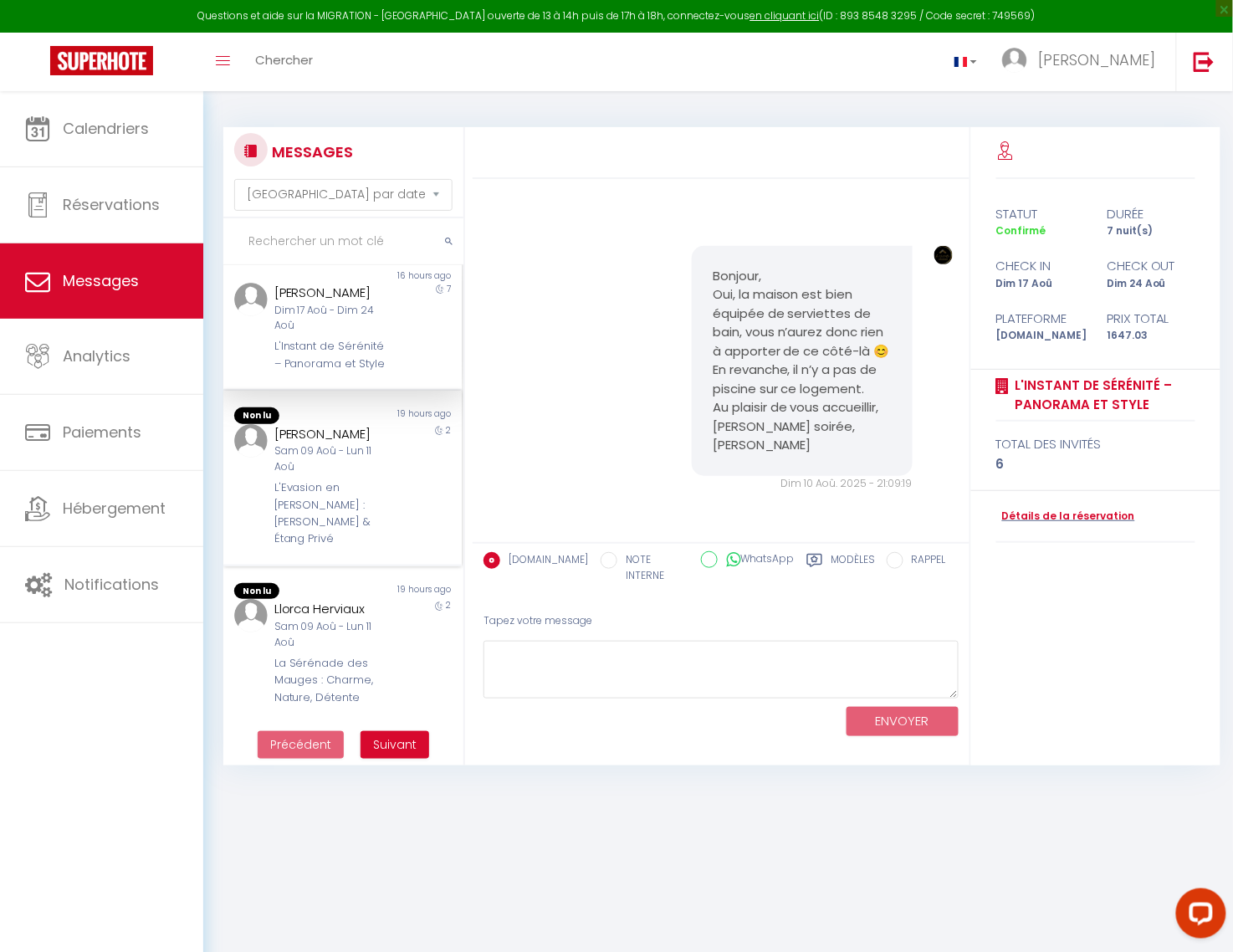
click at [348, 462] on div "Sam 09 Aoû - Lun 11 Aoû" at bounding box center [332, 459] width 117 height 31
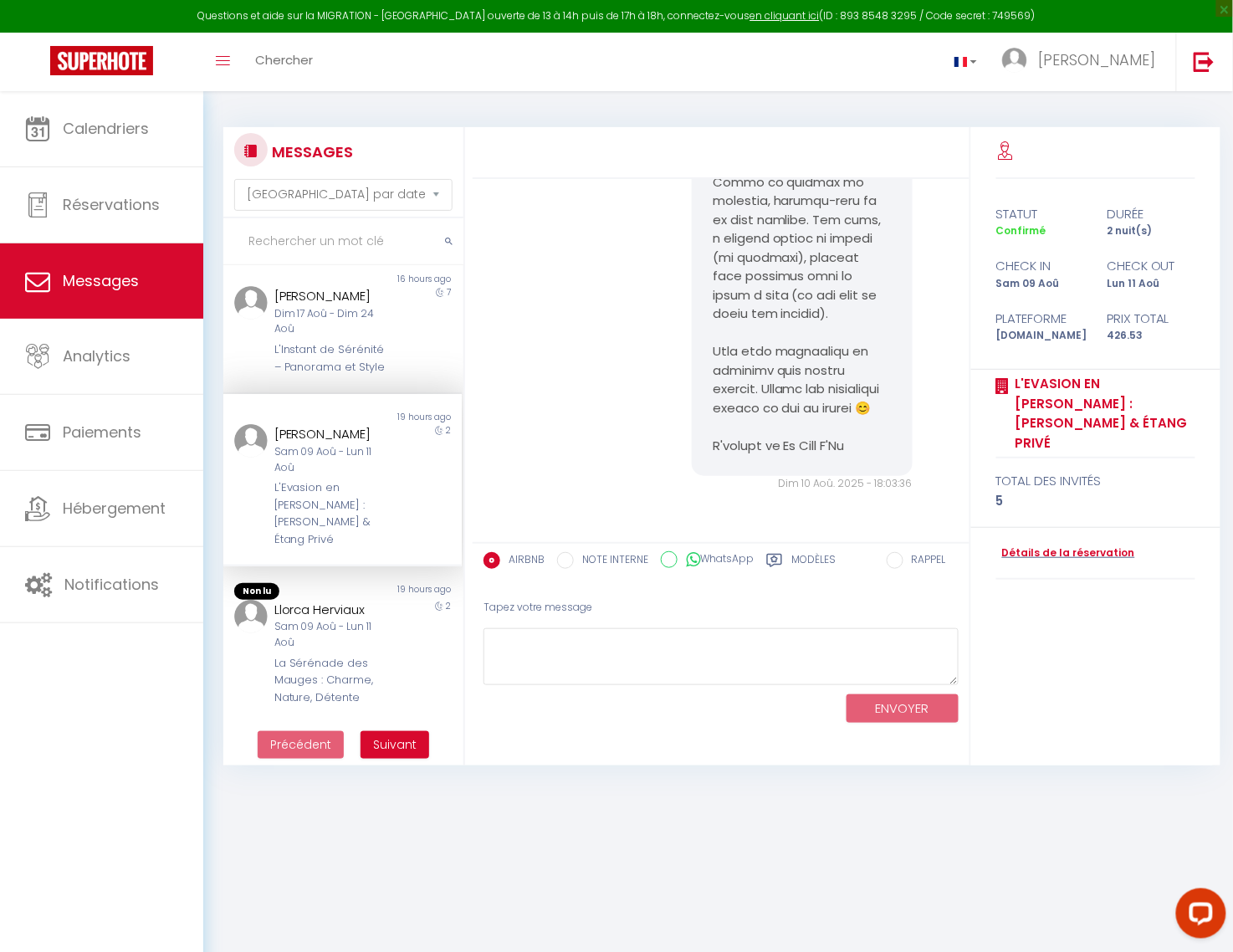
scroll to position [1184, 0]
click at [294, 621] on div "Sam 09 Aoû - Lun 11 Aoû" at bounding box center [332, 634] width 117 height 31
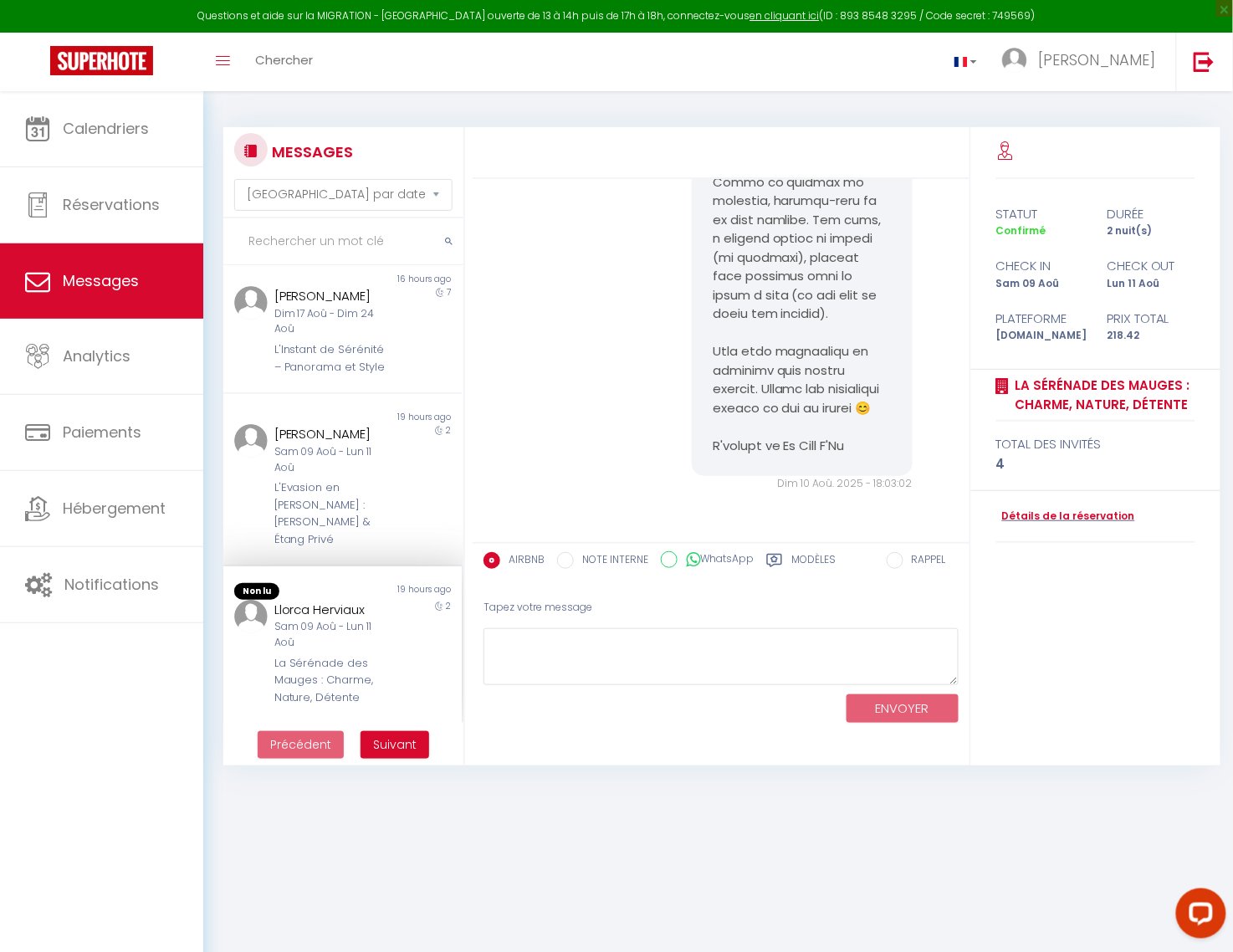
scroll to position [1180, 0]
click at [393, 744] on span "Suivant" at bounding box center [395, 744] width 44 height 17
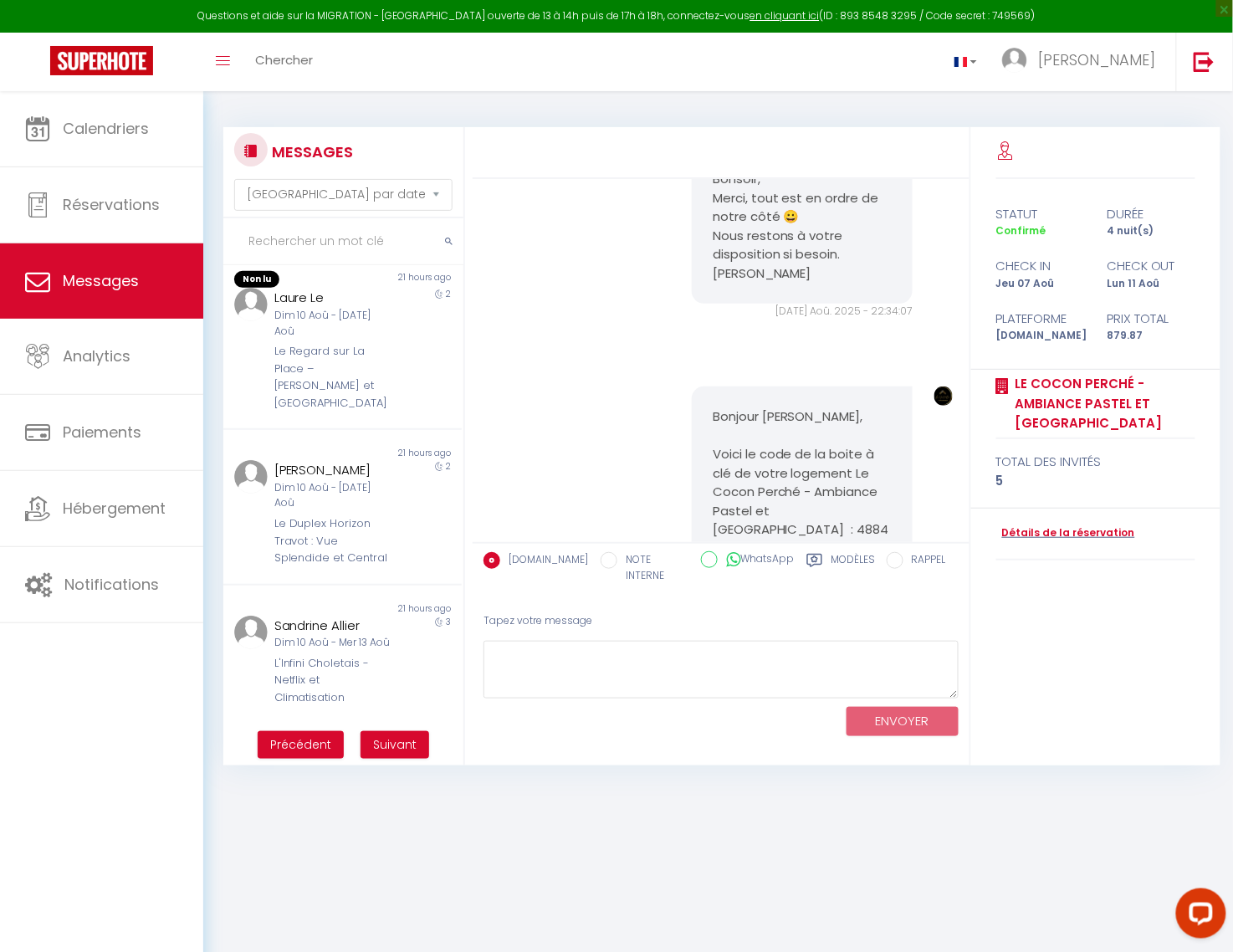
scroll to position [6462, 0]
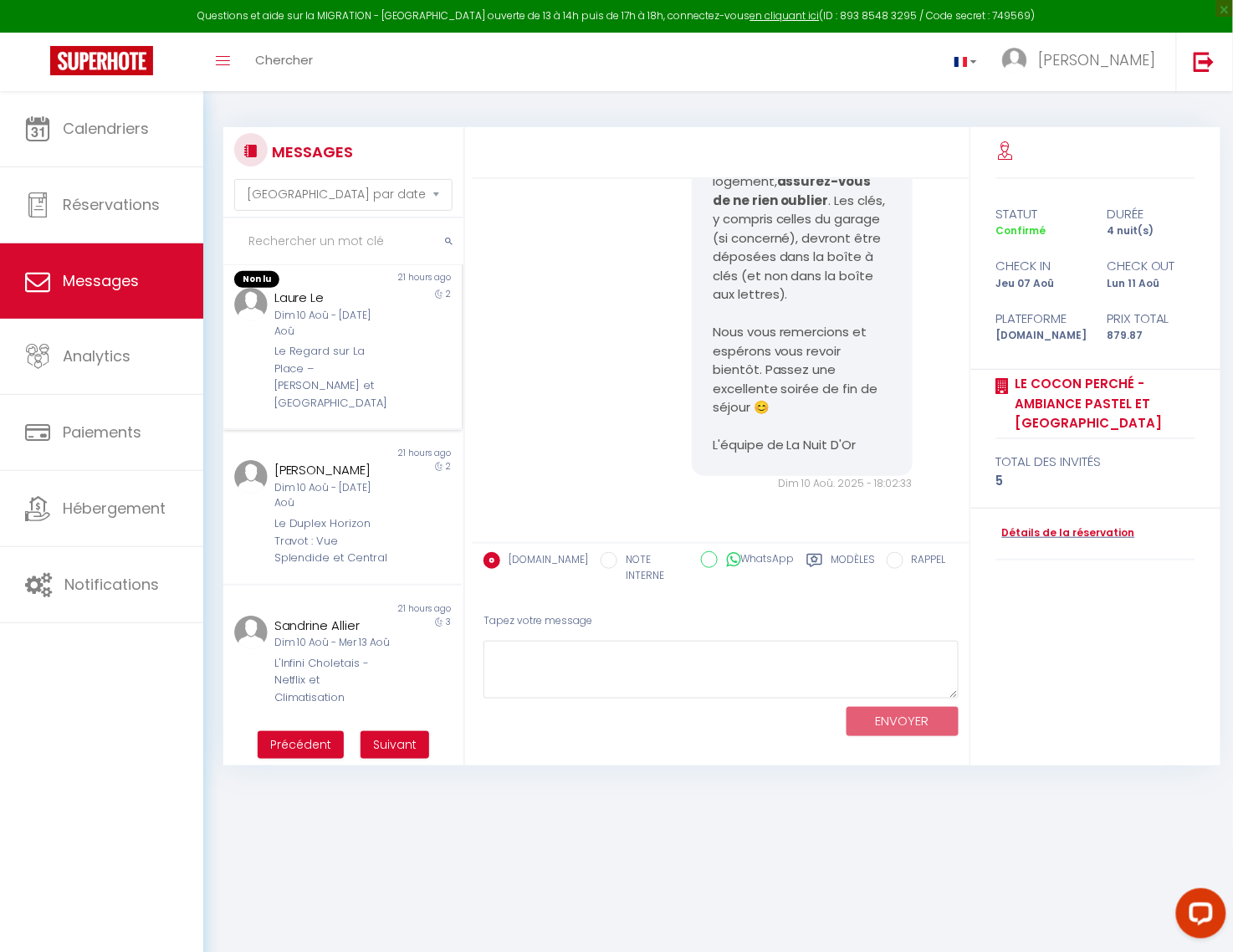
click at [308, 363] on div "Le Regard sur La Place – [PERSON_NAME] et [GEOGRAPHIC_DATA]" at bounding box center [332, 377] width 117 height 69
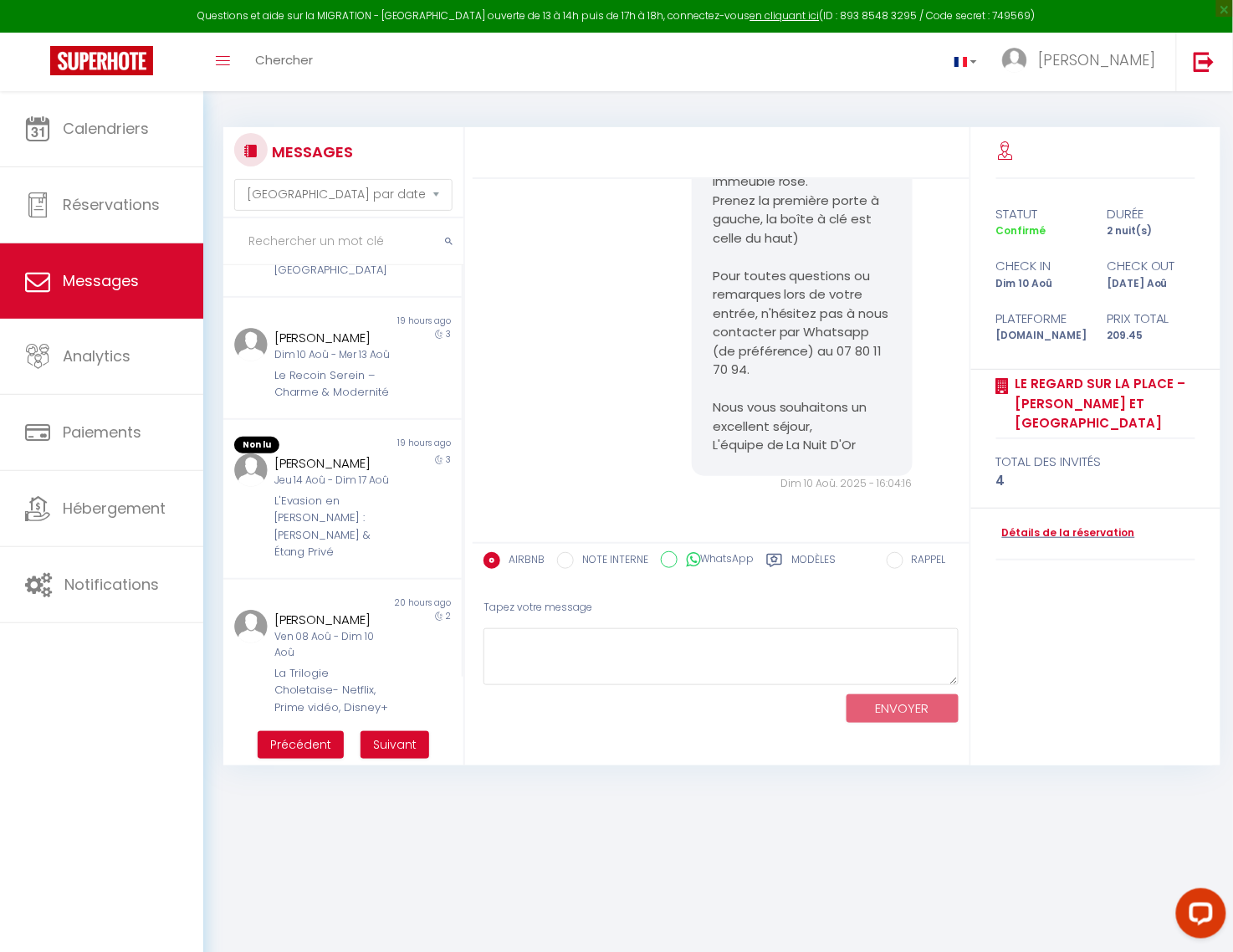
scroll to position [11, 0]
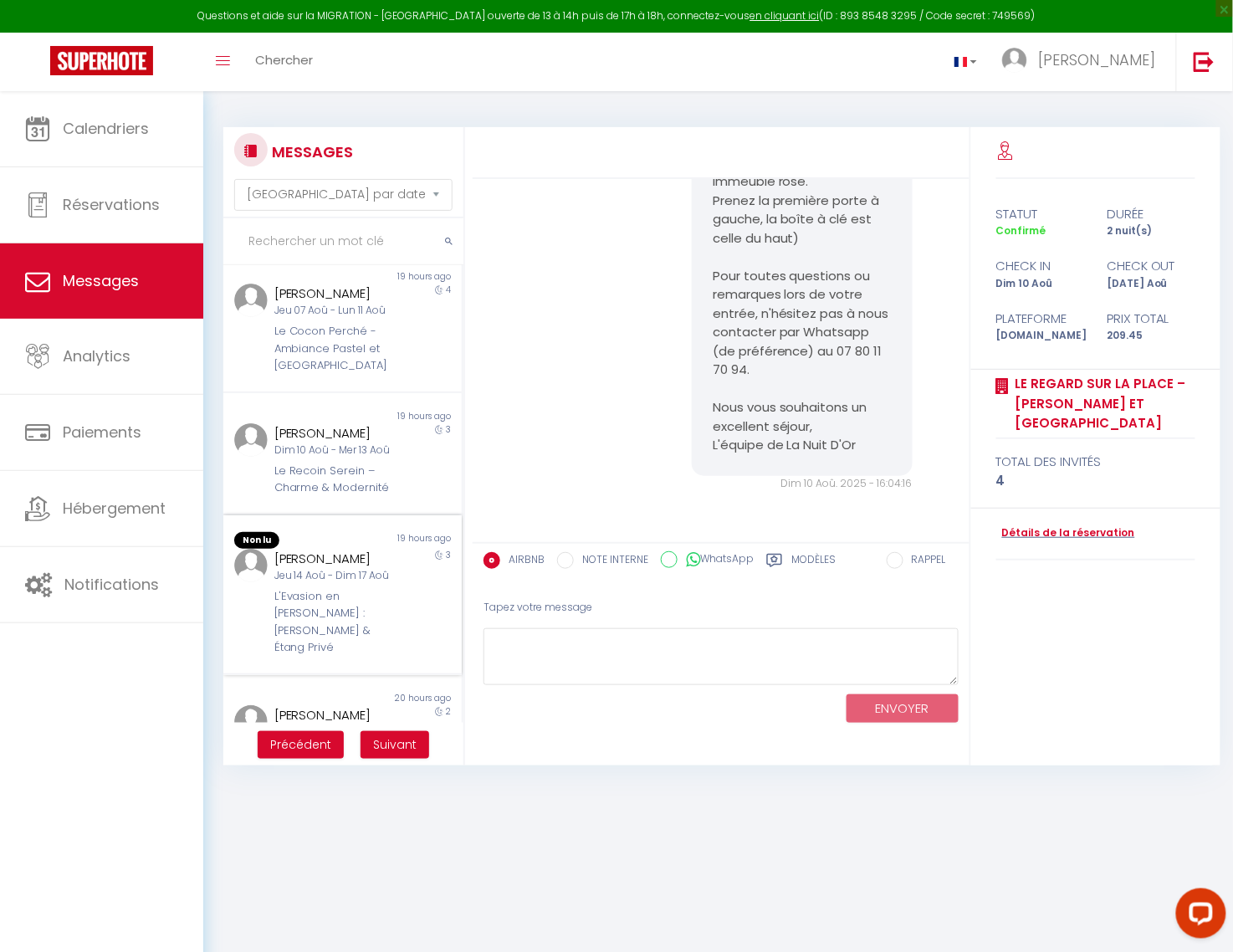
click at [301, 584] on div "Jeu 14 Aoû - Dim 17 Aoû" at bounding box center [332, 575] width 117 height 16
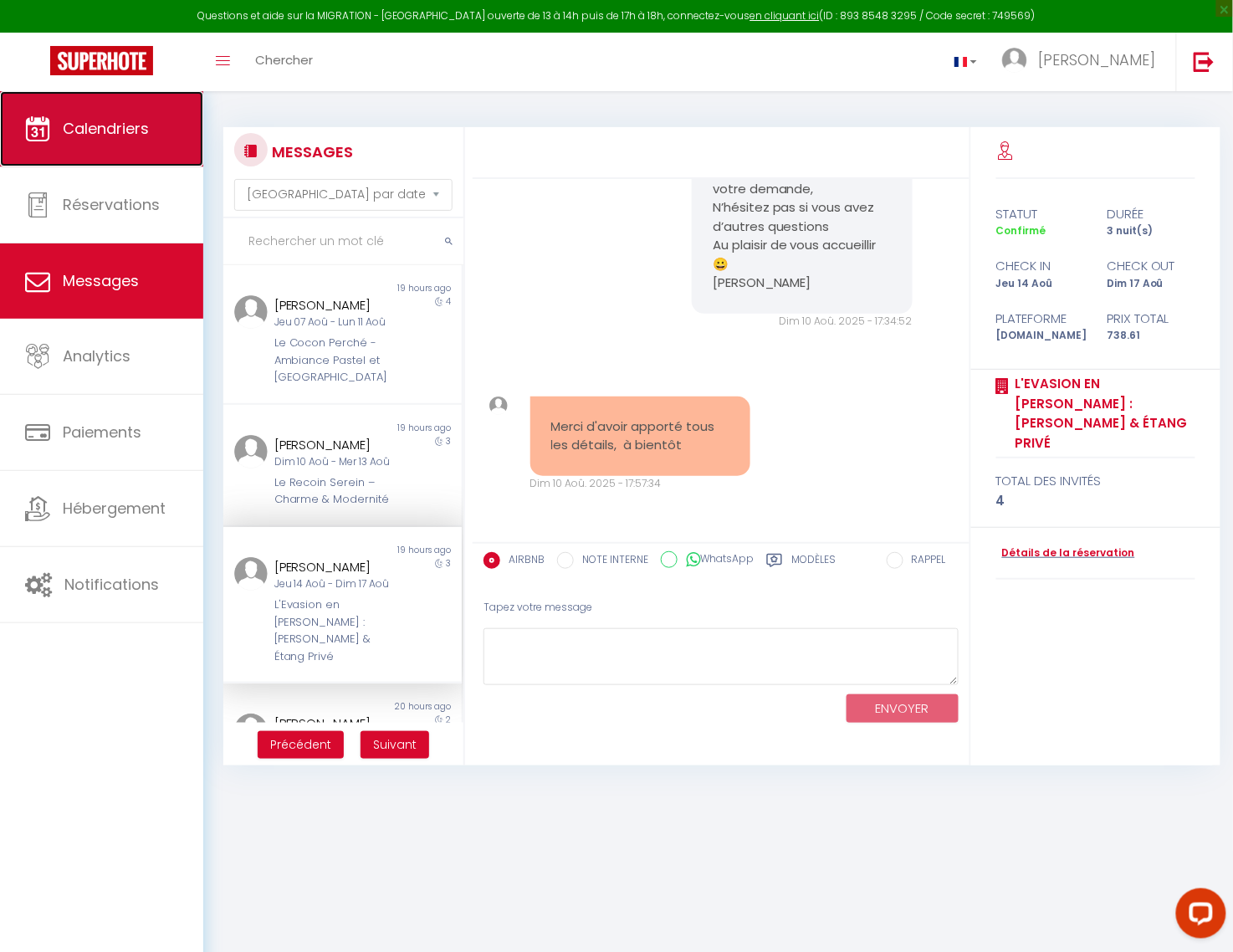
click at [98, 134] on span "Calendriers" at bounding box center [106, 129] width 86 height 21
